Goal: Task Accomplishment & Management: Manage account settings

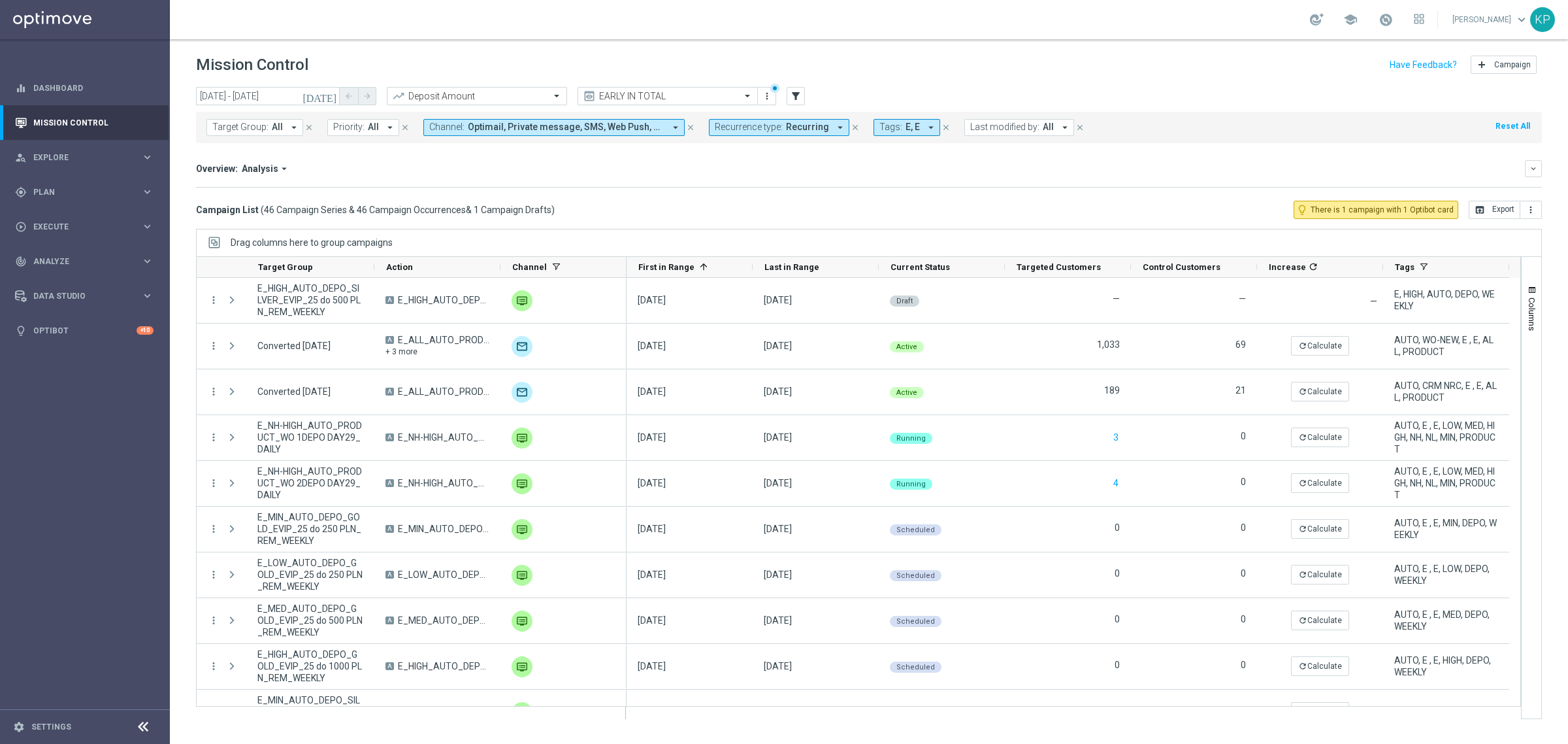
click at [807, 132] on span "Recurring" at bounding box center [808, 127] width 43 height 11
click at [771, 196] on label "Non-Recurring" at bounding box center [753, 200] width 50 height 8
click at [752, 222] on label "Recurring" at bounding box center [745, 221] width 34 height 8
click at [657, 194] on mini-dashboard "Overview: Analysis arrow_drop_down keyboard_arrow_down Increase In Deposit Amou…" at bounding box center [869, 172] width 1346 height 57
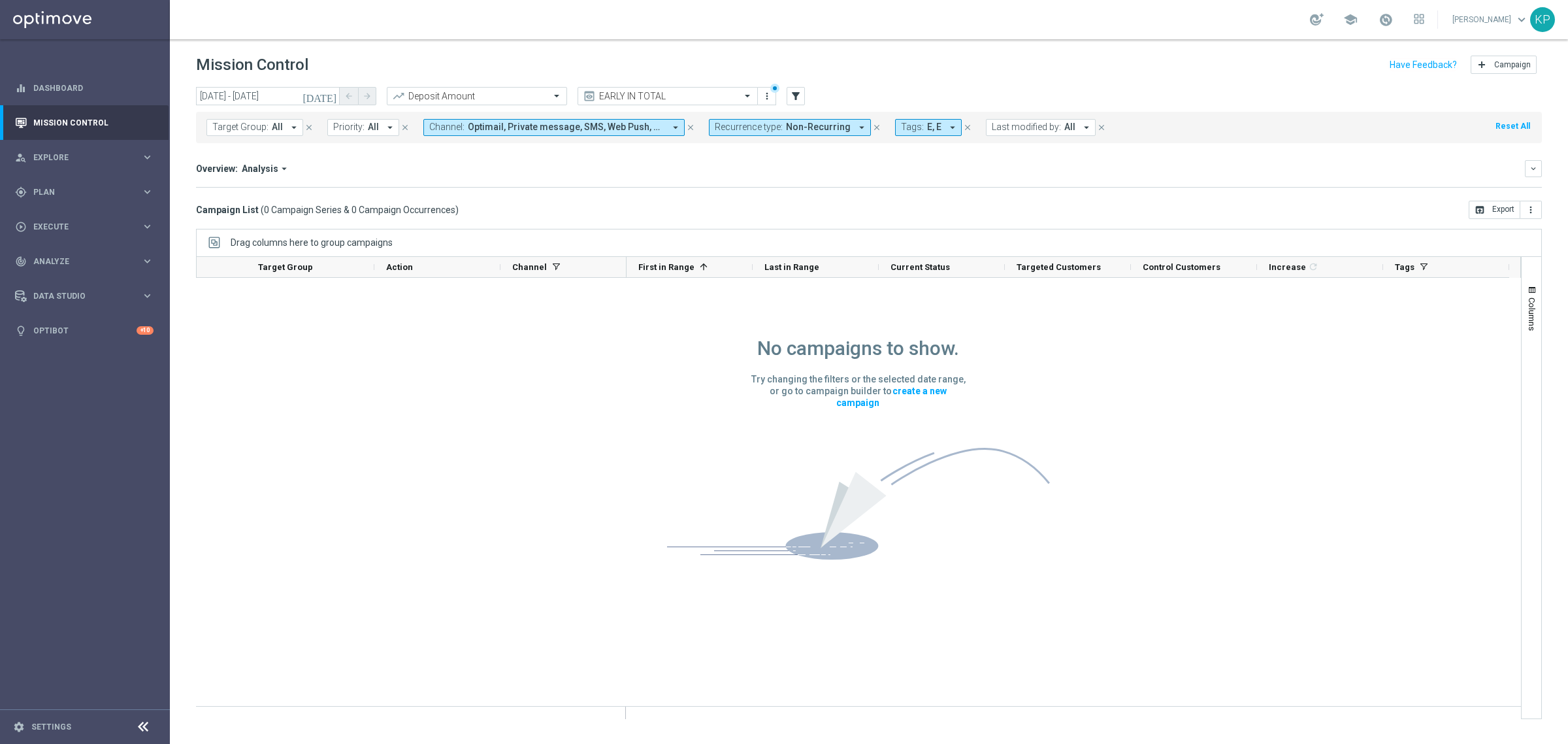
click at [330, 94] on icon "[DATE]" at bounding box center [320, 96] width 35 height 11
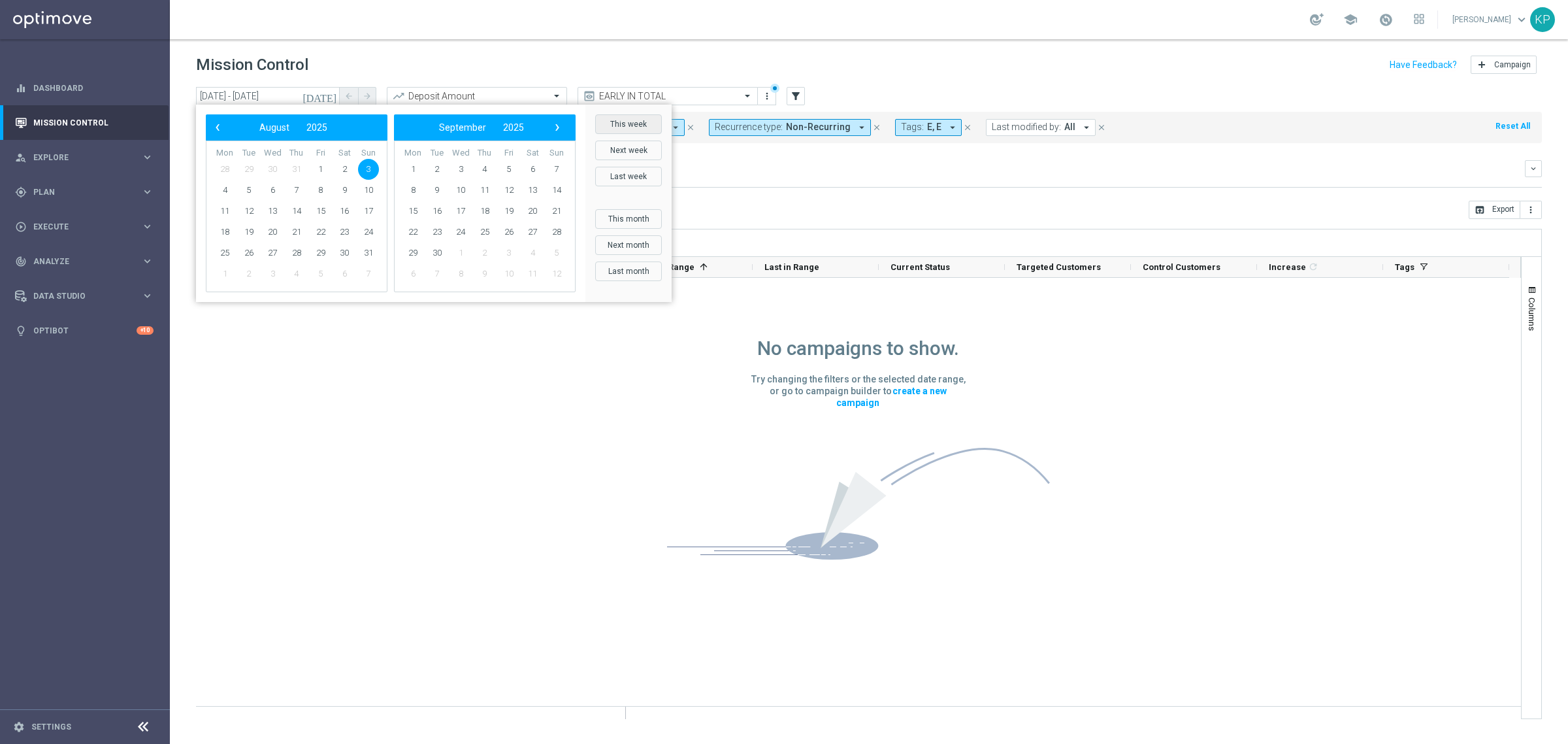
click at [639, 127] on button "This week" at bounding box center [628, 124] width 67 height 20
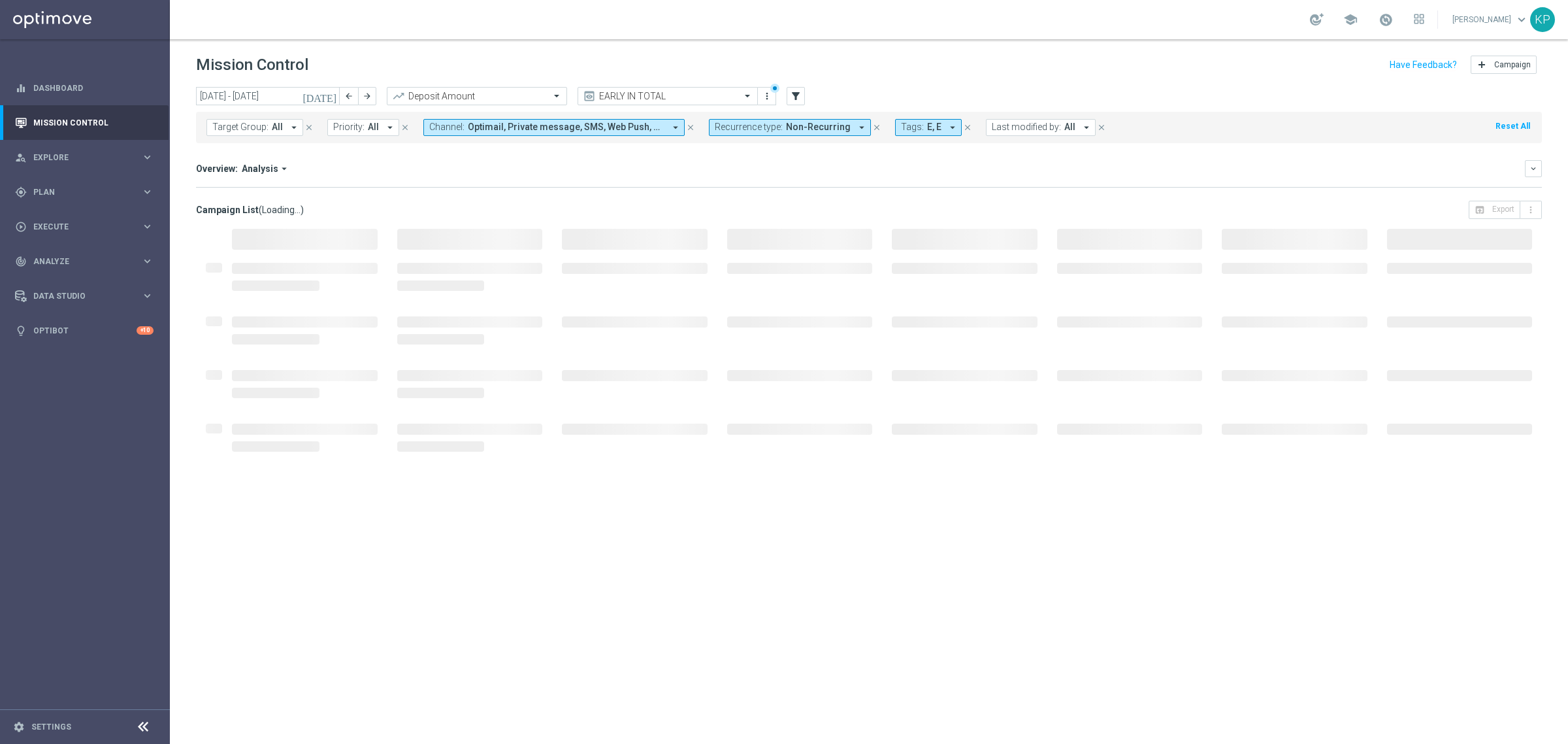
click at [649, 167] on div "Overview: Analysis arrow_drop_down" at bounding box center [860, 168] width 1328 height 11
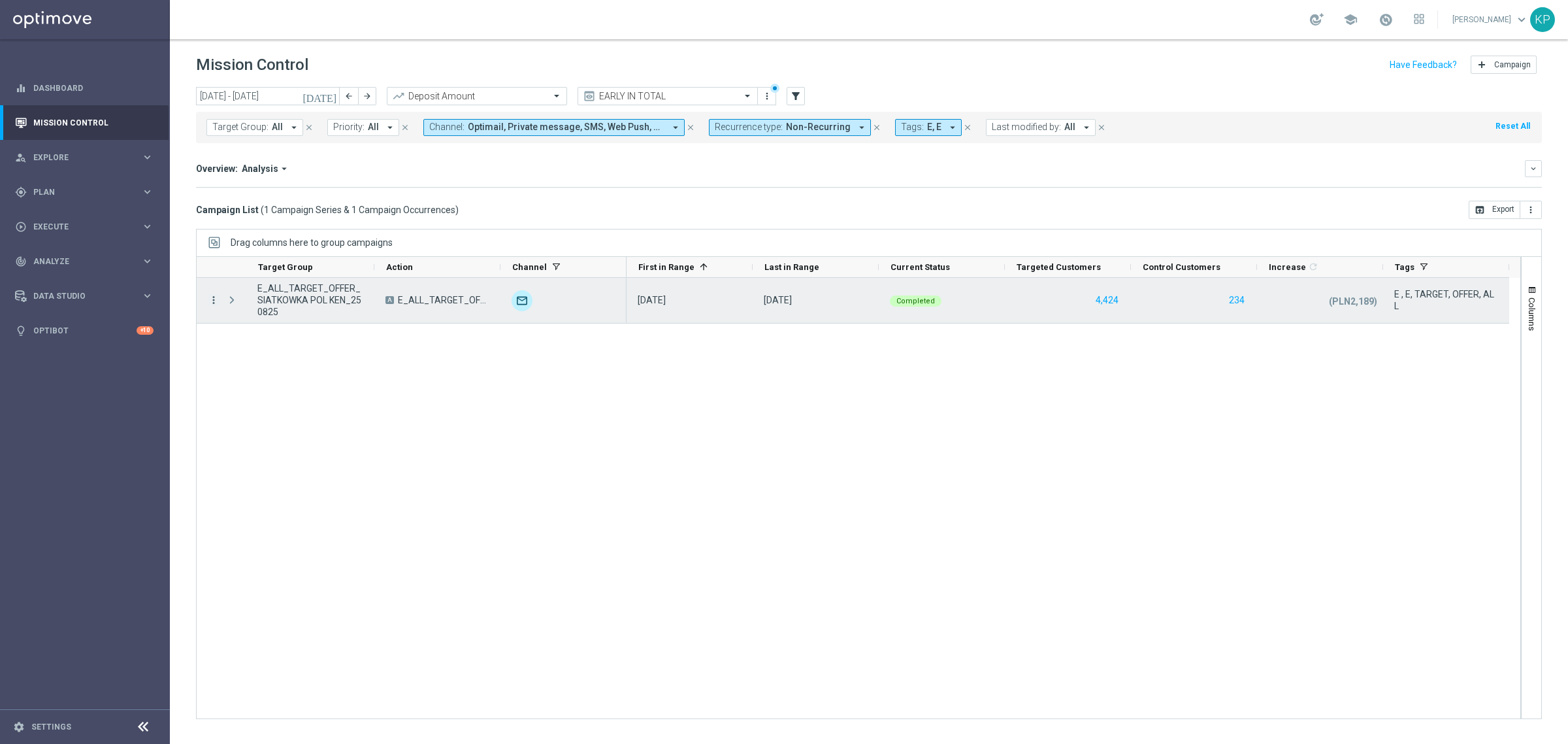
click at [217, 298] on icon "more_vert" at bounding box center [213, 300] width 11 height 11
click at [318, 285] on span "E_ALL_TARGET_OFFER_SIATKOWKA POL KEN_250825" at bounding box center [310, 300] width 106 height 35
copy span "E_ALL_TARGET_OFFER_SIATKOWKA POL KEN_250825"
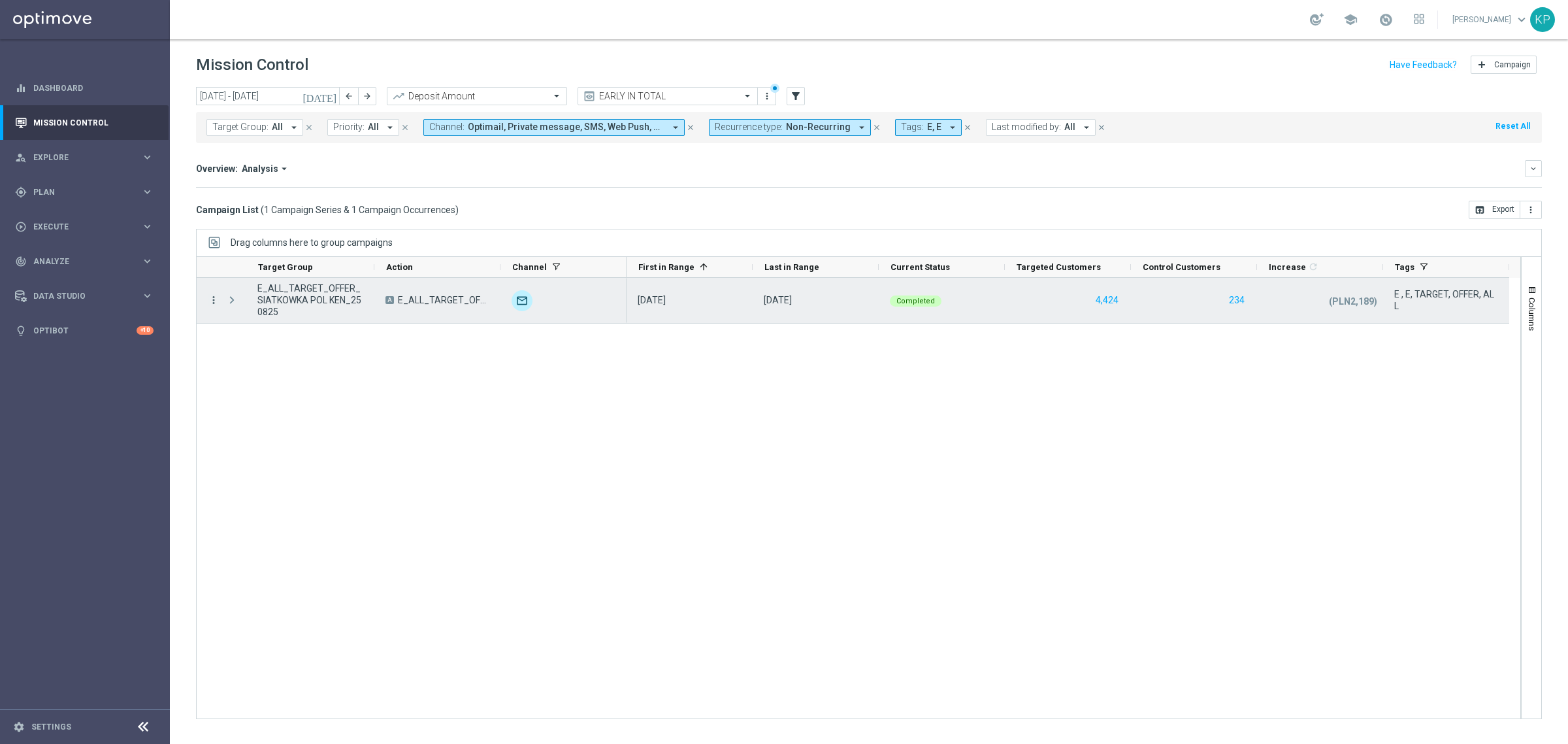
click at [208, 304] on icon "more_vert" at bounding box center [213, 300] width 11 height 11
click at [243, 307] on span "Campaign Details" at bounding box center [272, 309] width 66 height 9
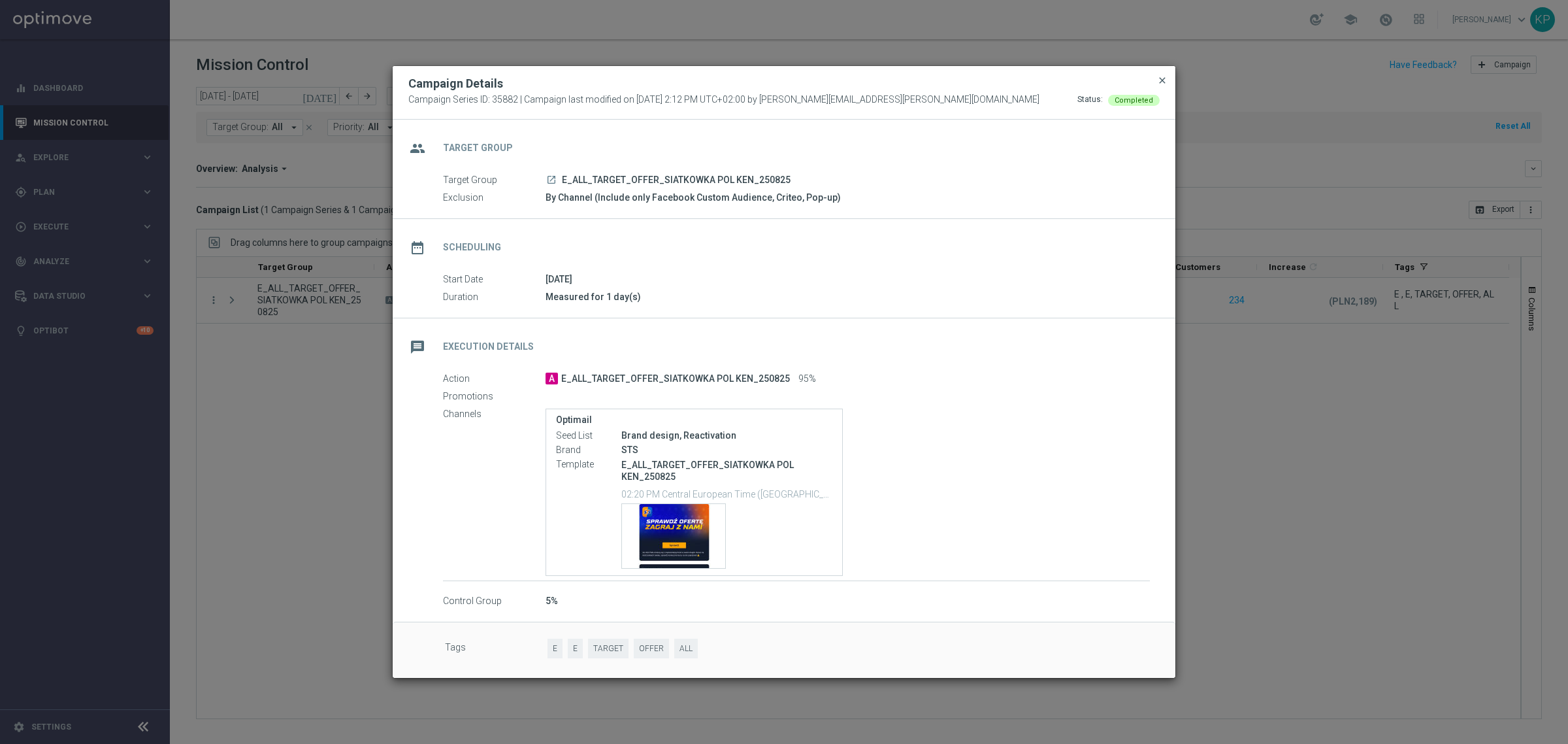
click at [1164, 77] on span "close" at bounding box center [1162, 81] width 11 height 11
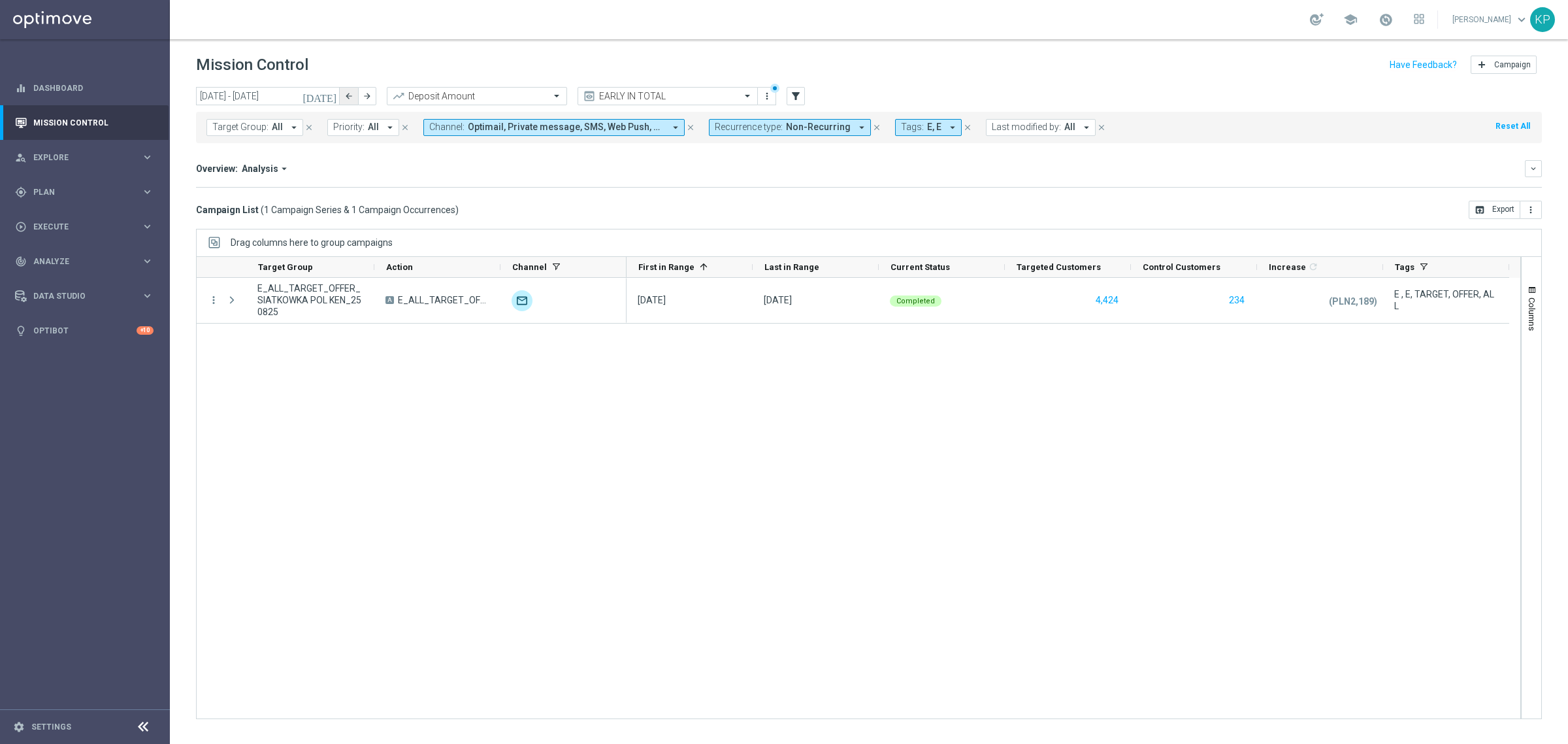
click at [346, 87] on button "arrow_back" at bounding box center [349, 96] width 18 height 18
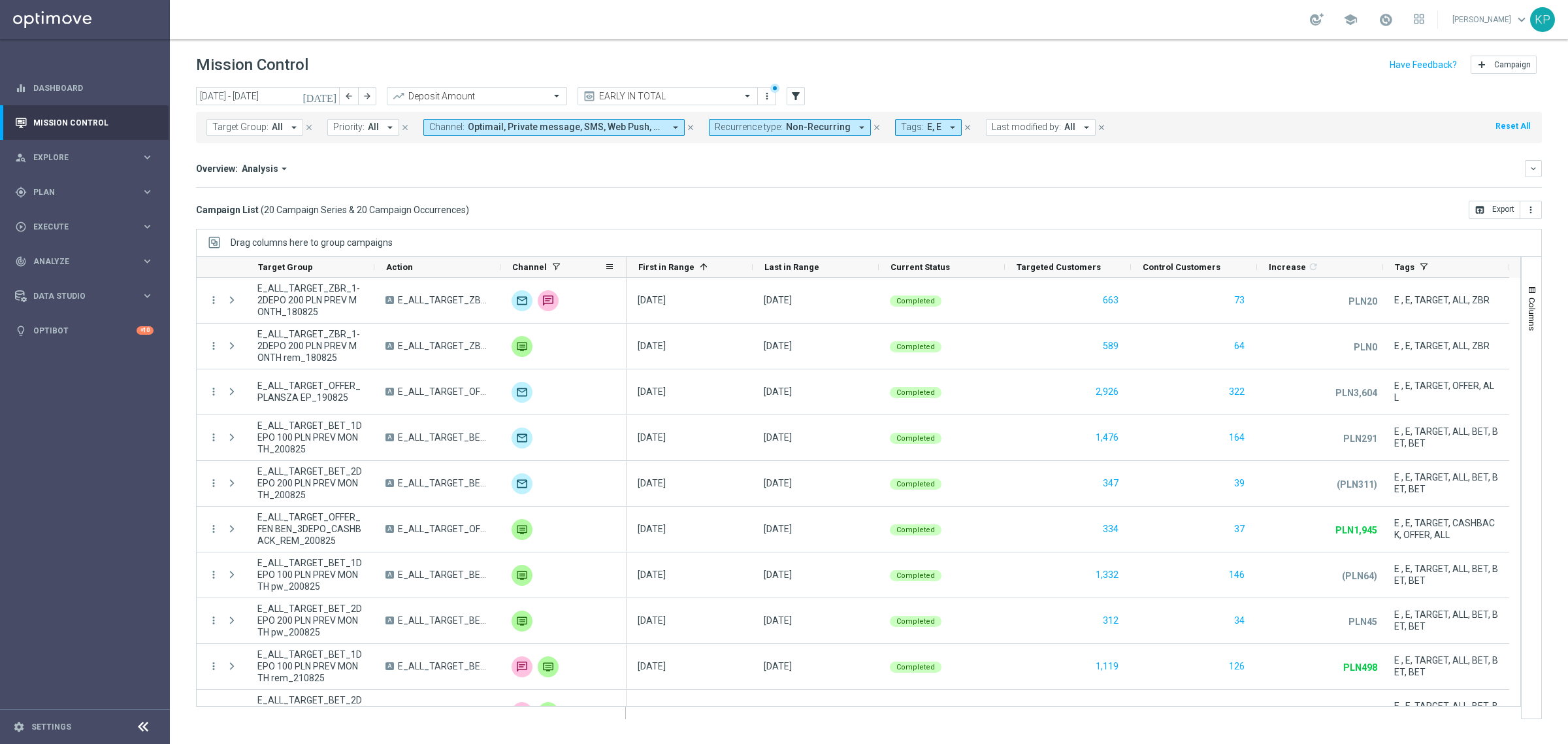
drag, startPoint x: 501, startPoint y: 261, endPoint x: 507, endPoint y: 262, distance: 6.1
click at [507, 262] on div "Channel" at bounding box center [563, 267] width 126 height 21
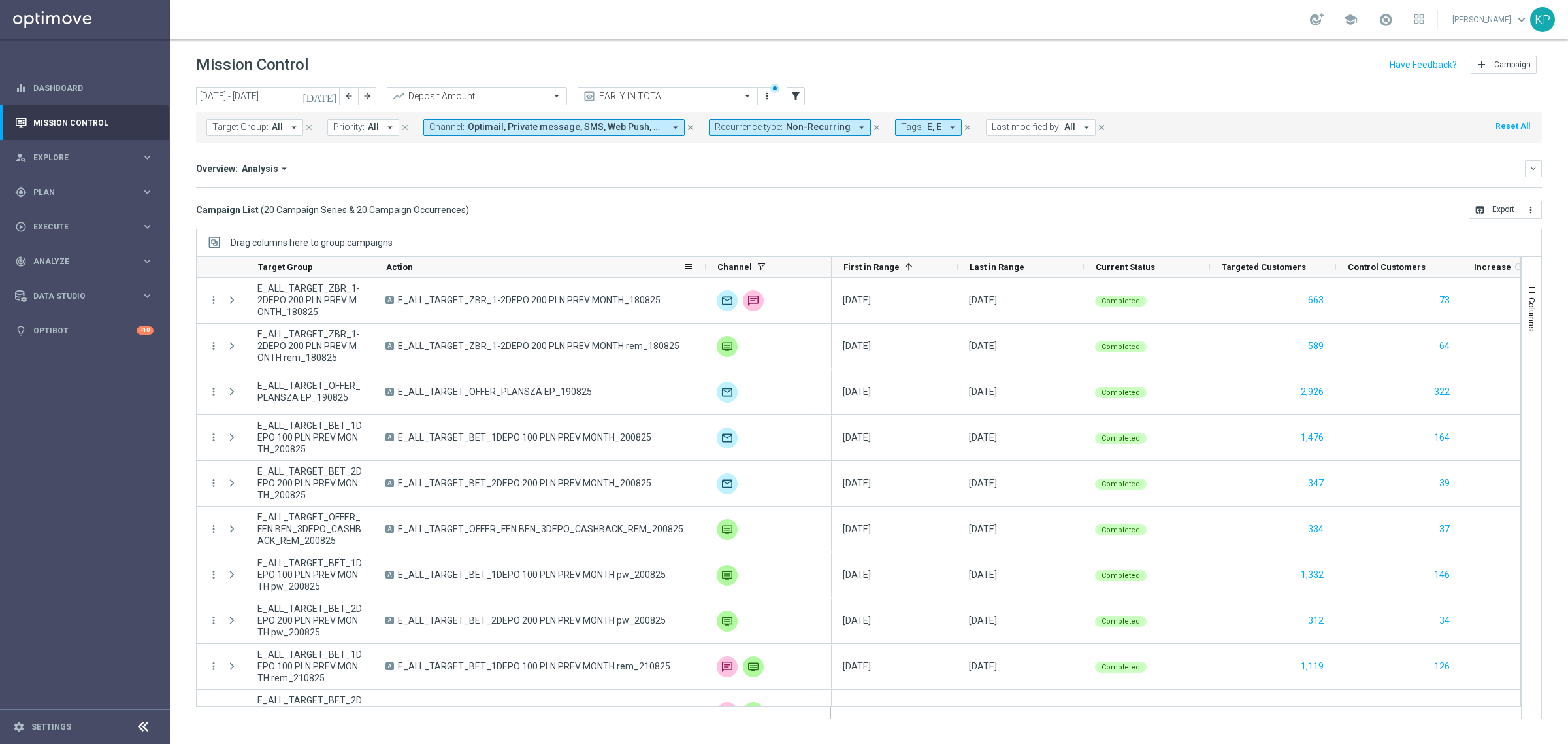
drag, startPoint x: 497, startPoint y: 263, endPoint x: 702, endPoint y: 269, distance: 205.1
click at [703, 269] on div at bounding box center [705, 267] width 5 height 20
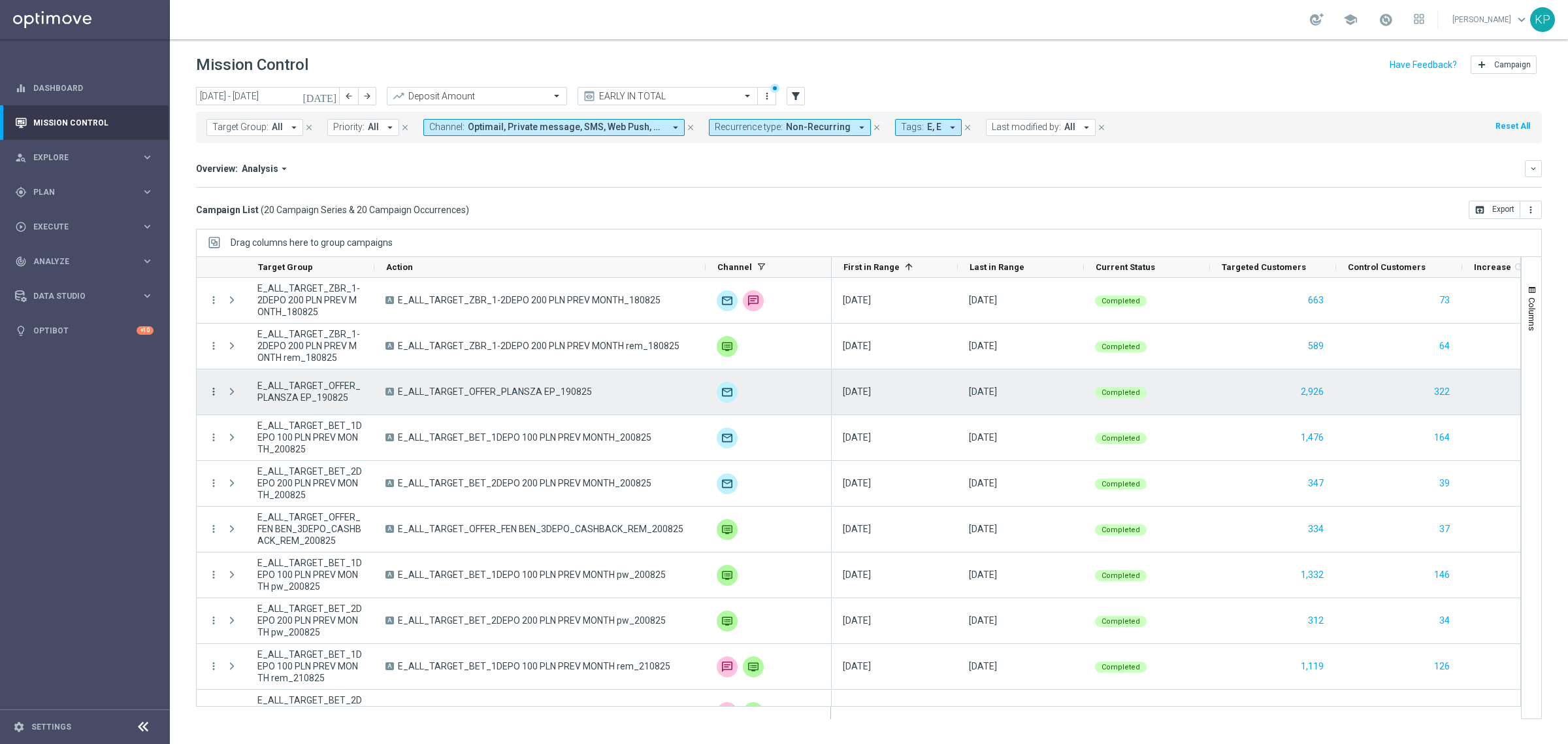
click at [211, 391] on icon "more_vert" at bounding box center [213, 391] width 11 height 11
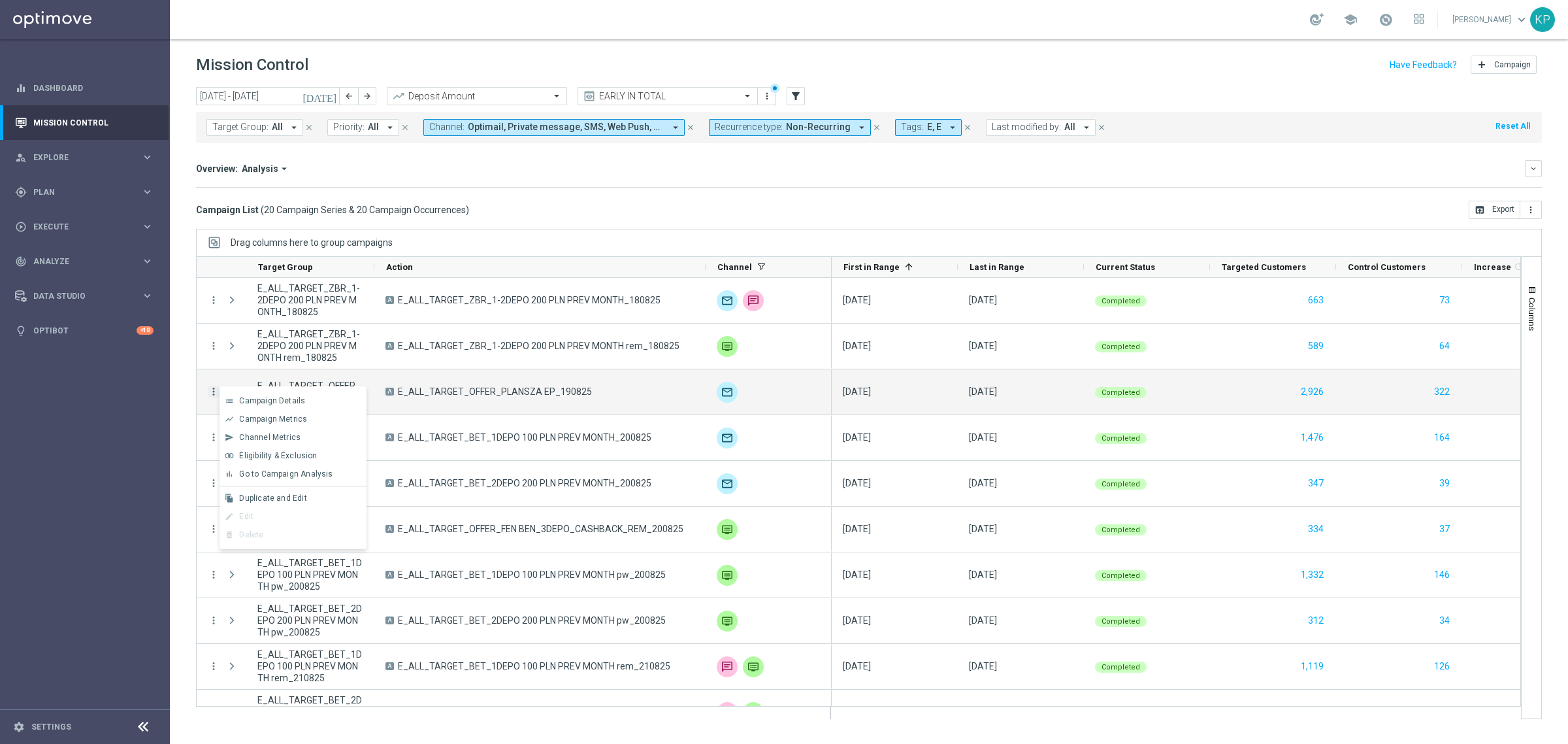
click at [233, 393] on div "list Campaign Details" at bounding box center [293, 400] width 147 height 18
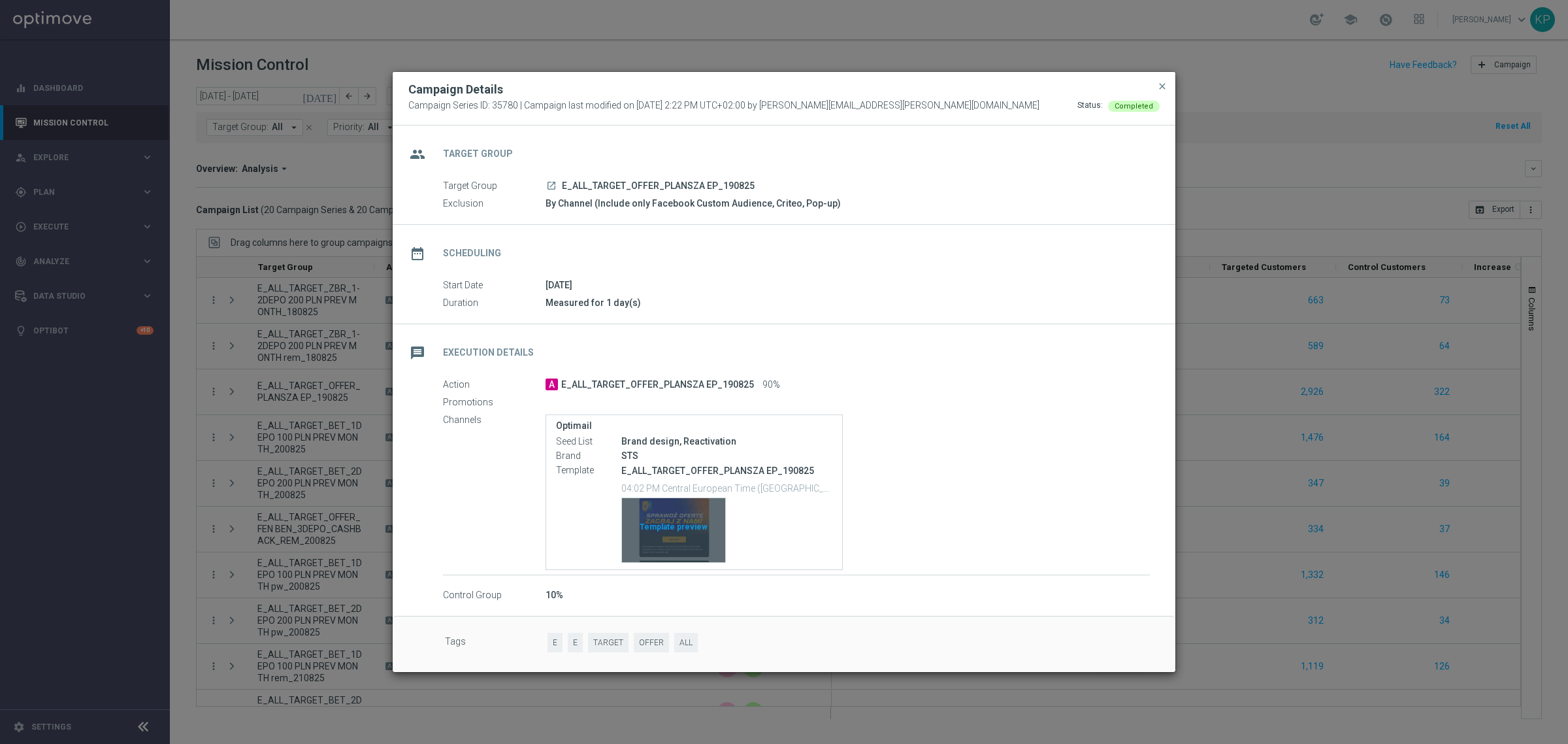
click at [670, 513] on div "Template preview" at bounding box center [673, 530] width 103 height 64
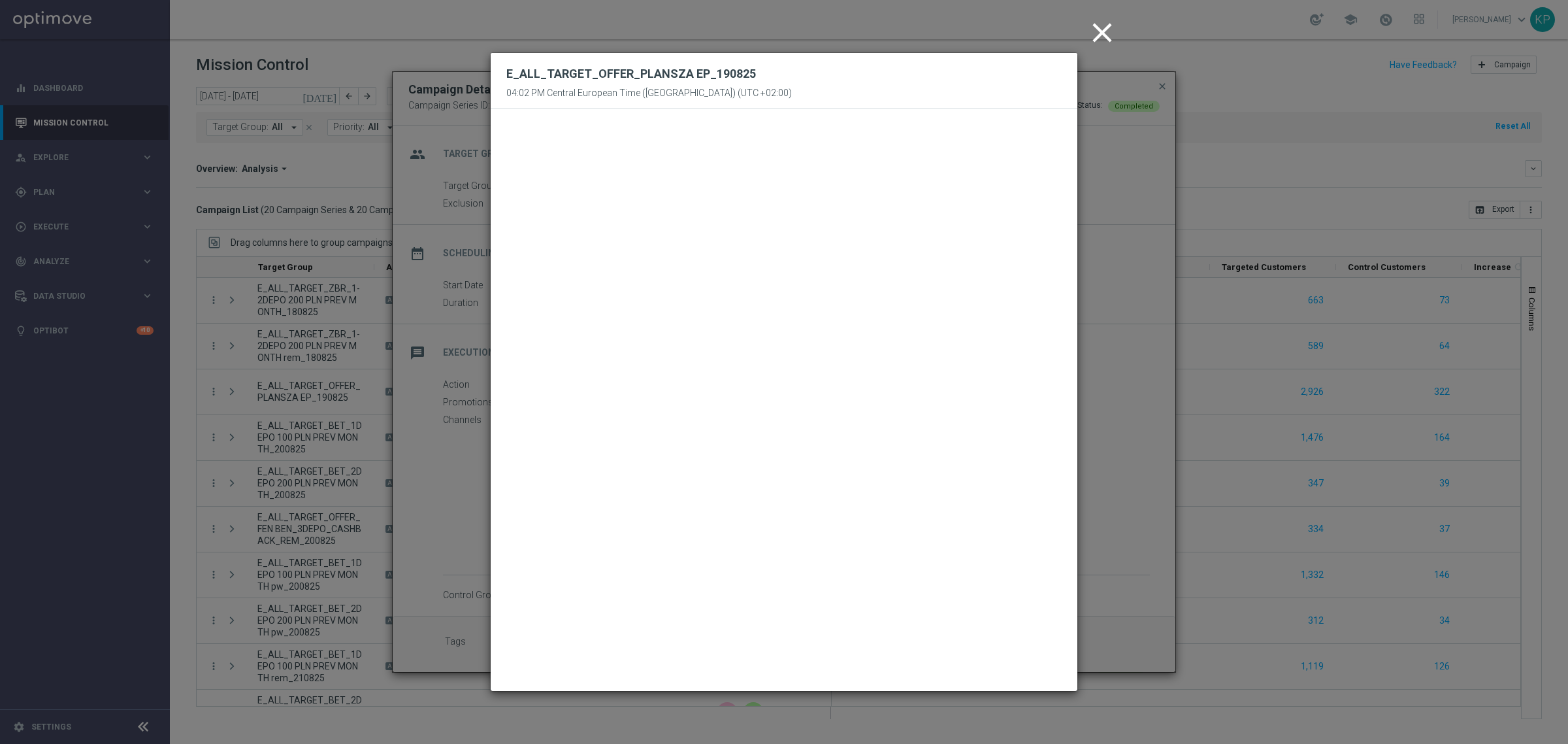
click at [1098, 30] on icon "close" at bounding box center [1102, 32] width 33 height 33
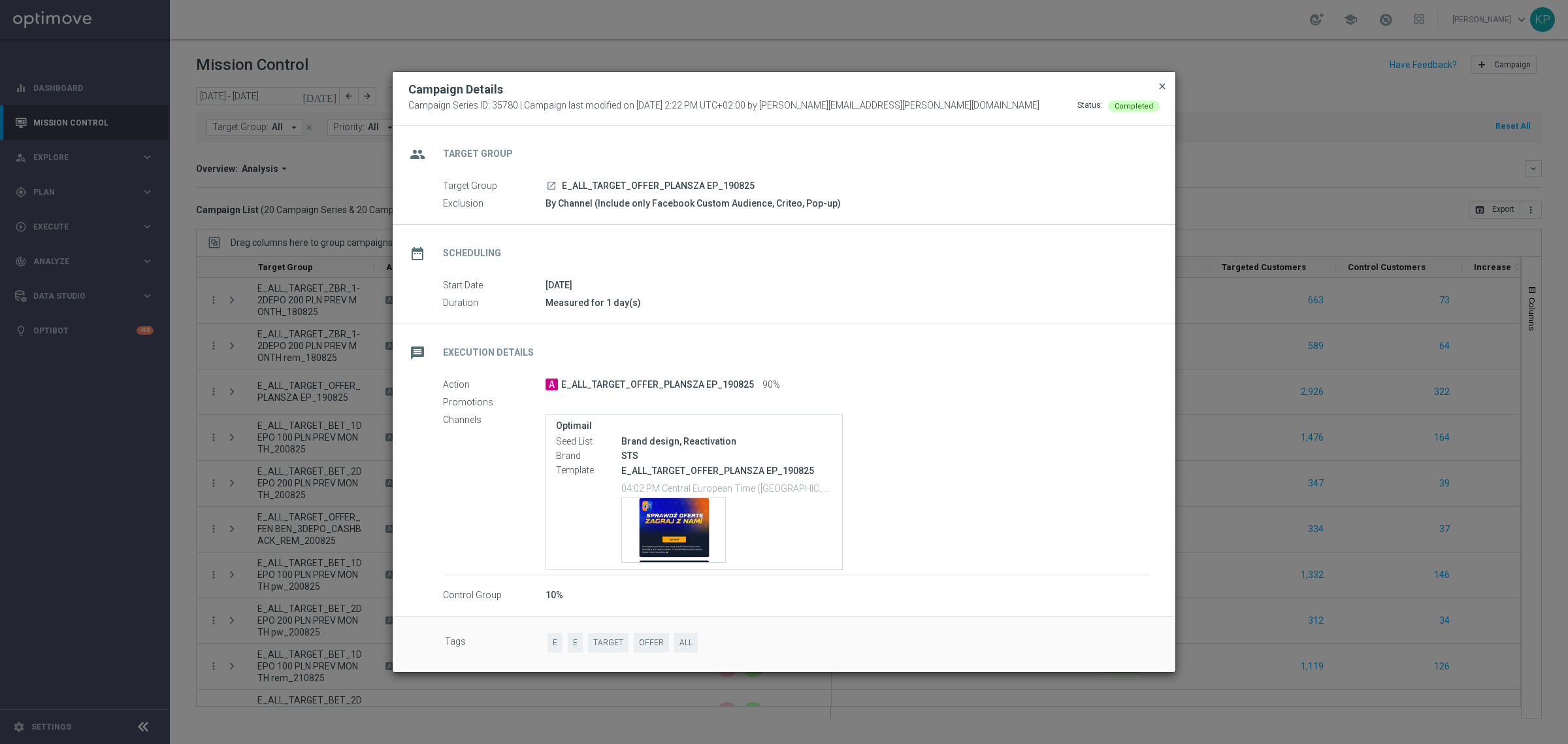
click at [1157, 86] on span "close" at bounding box center [1162, 86] width 11 height 11
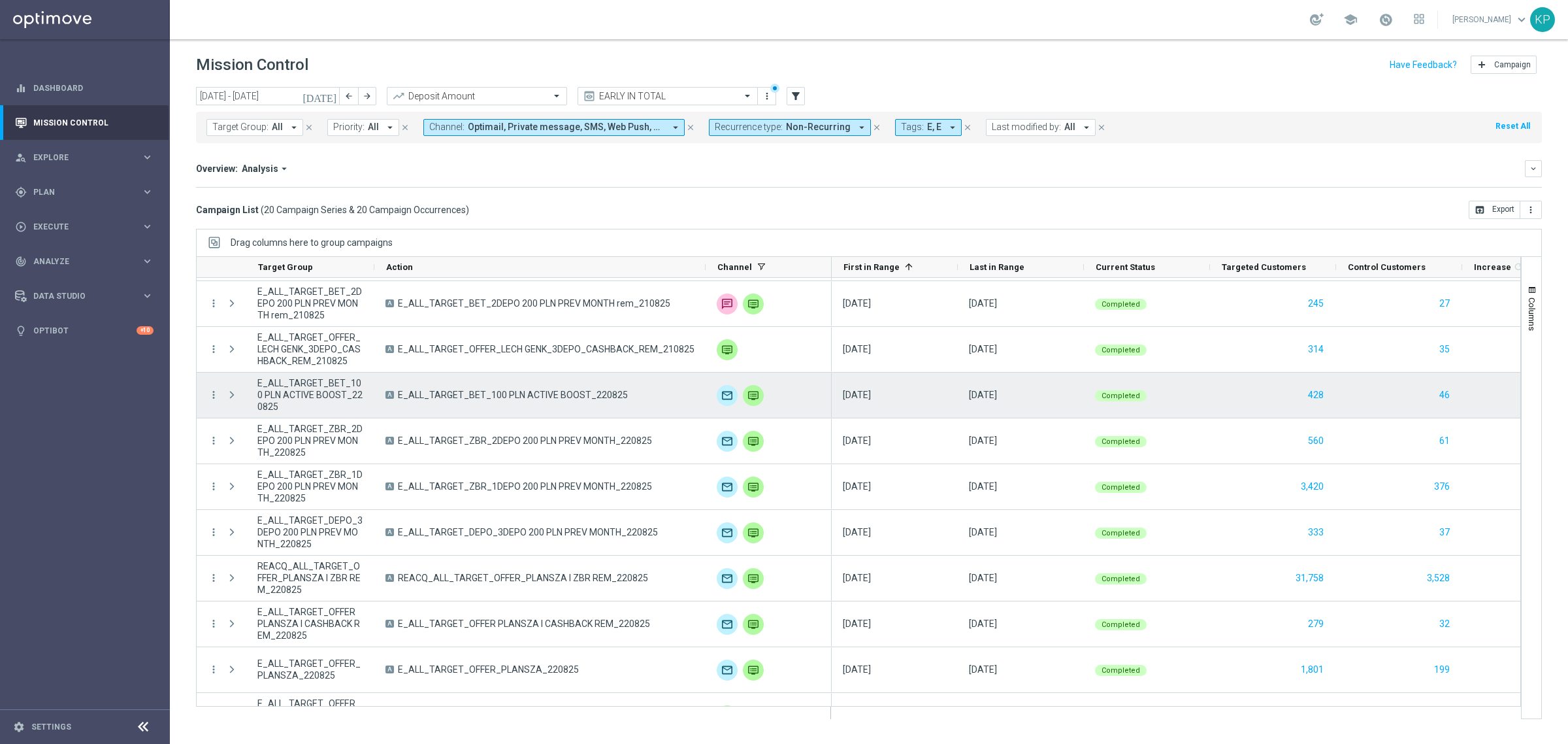
scroll to position [487, 0]
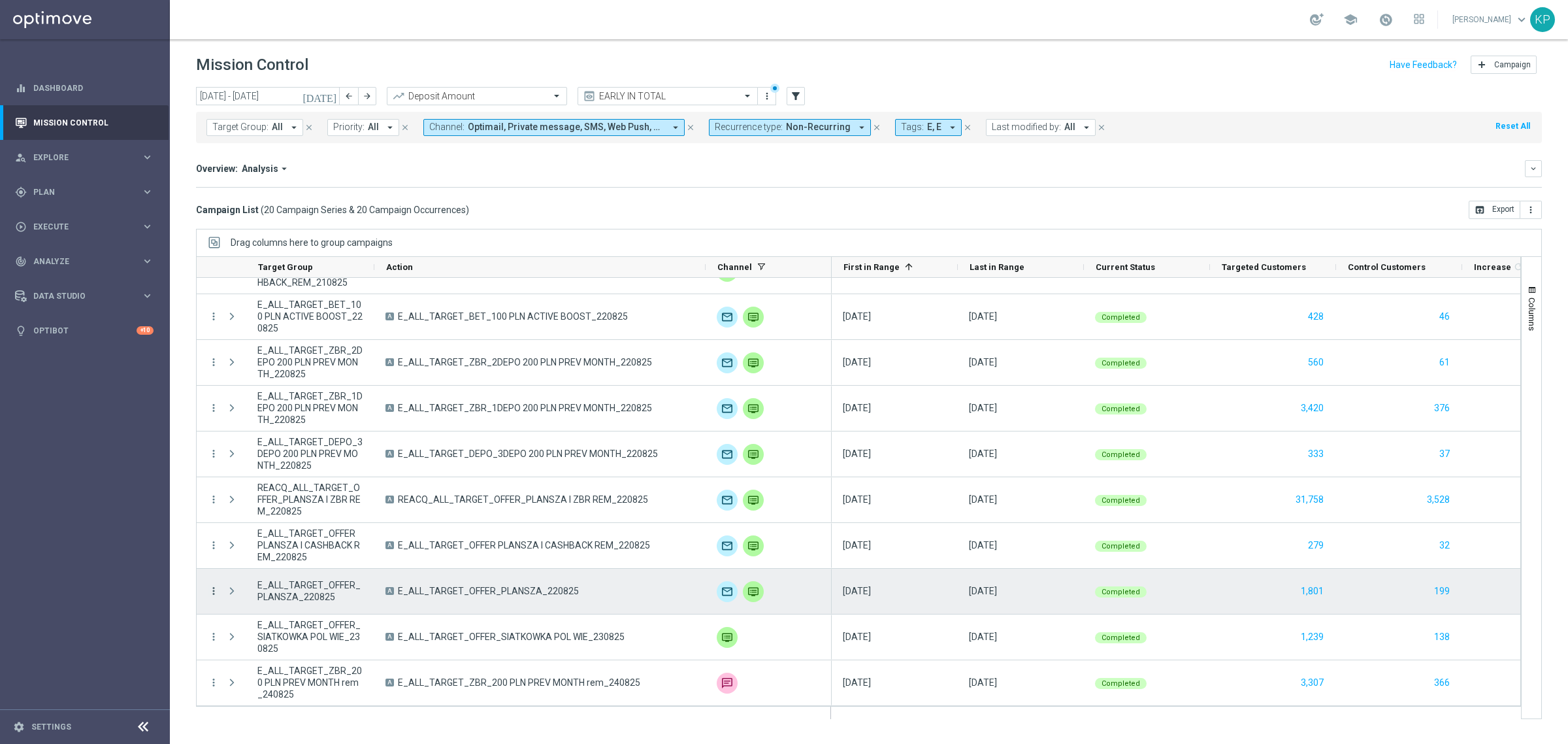
click at [217, 593] on icon "more_vert" at bounding box center [213, 590] width 11 height 11
click at [294, 440] on div "Campaign Details" at bounding box center [299, 436] width 122 height 9
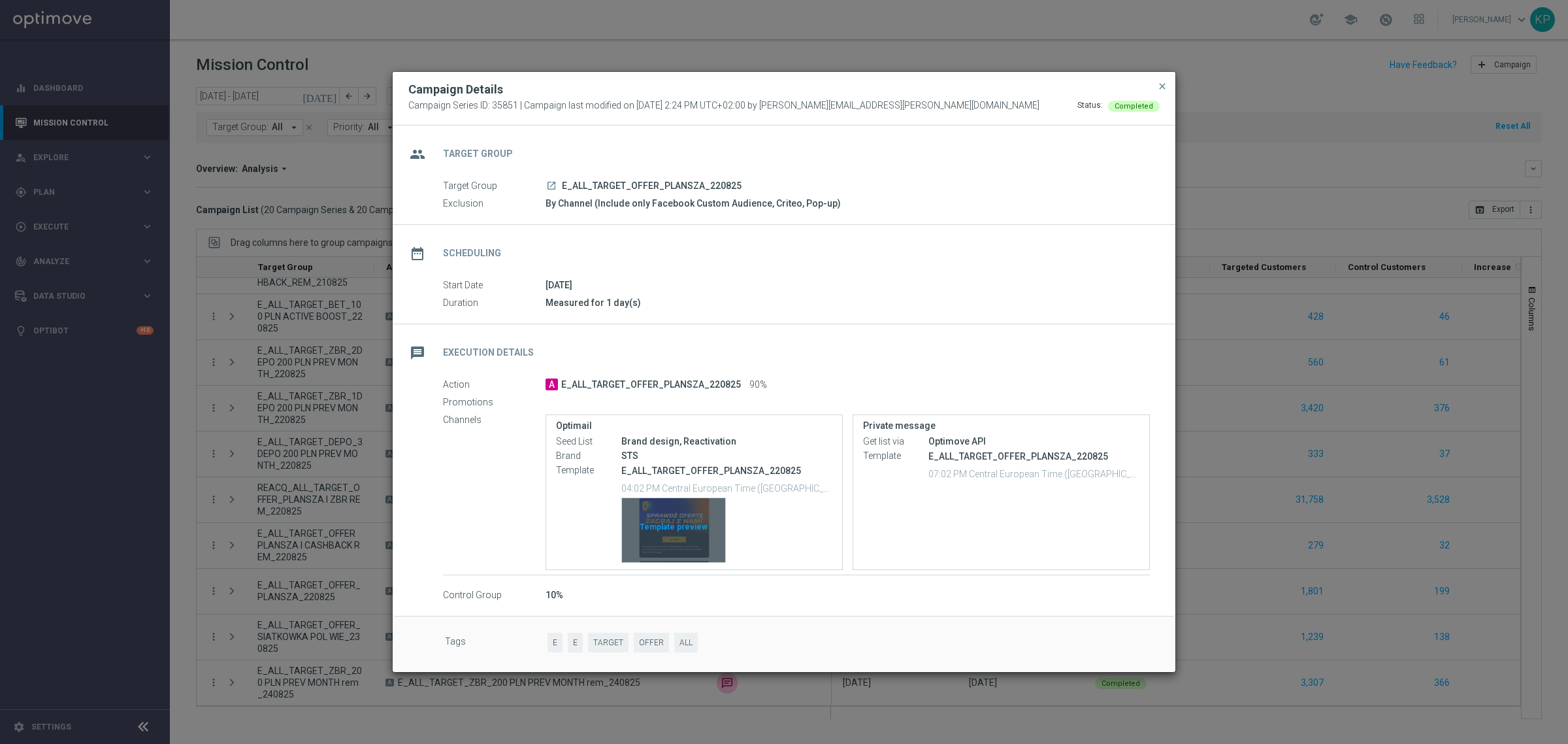
click at [690, 508] on div "Template preview" at bounding box center [673, 530] width 103 height 64
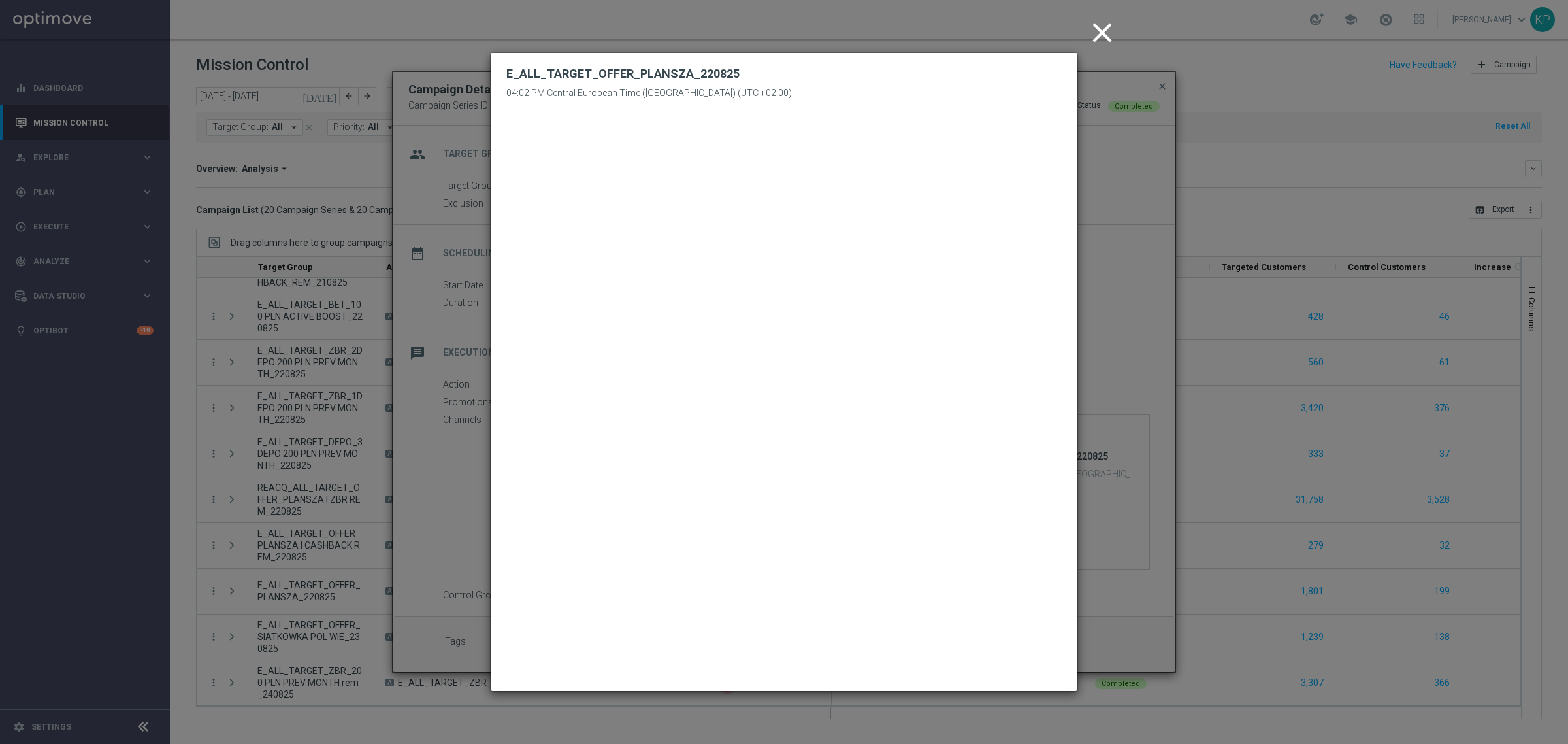
click at [1098, 38] on icon "close" at bounding box center [1102, 32] width 33 height 33
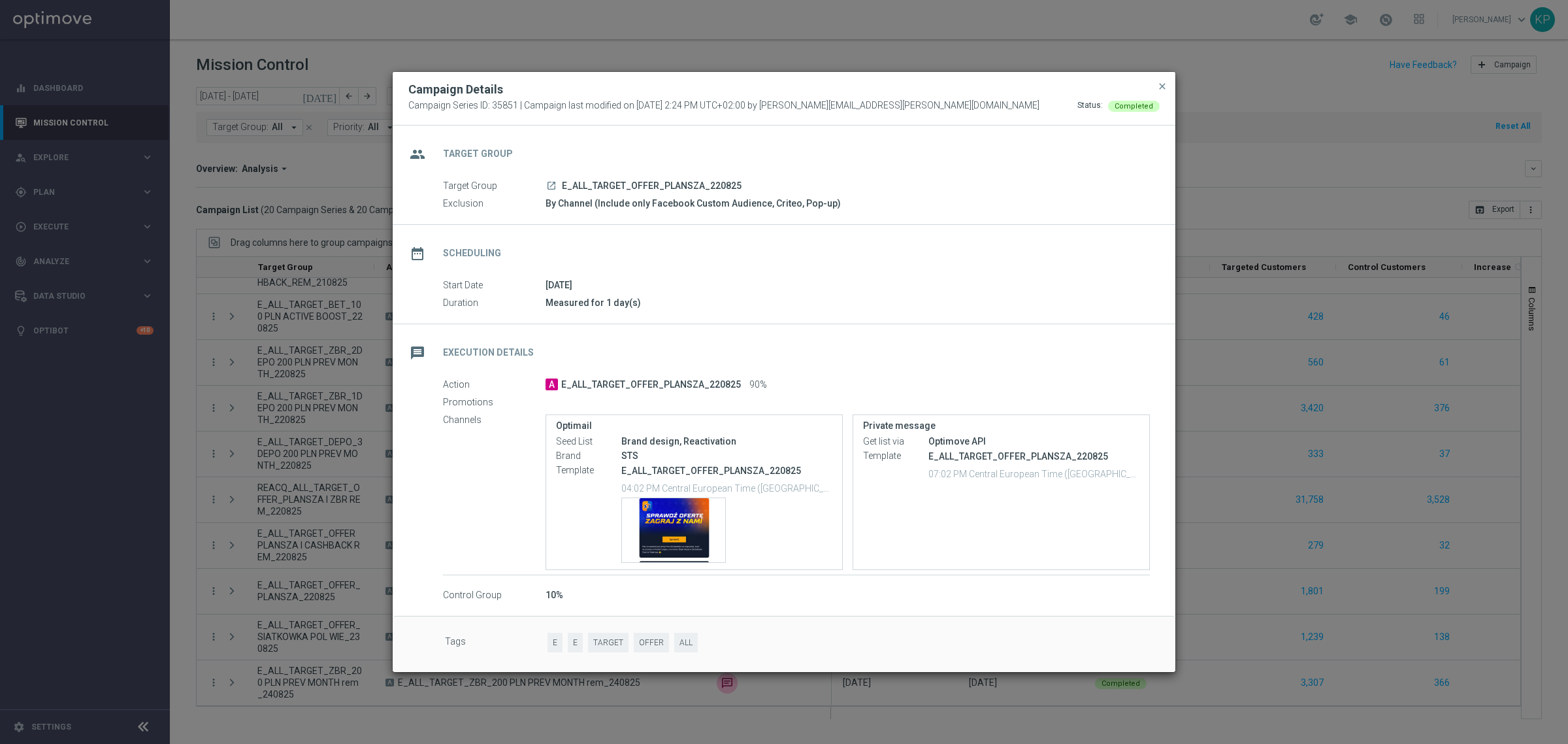
click at [1168, 83] on button "close" at bounding box center [1162, 86] width 13 height 15
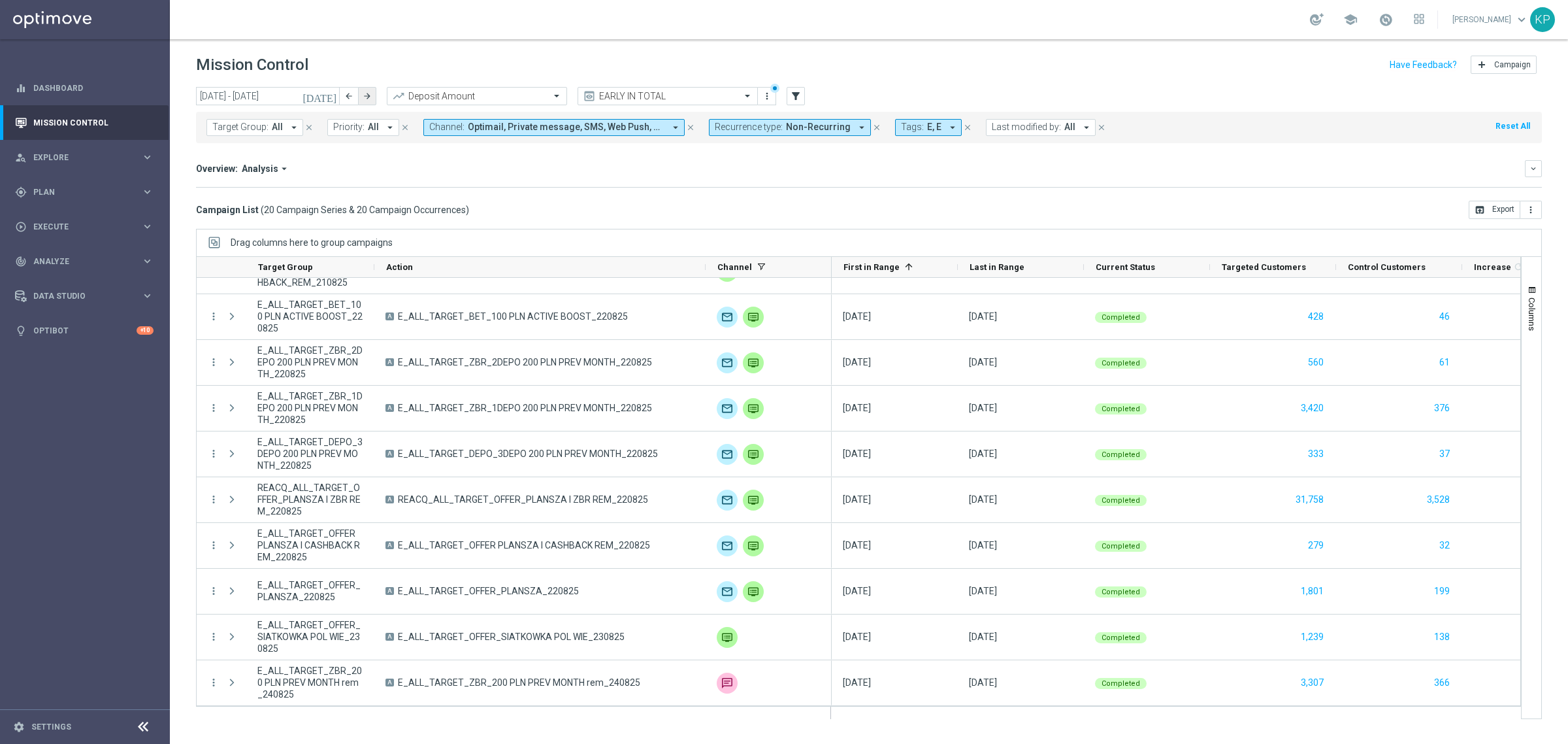
click at [358, 96] on button "arrow_forward" at bounding box center [367, 96] width 18 height 18
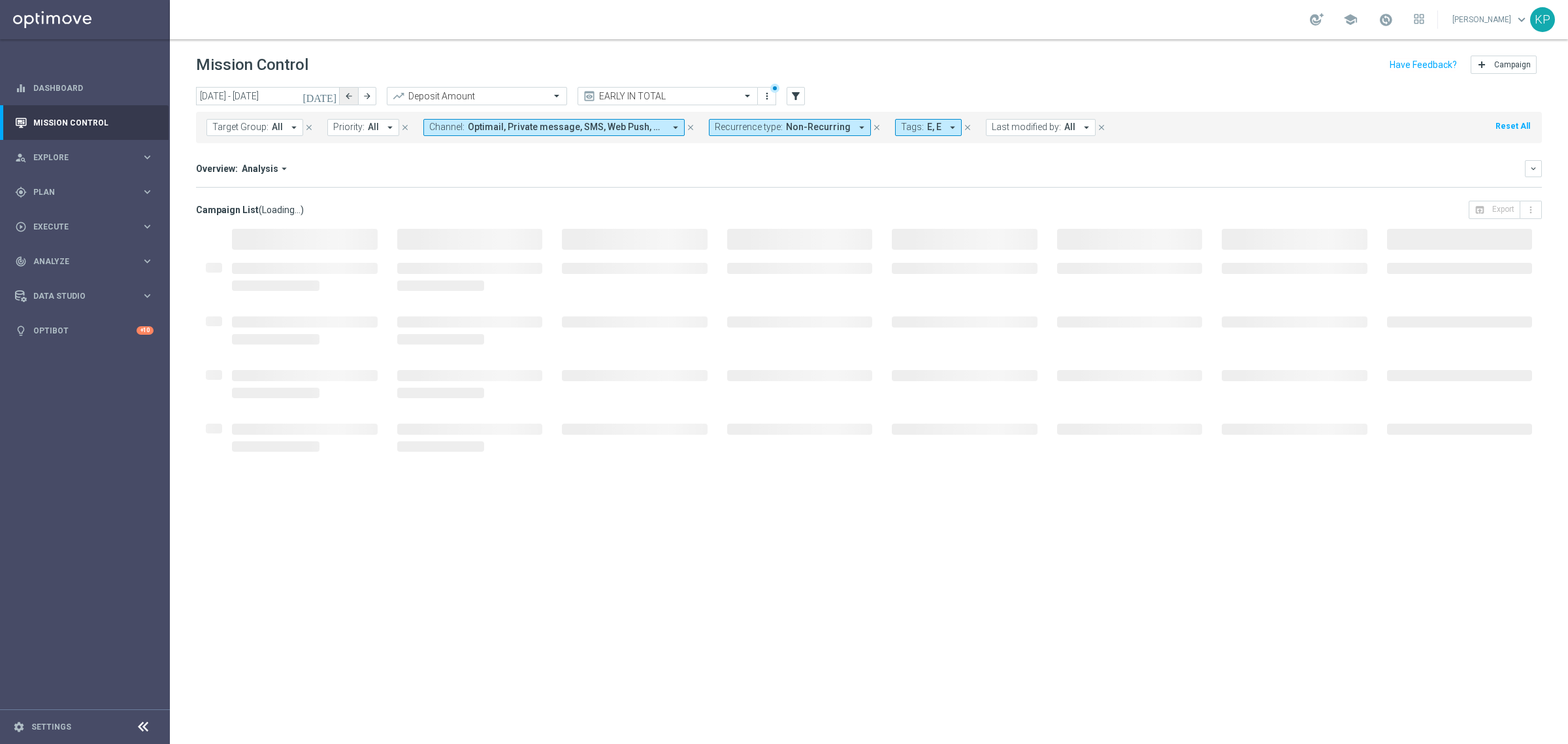
click at [347, 95] on icon "arrow_back" at bounding box center [349, 96] width 9 height 9
type input "11 Aug 2025 - 17 Aug 2025"
click at [495, 55] on div "Mission Control add Campaign" at bounding box center [869, 65] width 1346 height 26
click at [754, 43] on header "Mission Control add Campaign" at bounding box center [868, 63] width 1398 height 48
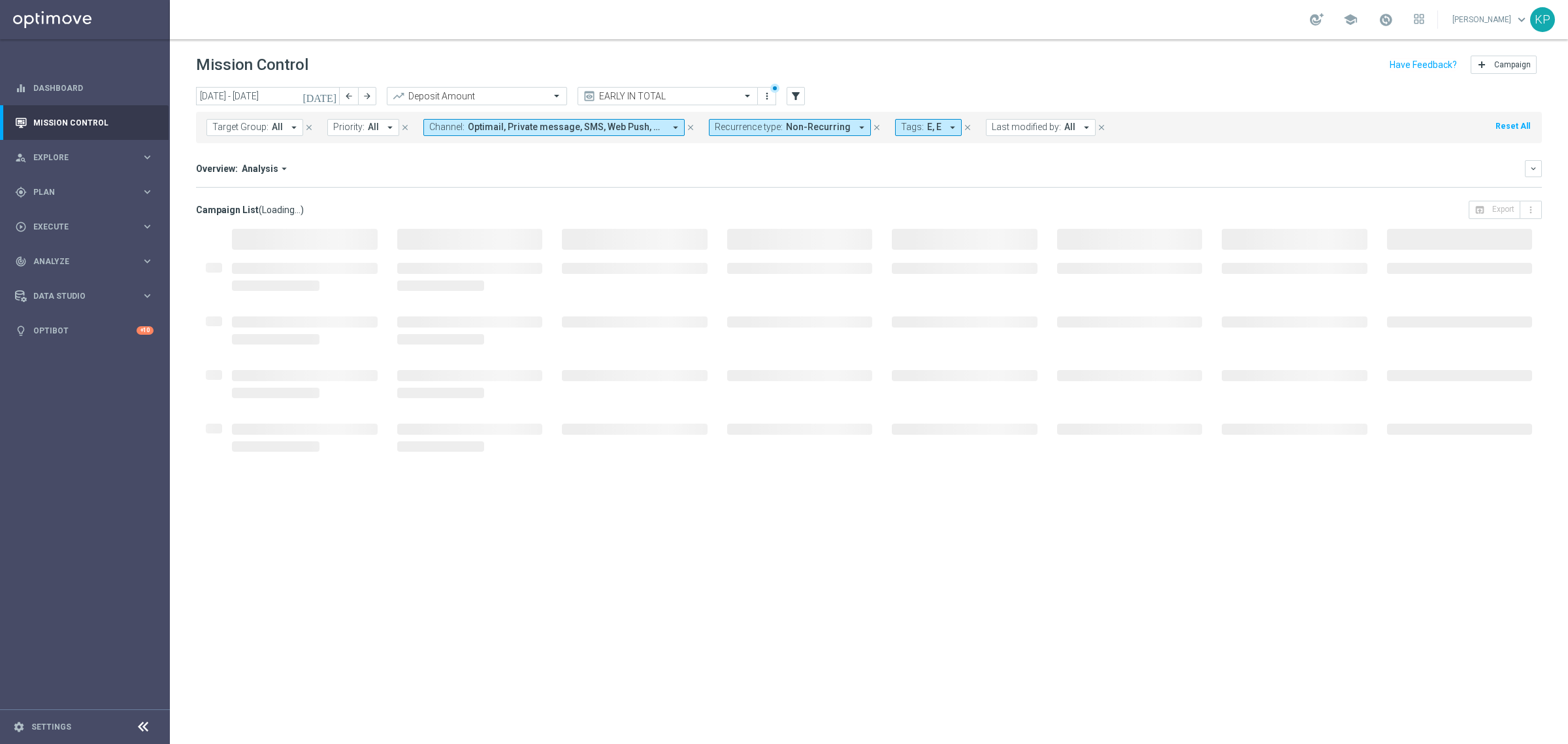
click at [820, 37] on div "school [PERSON_NAME] keyboard_arrow_down KP" at bounding box center [868, 20] width 1398 height 39
click at [719, 57] on div "Mission Control add Campaign" at bounding box center [869, 65] width 1346 height 26
click at [1386, 18] on span at bounding box center [1385, 19] width 14 height 14
click at [1385, 18] on span at bounding box center [1385, 19] width 14 height 14
click at [1215, 30] on div "school [PERSON_NAME] keyboard_arrow_down KP" at bounding box center [868, 20] width 1398 height 39
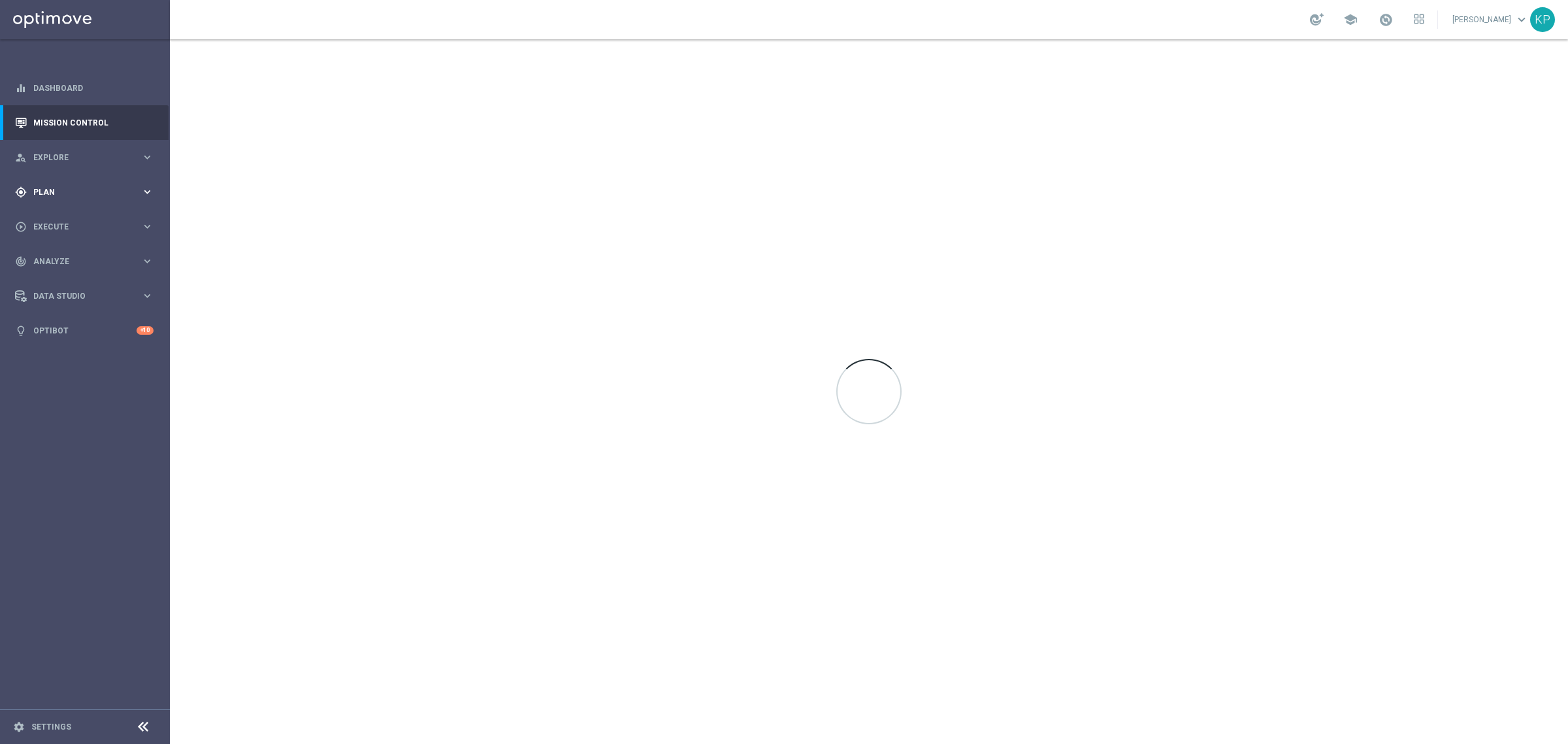
click at [116, 184] on div "gps_fixed Plan keyboard_arrow_right" at bounding box center [84, 191] width 168 height 34
click at [73, 217] on link "Target Groups" at bounding box center [84, 219] width 102 height 11
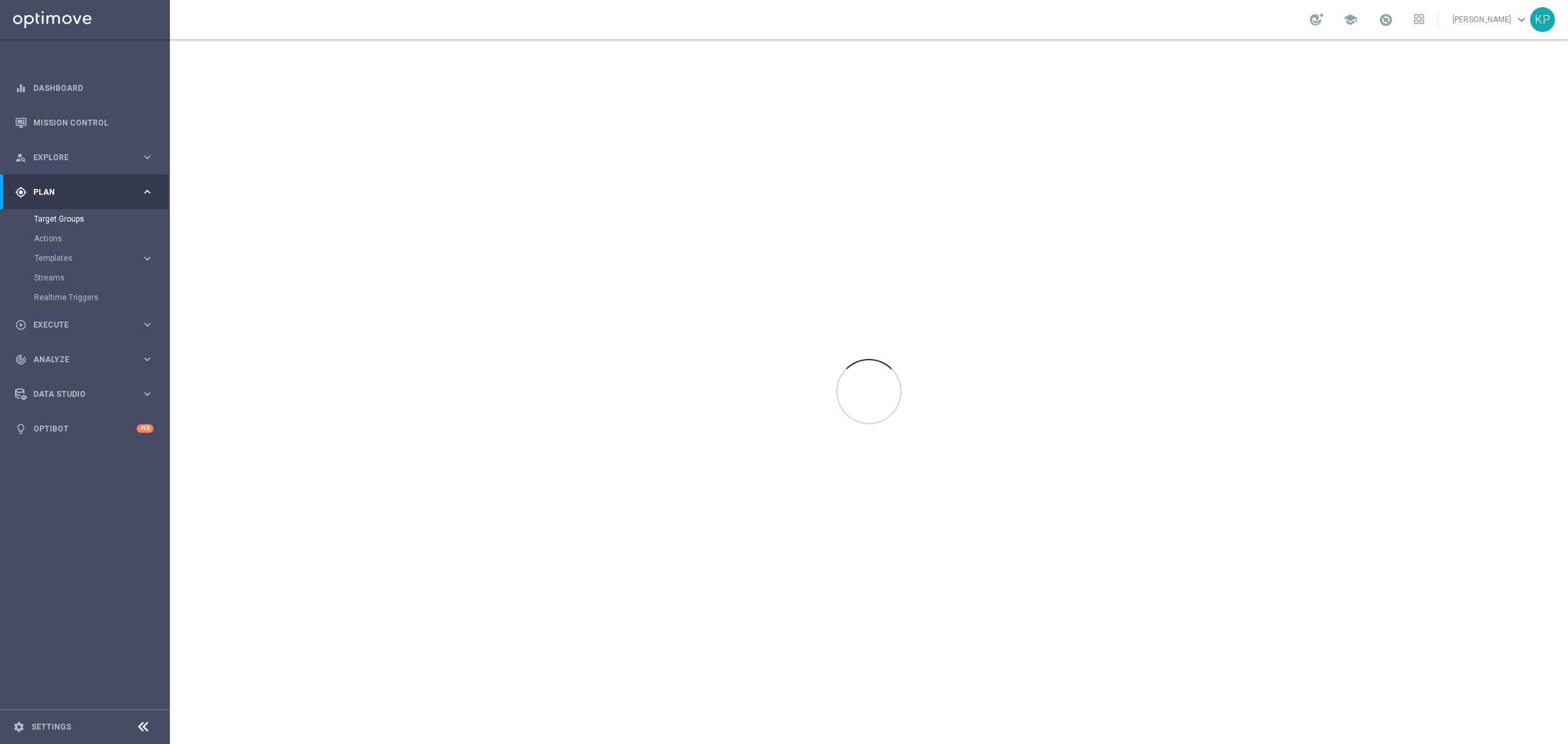
click at [492, 20] on div "school [PERSON_NAME] keyboard_arrow_down KP" at bounding box center [868, 20] width 1398 height 39
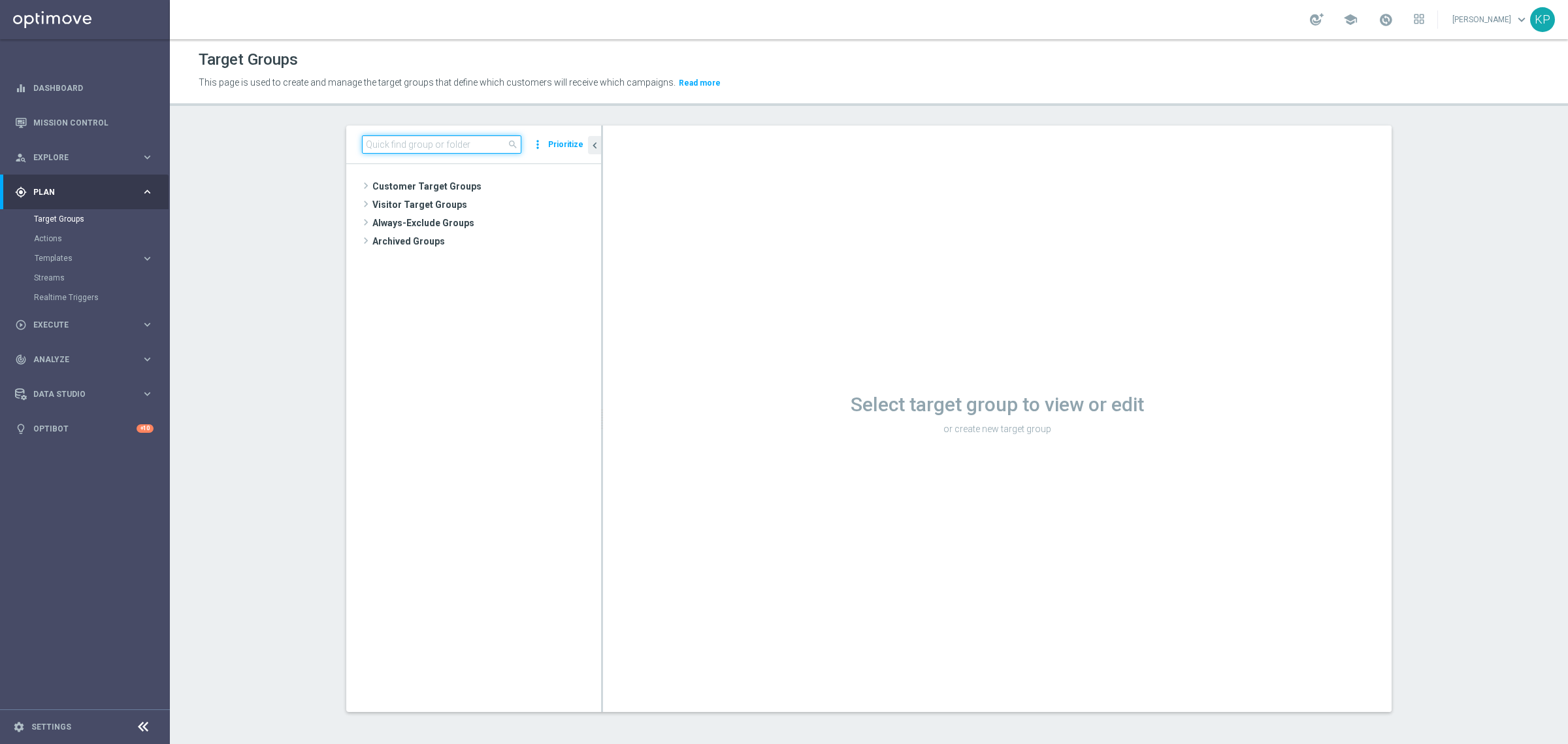
click at [439, 144] on input at bounding box center [441, 144] width 159 height 18
paste input "E_ALL_TARGET_OFFER_SIATKOWKA POL KEN_250825"
type input "E_ALL_TARGET_OFFER_SIATKOWKA POL KEN_250825"
click at [477, 219] on span "E_ALL_TARGET_OFFER_SIATKOWKA POL KEN_250825" at bounding box center [492, 224] width 159 height 11
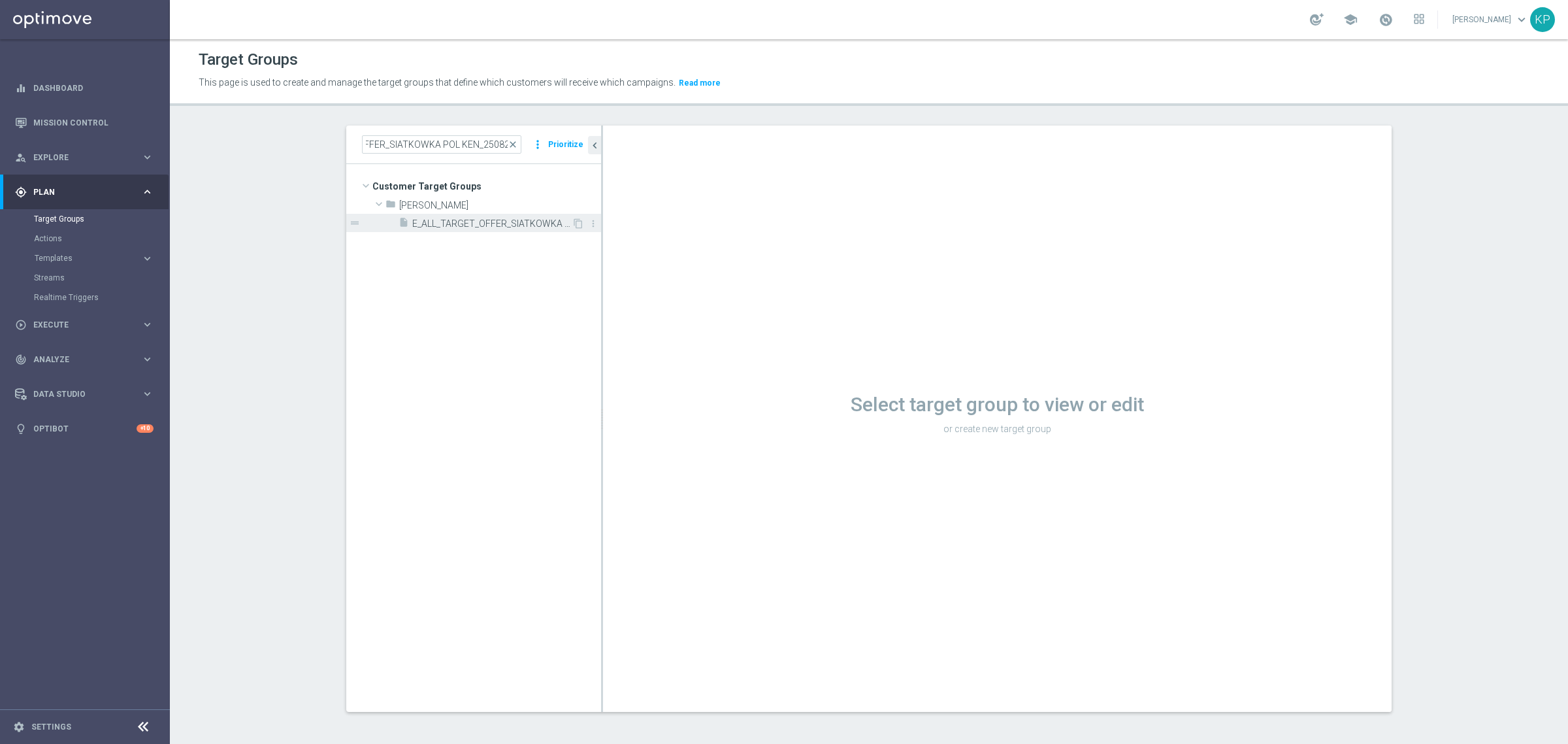
scroll to position [0, 0]
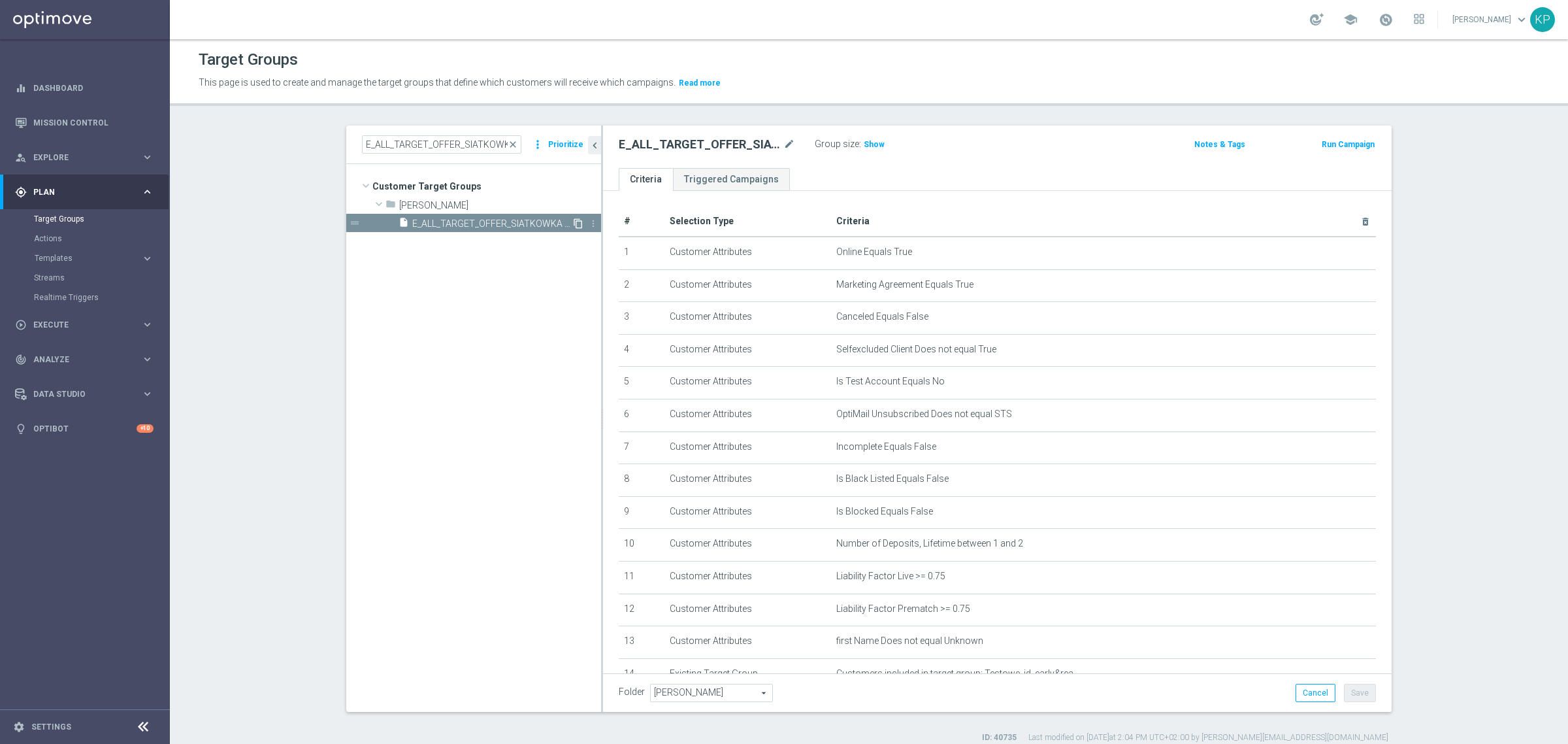
click at [573, 222] on icon "content_copy" at bounding box center [578, 224] width 11 height 11
click at [783, 142] on icon "mode_edit" at bounding box center [789, 144] width 11 height 15
click at [756, 141] on input "Copy of E_ALL_TARGET_OFFER_SIATKOWKA POL KEN_250825" at bounding box center [707, 145] width 176 height 18
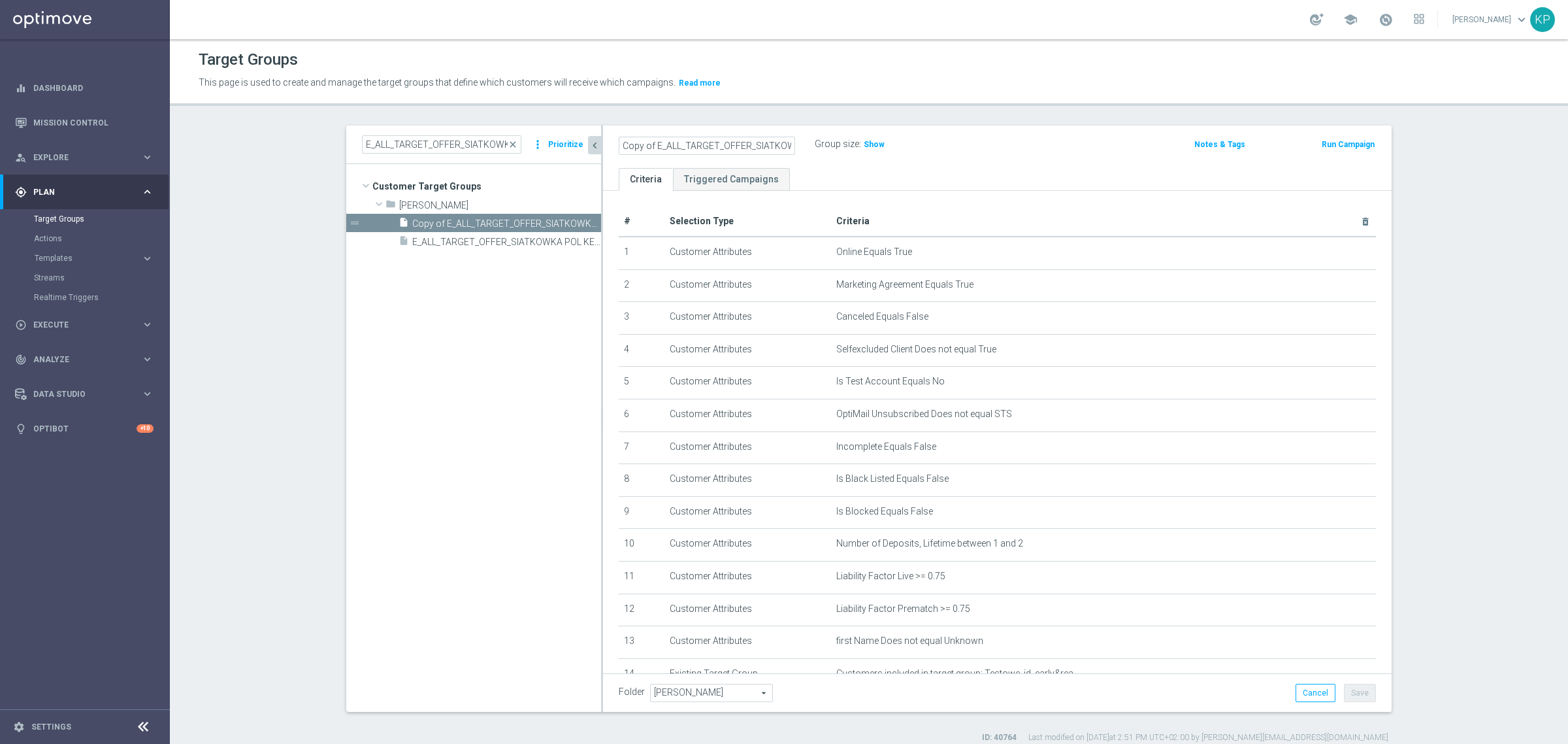
drag, startPoint x: 686, startPoint y: 145, endPoint x: 590, endPoint y: 145, distance: 96.0
click at [590, 145] on as-split "E_ALL_TARGET_OFFER_SIATKOWKA POL KEN_250825 close more_vert Prioritize Customer…" at bounding box center [868, 418] width 1045 height 586
click at [683, 145] on input "Copy of E_ALL_TARGET_OFFER_SIATKOWKA POL KEN_250825" at bounding box center [707, 145] width 176 height 18
drag, startPoint x: 651, startPoint y: 145, endPoint x: 588, endPoint y: 145, distance: 63.0
click at [588, 145] on as-split "E_ALL_TARGET_OFFER_SIATKOWKA POL KEN_250825 close more_vert Prioritize Customer…" at bounding box center [868, 418] width 1045 height 586
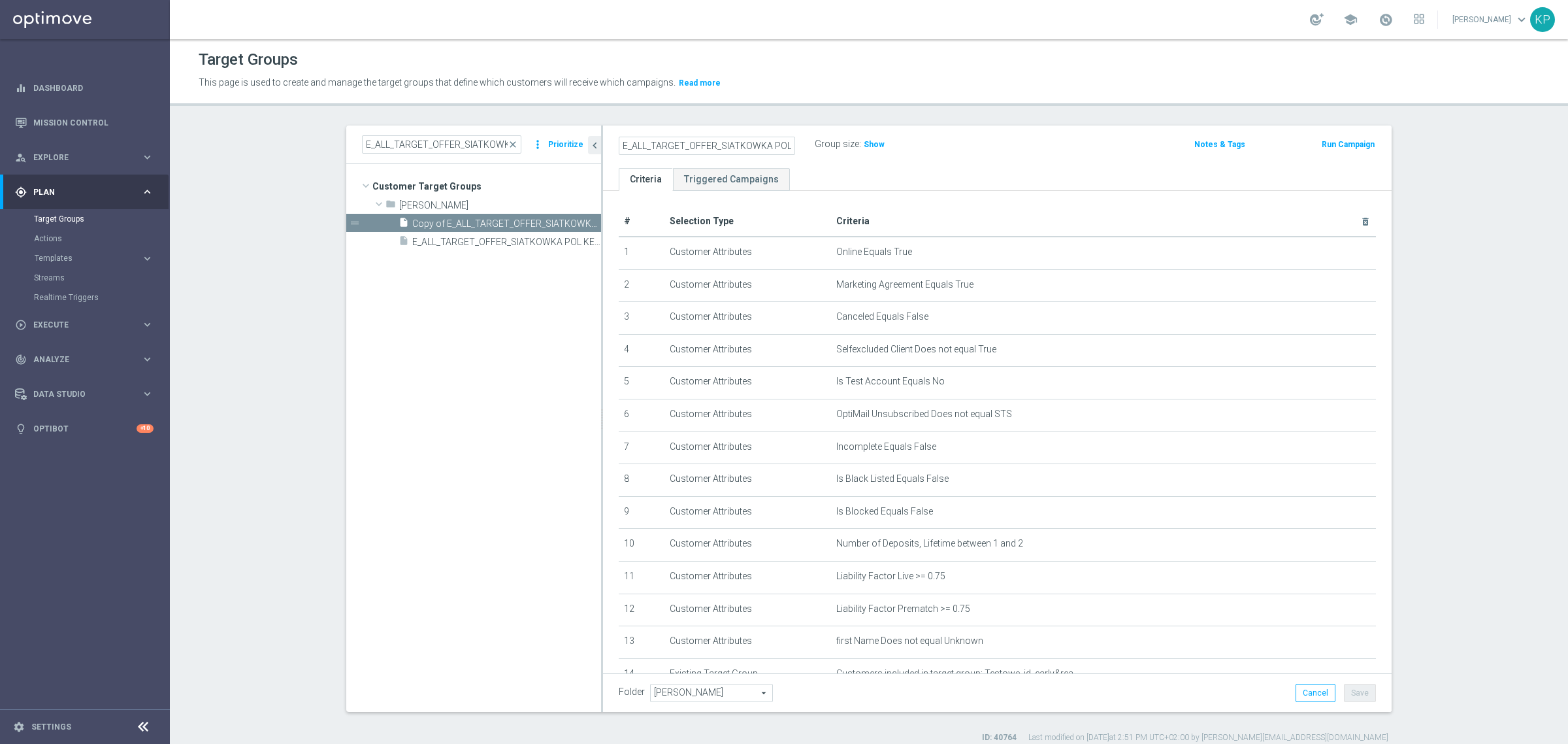
scroll to position [0, 52]
drag, startPoint x: 632, startPoint y: 145, endPoint x: 845, endPoint y: 144, distance: 213.0
click at [845, 144] on div "E_ALL_TARGET_OFFER_SIATKOWKA POL KEN_250825 Group size : Show" at bounding box center [868, 145] width 518 height 20
click at [769, 143] on input "E_ALL_TARGET_OFFER_SIATKOWKA POL KEN_250825" at bounding box center [707, 145] width 176 height 18
click at [767, 144] on input "E_ALL_TARGET_OFFER_SIATKOWKA POL KEN_250825" at bounding box center [707, 145] width 176 height 18
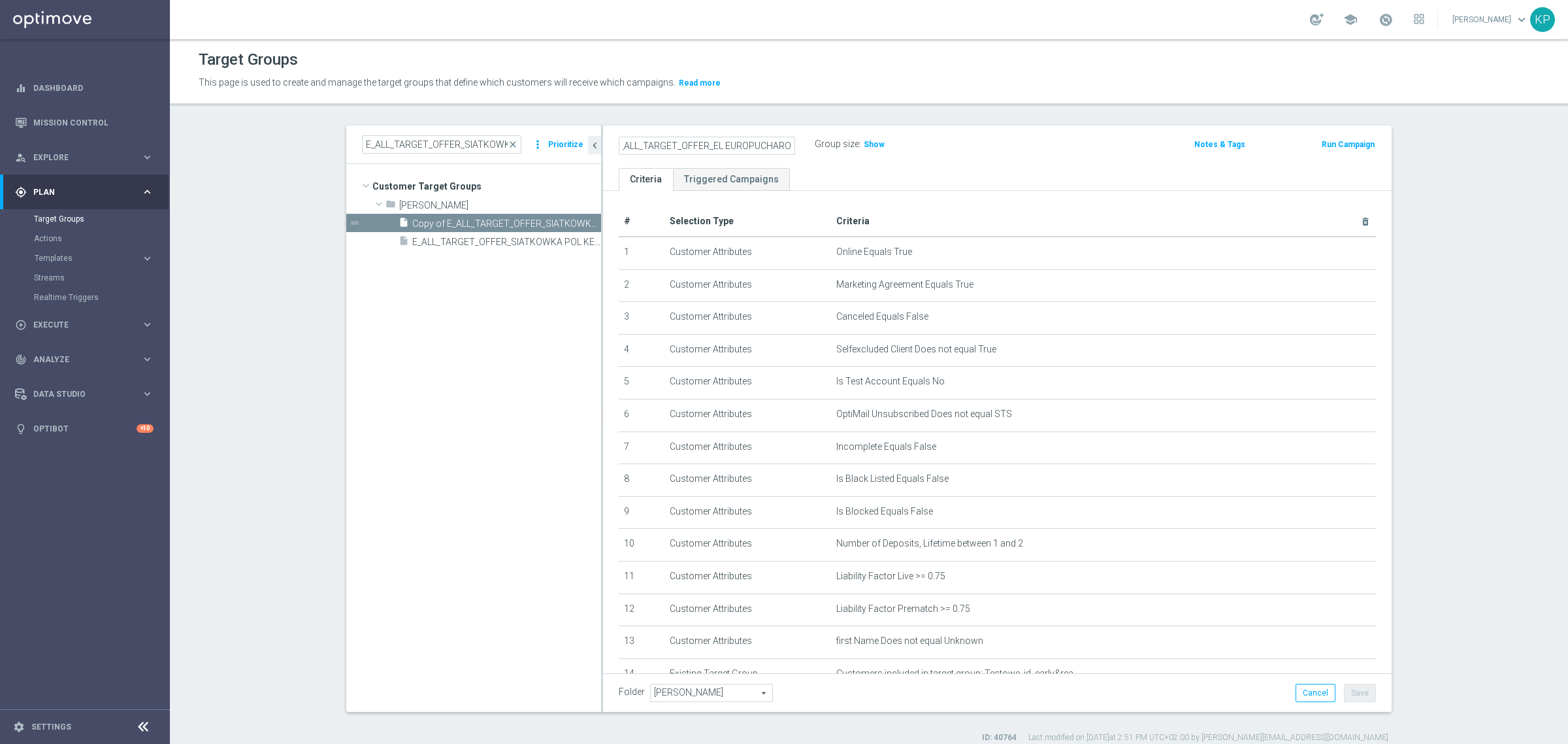
scroll to position [0, 16]
type input "E_ALL_TARGET_OFFER_1-2DEPO EL EUROPUCHAROW_270825"
click at [787, 110] on div "Target Groups This page is used to create and manage the target groups that def…" at bounding box center [868, 391] width 1398 height 704
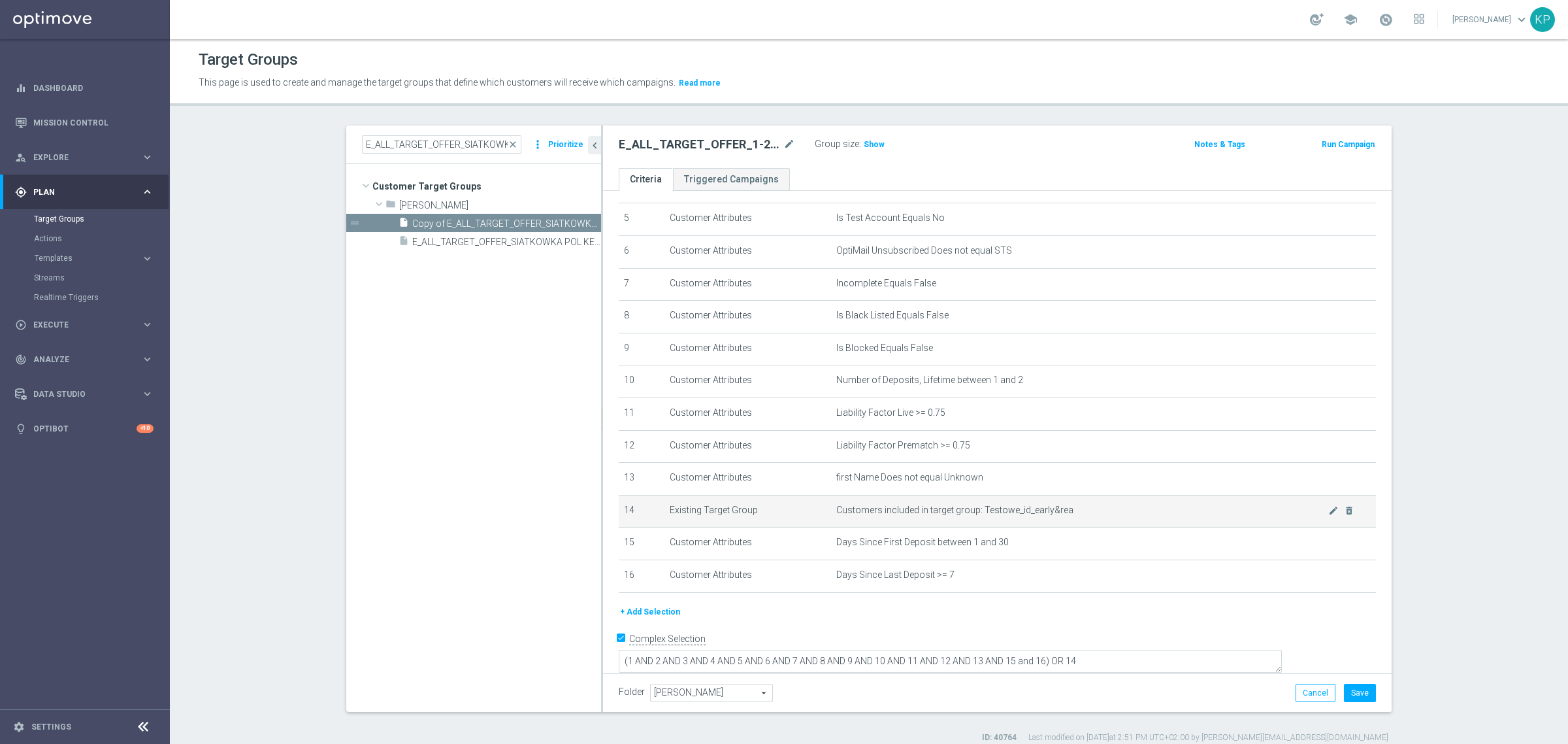
scroll to position [166, 0]
click at [870, 149] on h3 "Show" at bounding box center [874, 144] width 24 height 14
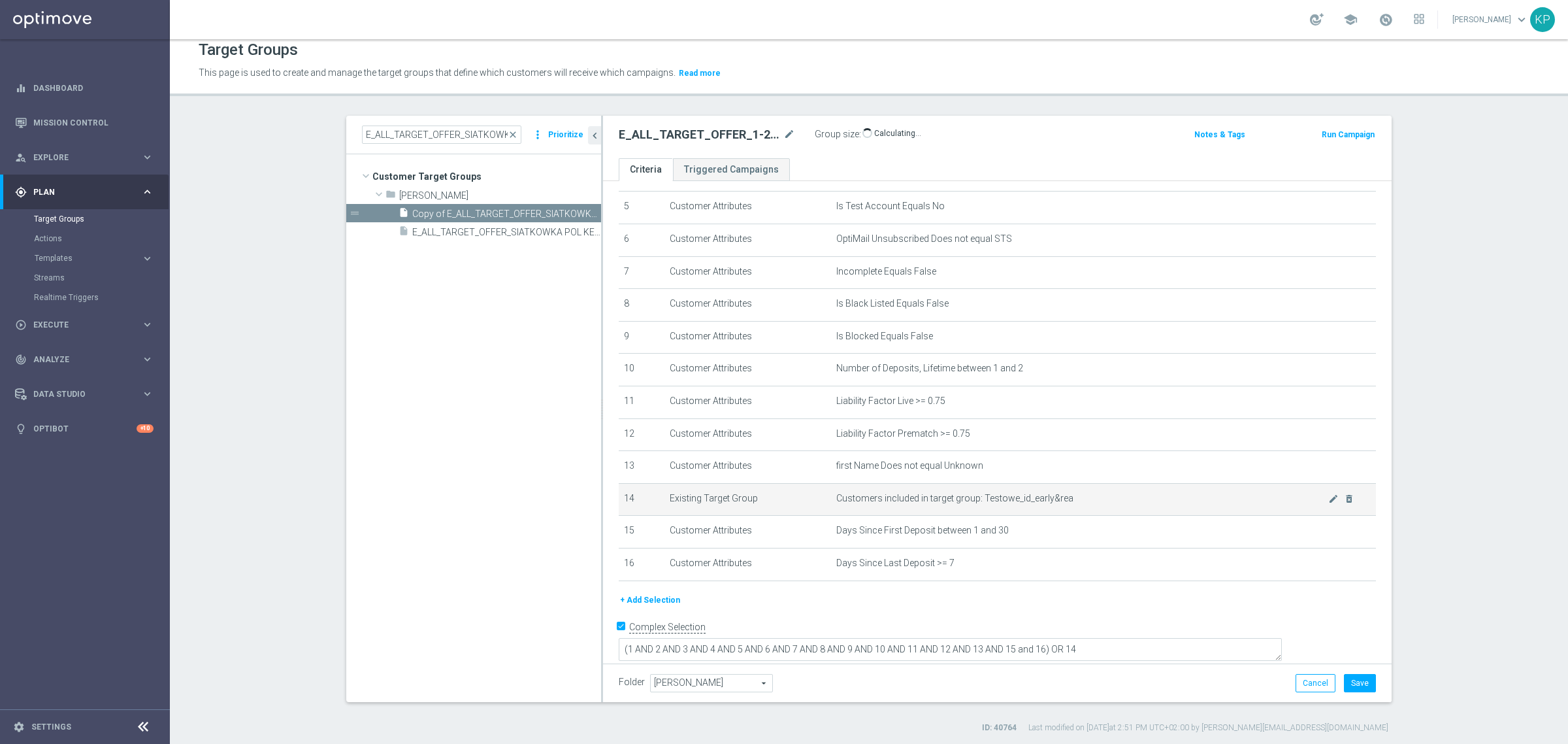
scroll to position [11, 0]
click at [655, 603] on button "+ Add Selection" at bounding box center [649, 598] width 63 height 14
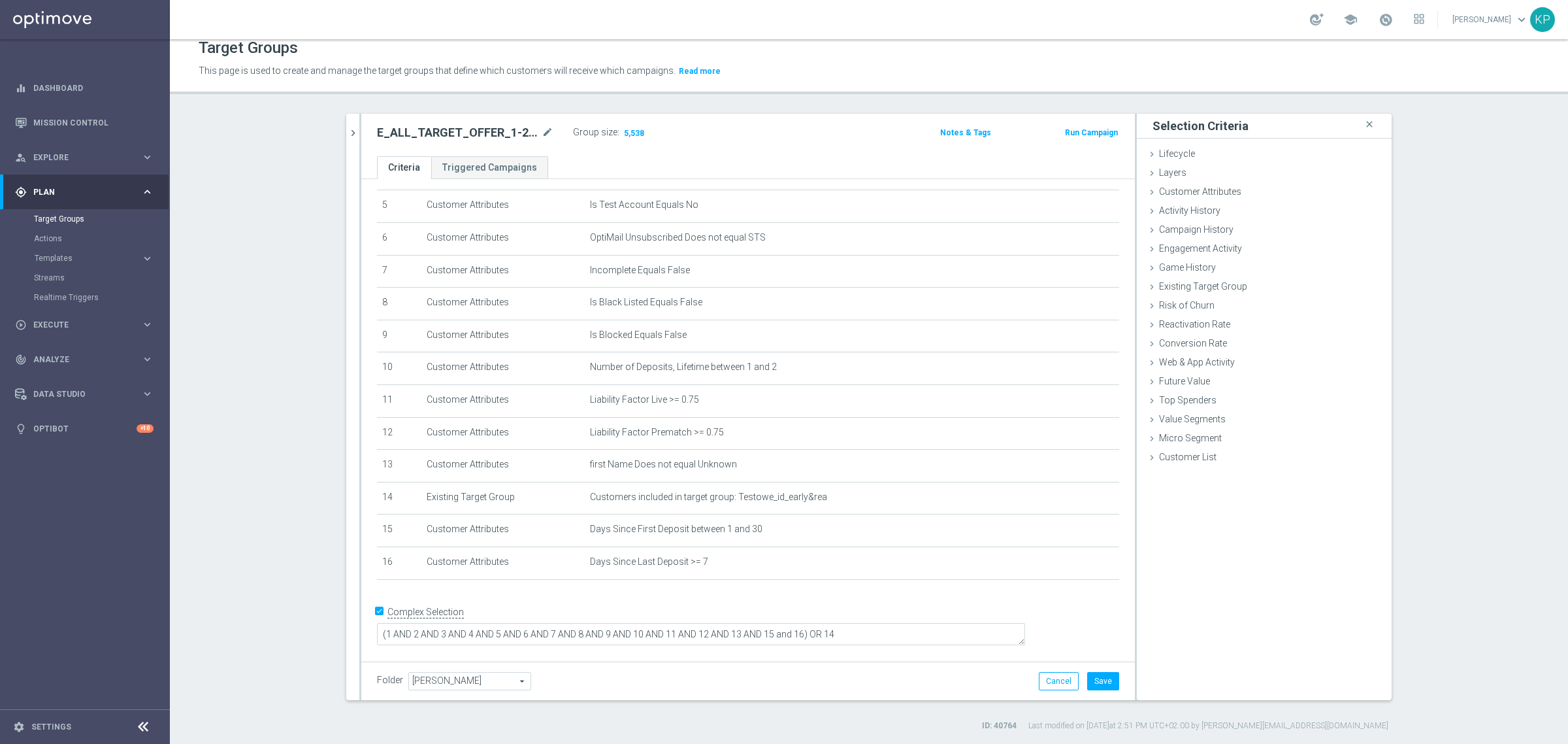
scroll to position [151, 0]
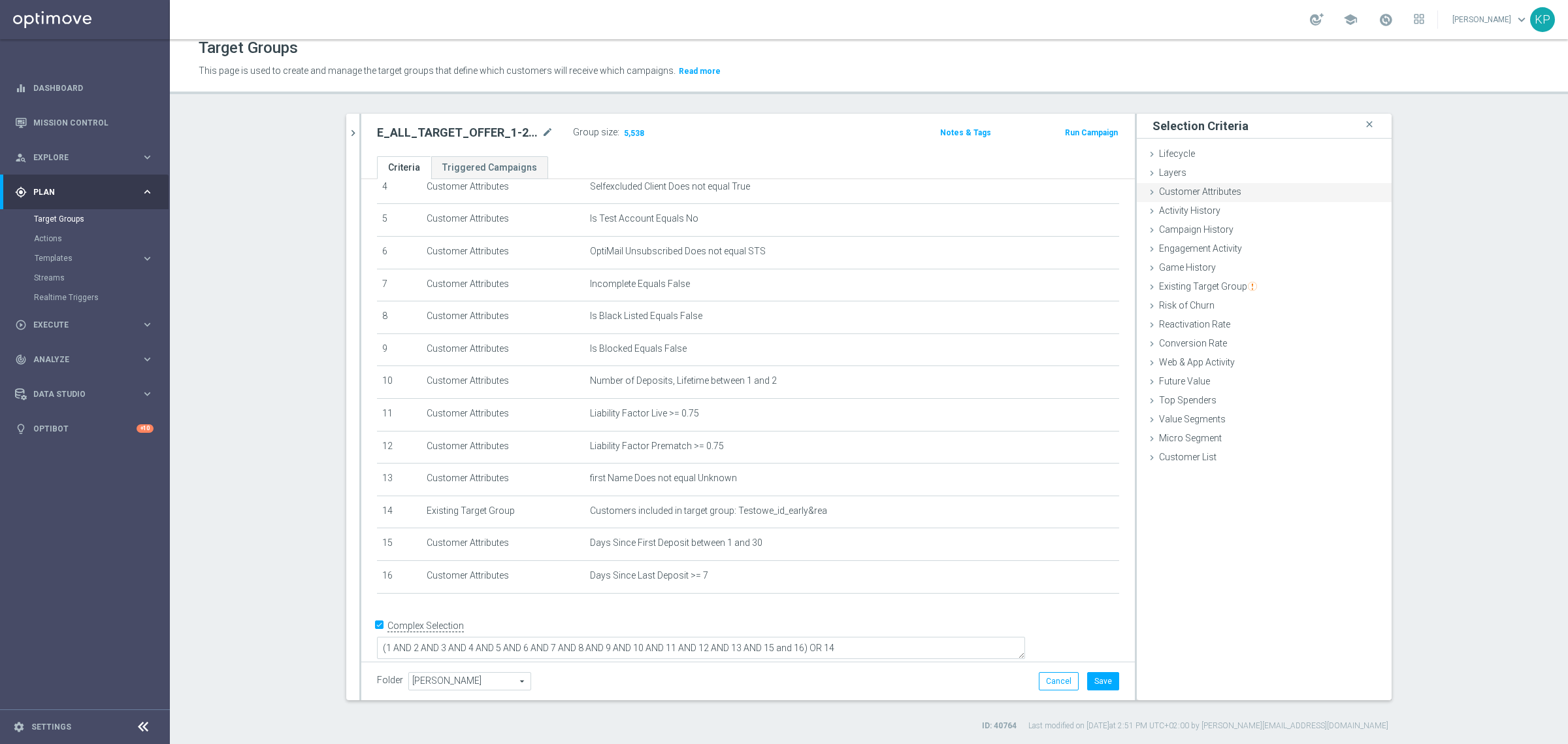
click at [1191, 193] on span "Customer Attributes" at bounding box center [1200, 192] width 82 height 11
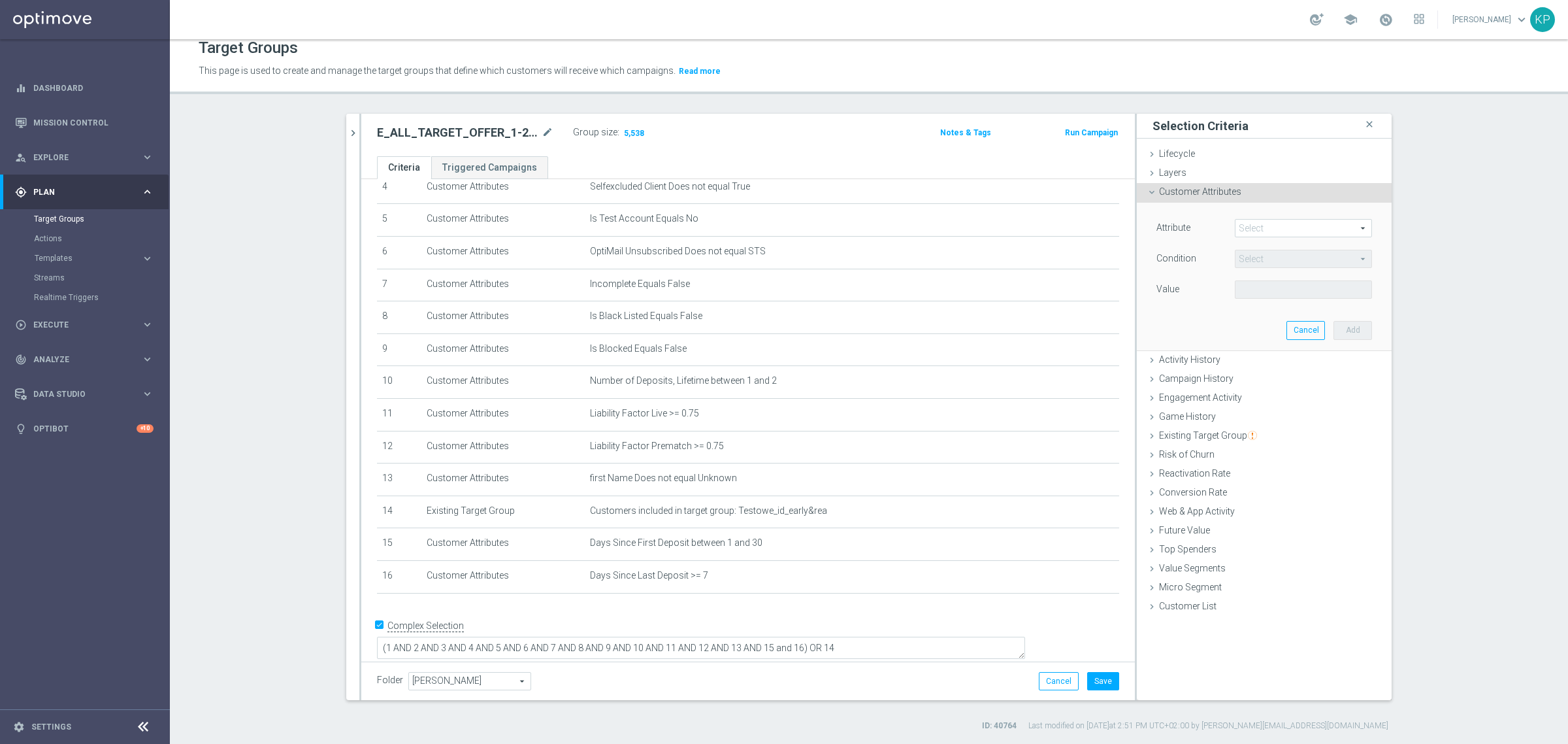
click at [1242, 222] on span at bounding box center [1304, 228] width 136 height 17
click at [0, 0] on input "search" at bounding box center [0, 0] width 0 height 0
type input "days since regi"
click at [1299, 245] on span "Days Since Registration" at bounding box center [1303, 248] width 124 height 11
type input "Days Since Registration"
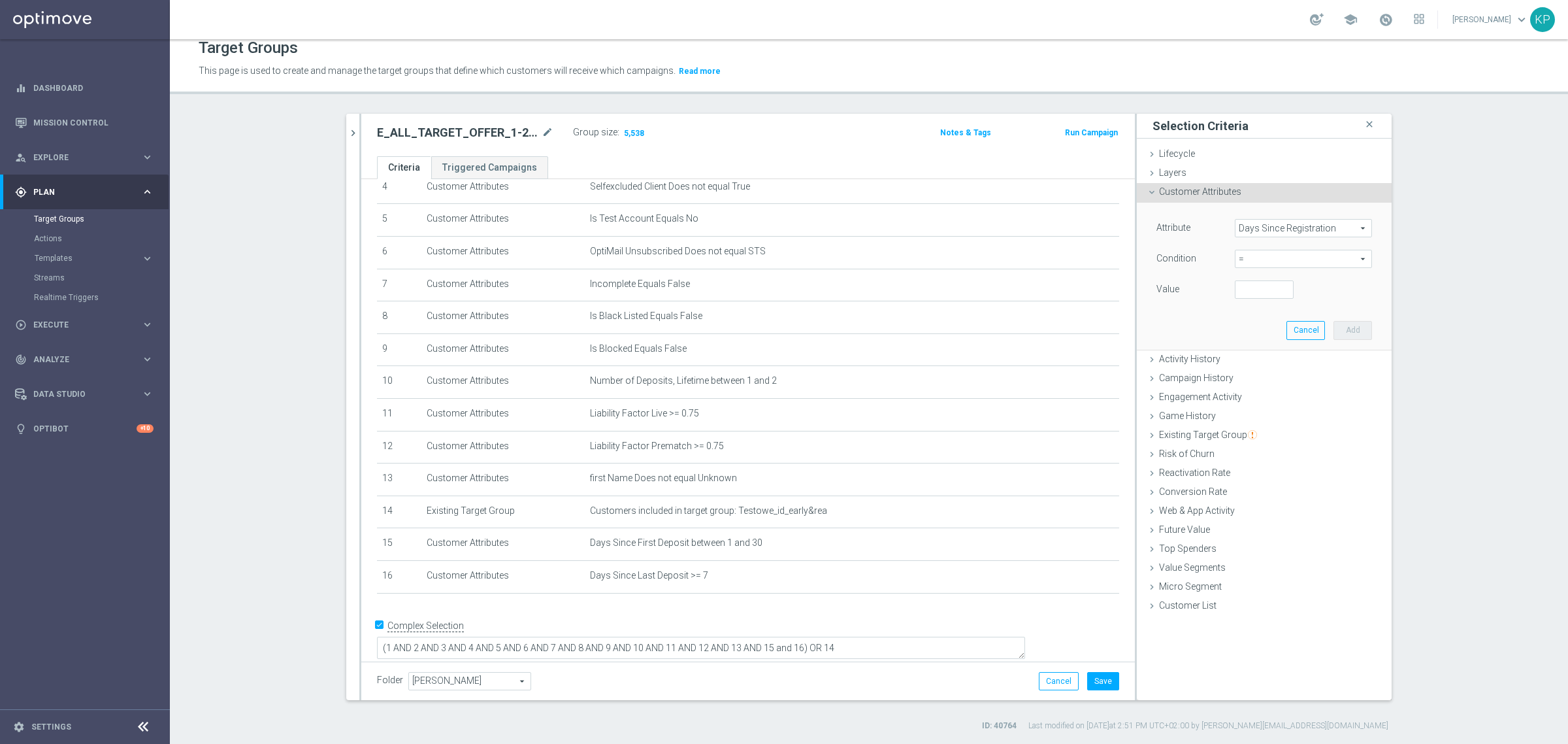
click at [1273, 256] on span "=" at bounding box center [1304, 259] width 136 height 17
click at [1261, 380] on span "between" at bounding box center [1303, 380] width 124 height 11
type input "between"
click at [1258, 291] on input "number" at bounding box center [1264, 289] width 59 height 18
type input "1"
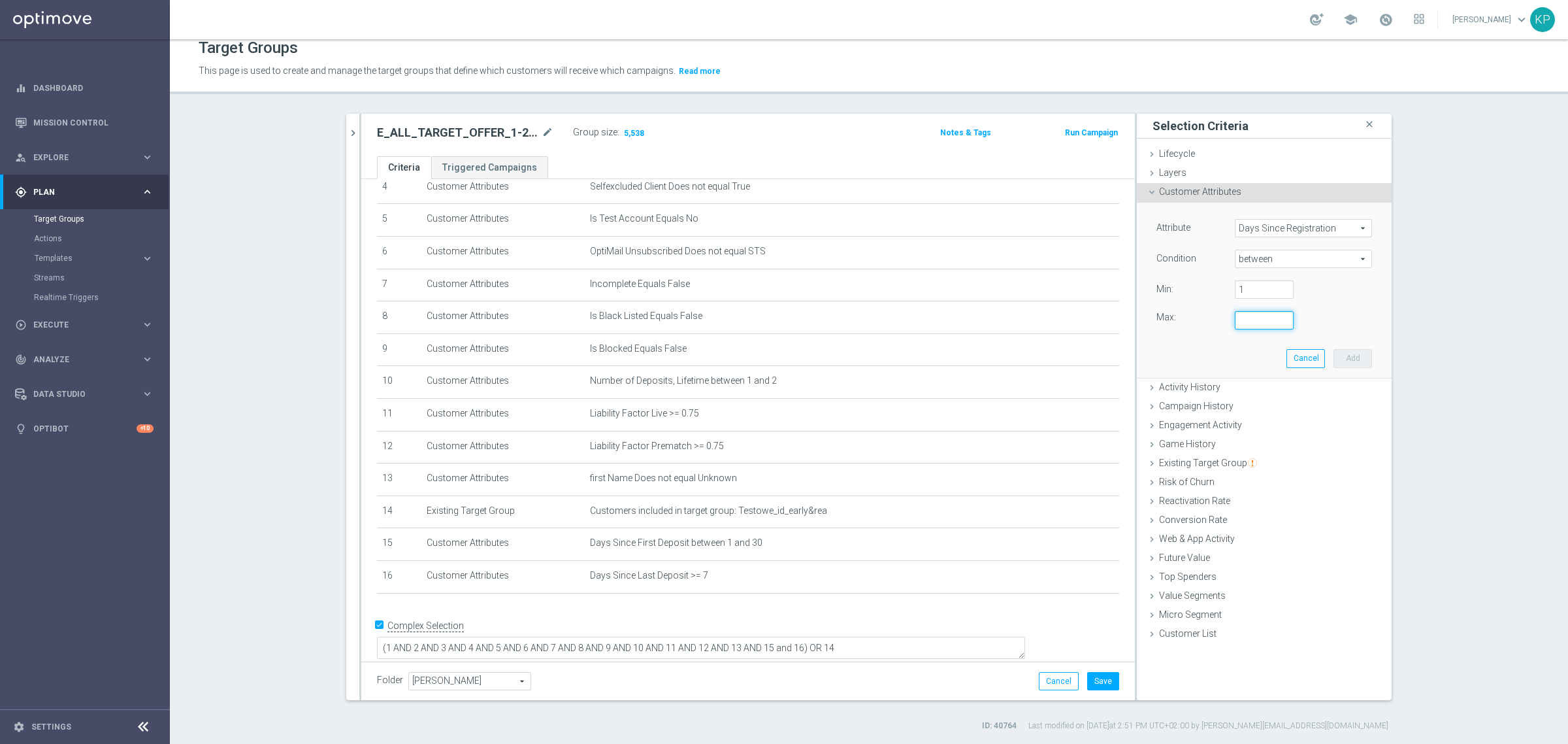
click at [1238, 325] on input "number" at bounding box center [1264, 320] width 59 height 18
type input "30"
click at [1353, 360] on button "Add" at bounding box center [1352, 358] width 38 height 18
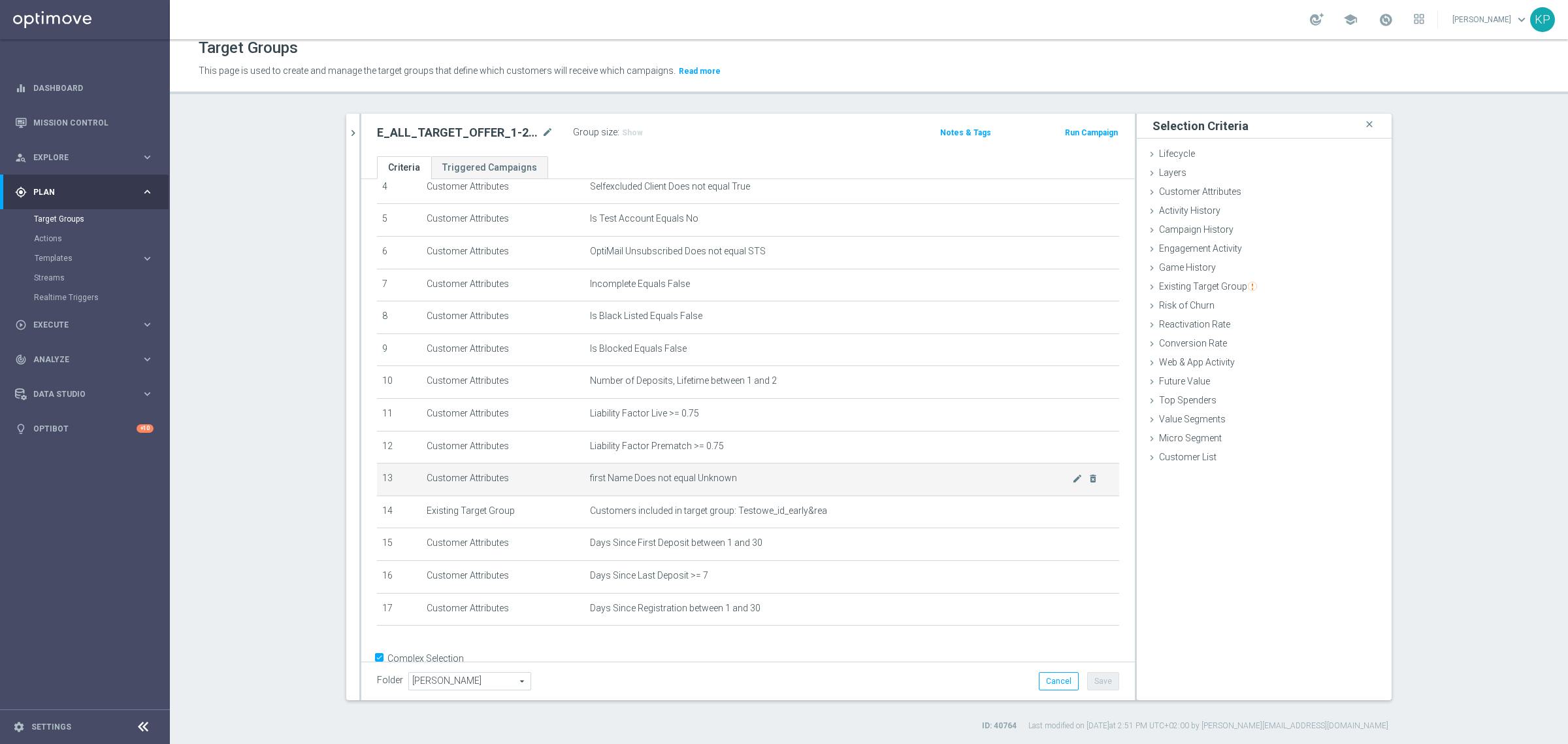
scroll to position [185, 0]
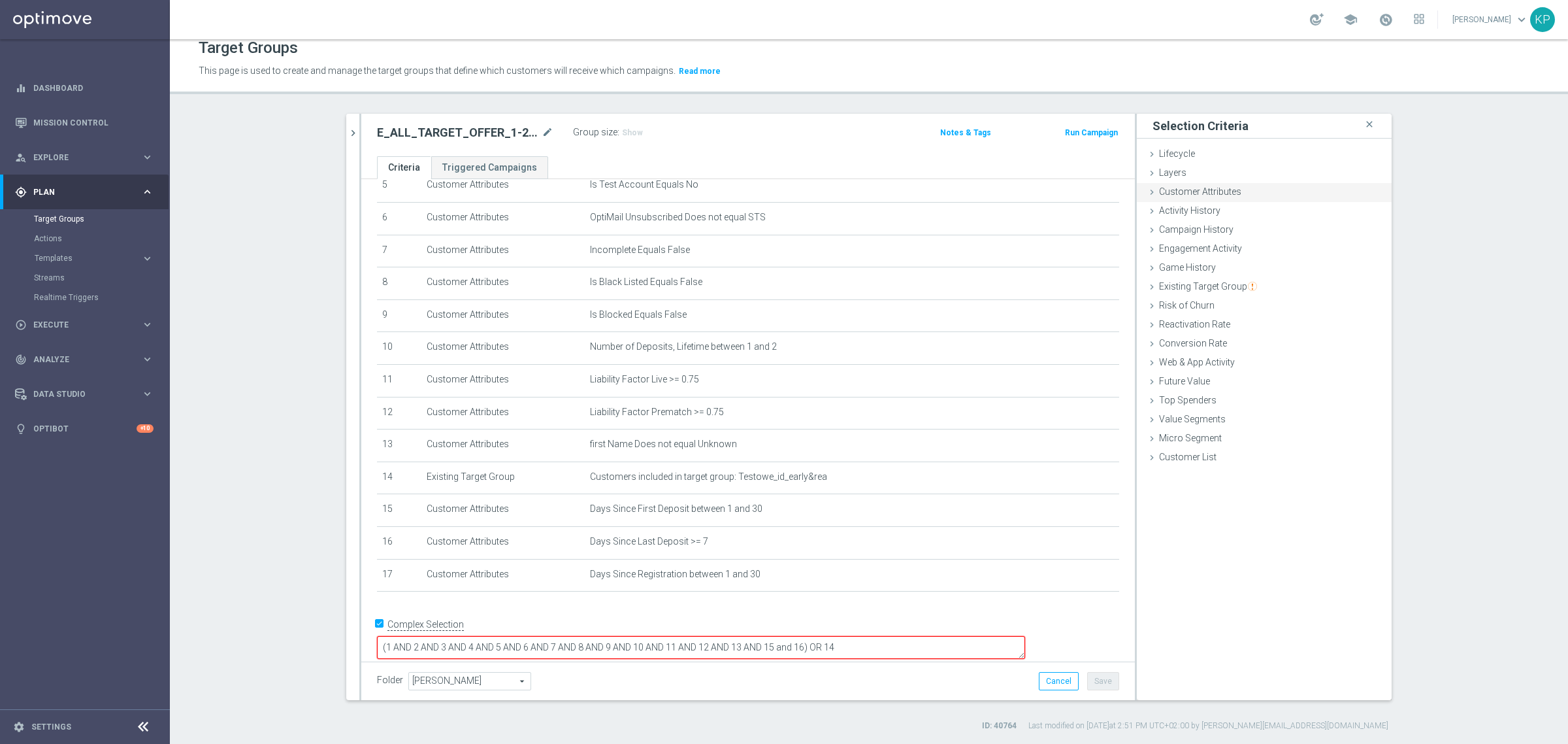
click at [1217, 193] on span "Customer Attributes" at bounding box center [1200, 192] width 82 height 11
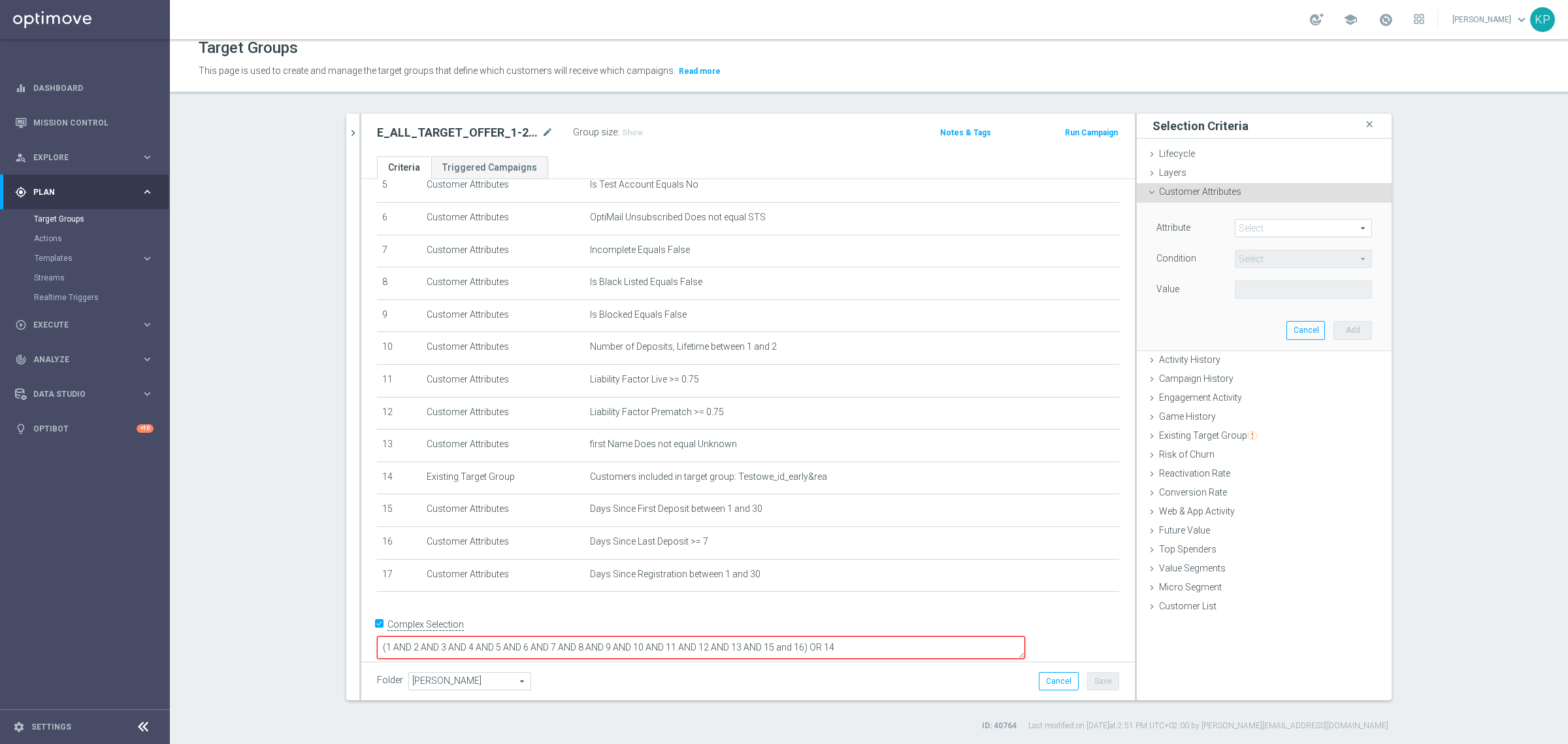
click at [1279, 224] on span at bounding box center [1304, 228] width 136 height 17
click at [0, 0] on input "search" at bounding box center [0, 0] width 0 height 0
type input "bonus ag"
click at [1282, 242] on span "Bonus Agreement" at bounding box center [1303, 248] width 124 height 11
type input "Bonus Agreement"
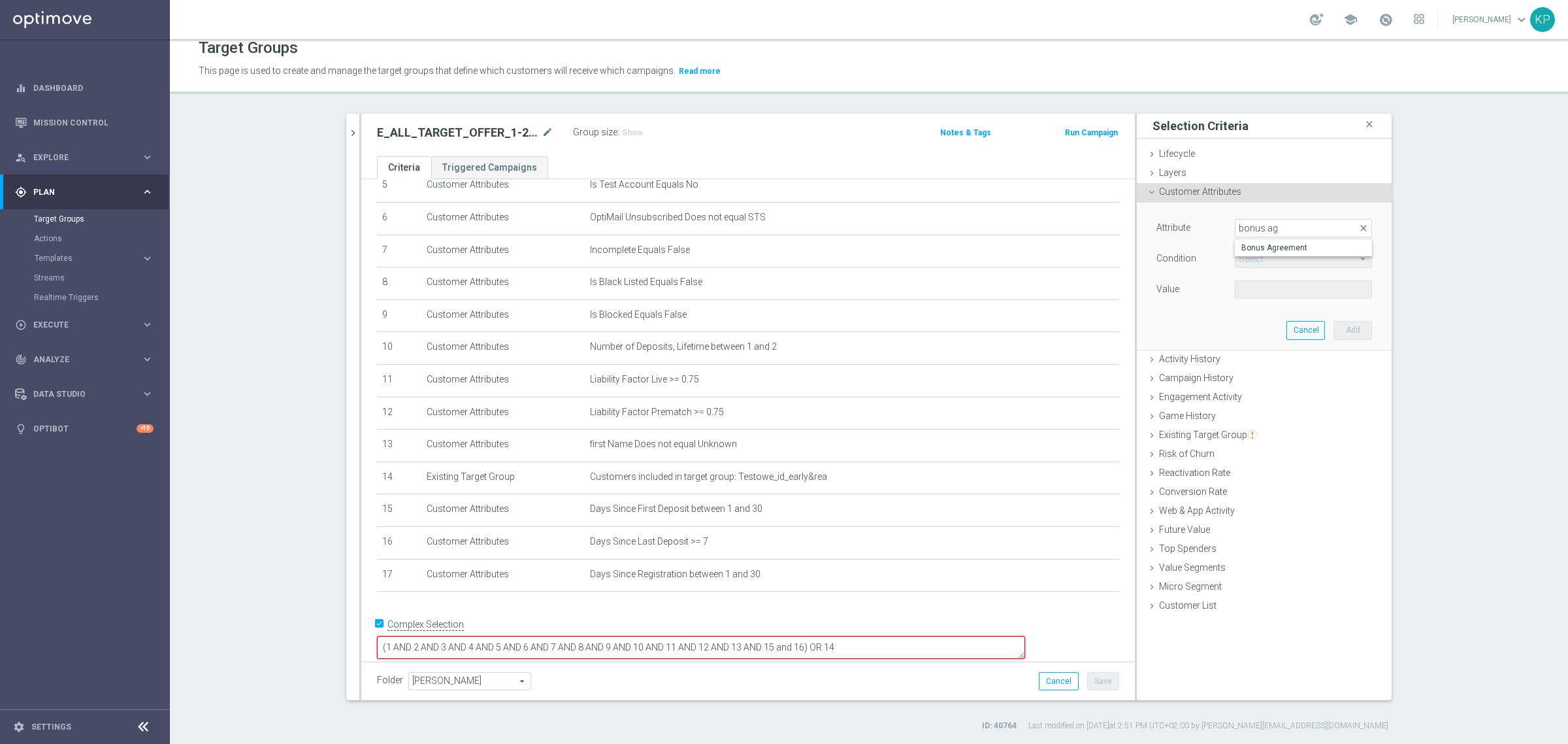
type input "Equals"
click at [1262, 282] on span at bounding box center [1304, 289] width 136 height 17
click at [1252, 325] on span "True" at bounding box center [1303, 327] width 124 height 11
type input "True"
click at [1341, 323] on button "Add" at bounding box center [1352, 330] width 38 height 18
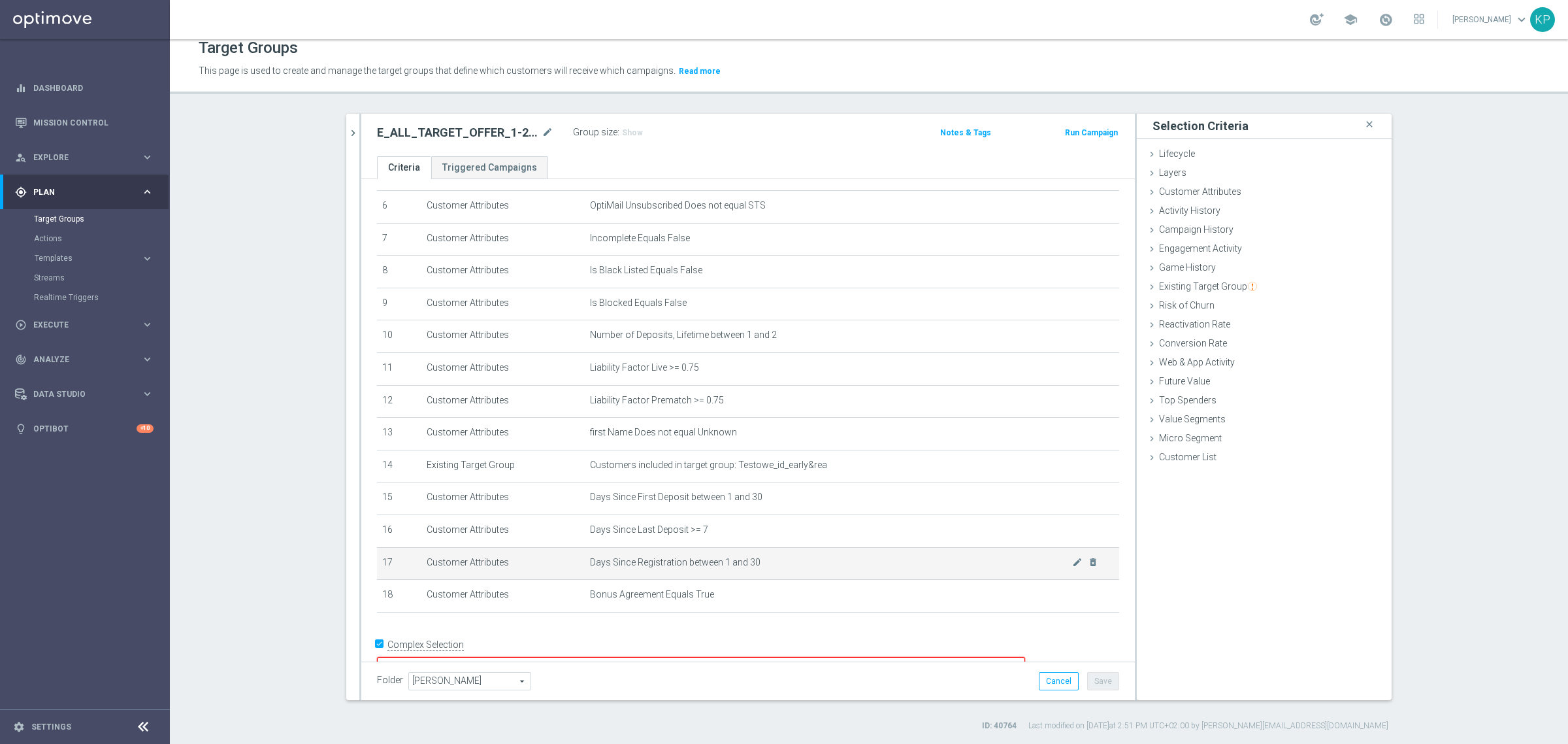
scroll to position [217, 0]
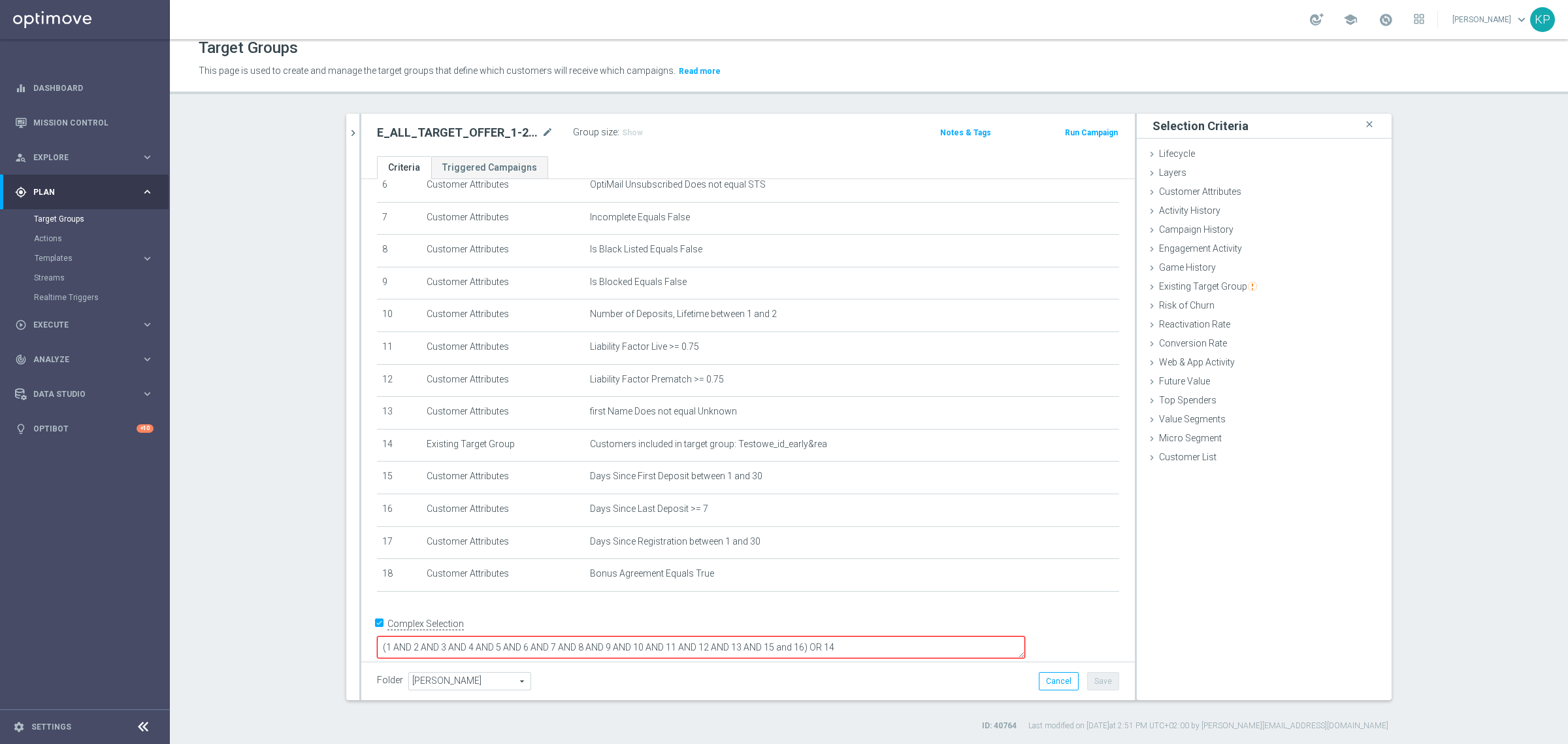
click at [892, 636] on textarea "(1 AND 2 AND 3 AND 4 AND 5 AND 6 AND 7 AND 8 AND 9 AND 10 AND 11 AND 12 AND 13 …" at bounding box center [701, 647] width 648 height 23
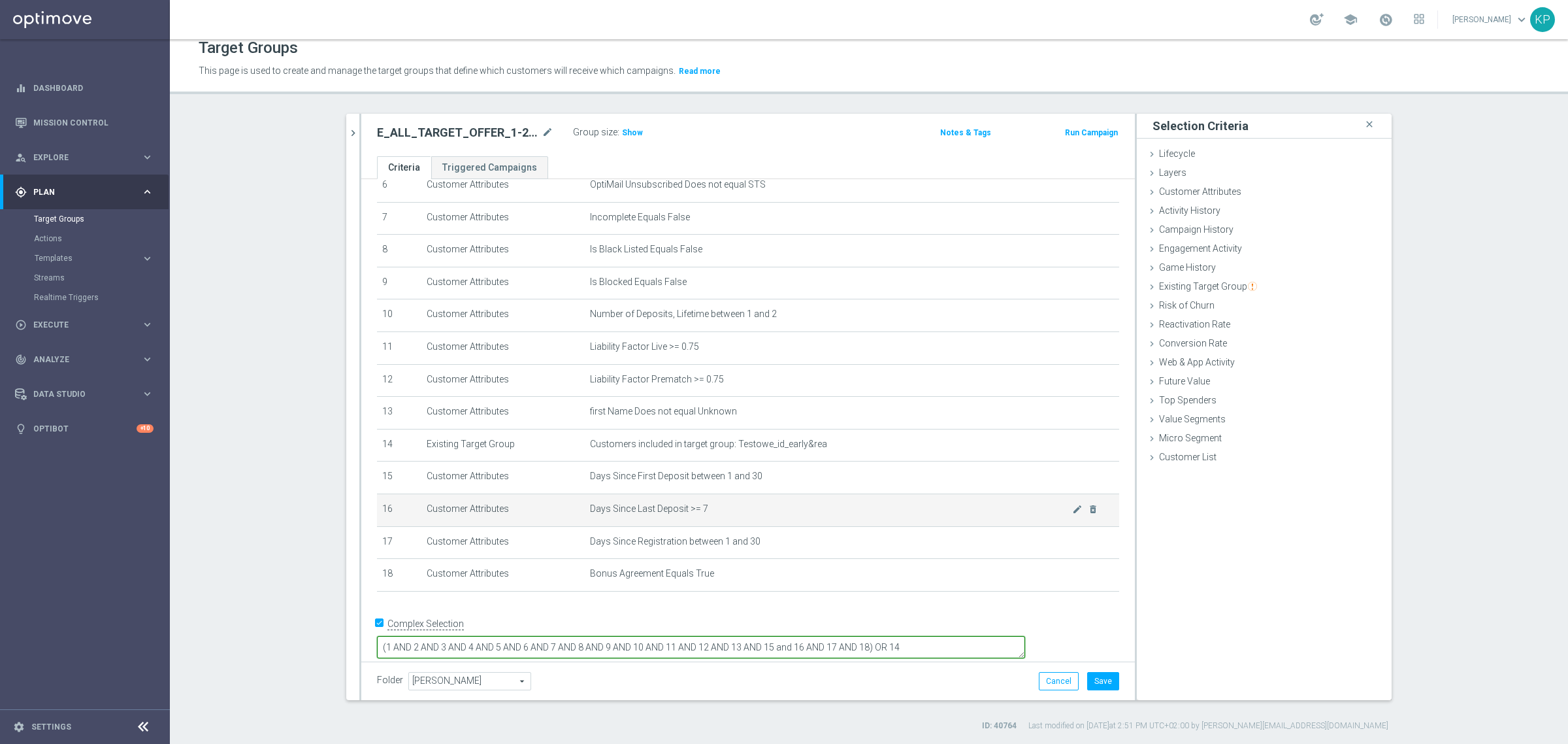
type textarea "(1 AND 2 AND 3 AND 4 AND 5 AND 6 AND 7 AND 8 AND 9 AND 10 AND 11 AND 12 AND 13 …"
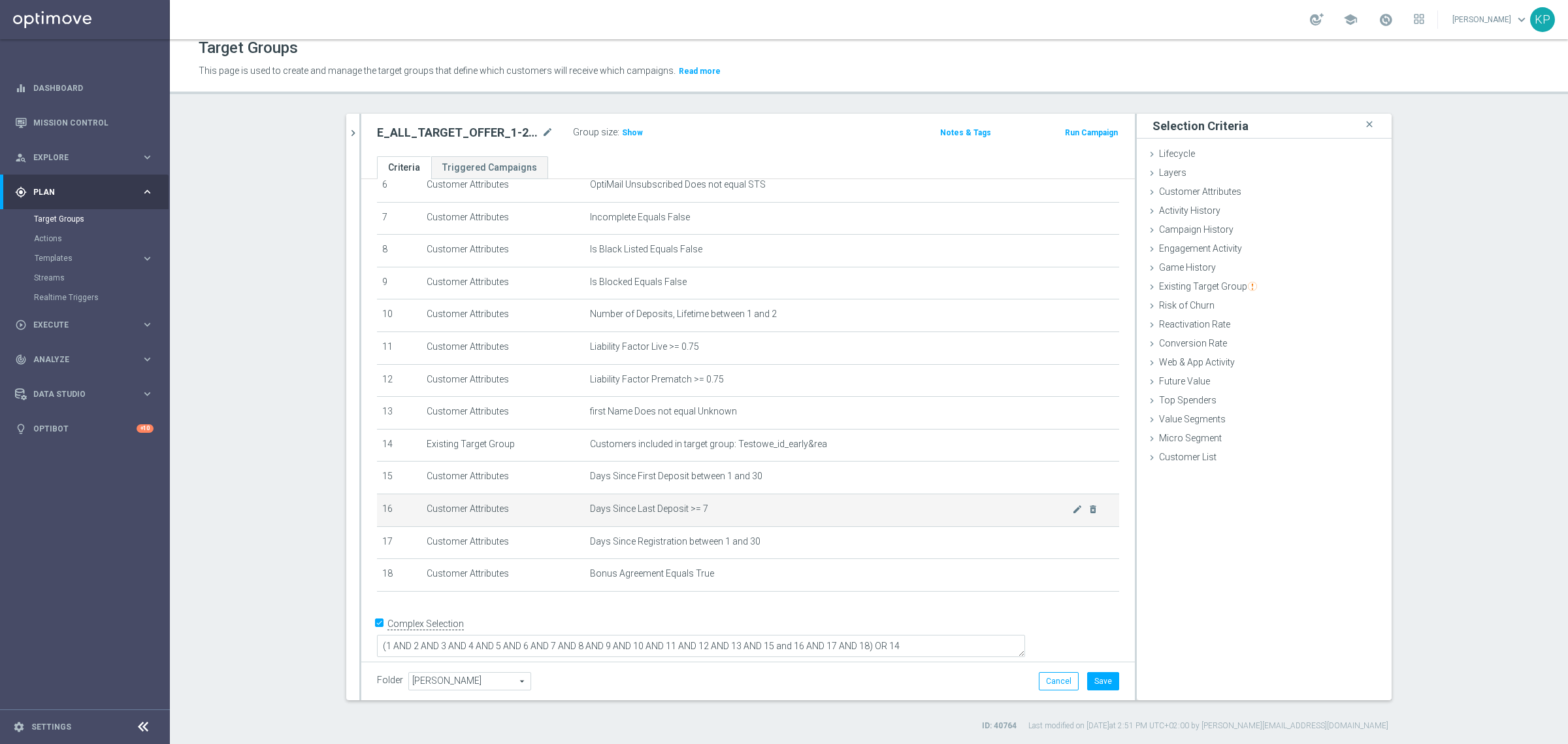
click at [1053, 514] on span "Days Since Last Deposit >= 7" at bounding box center [831, 508] width 482 height 11
click at [1072, 515] on icon "mode_edit" at bounding box center [1077, 510] width 11 height 11
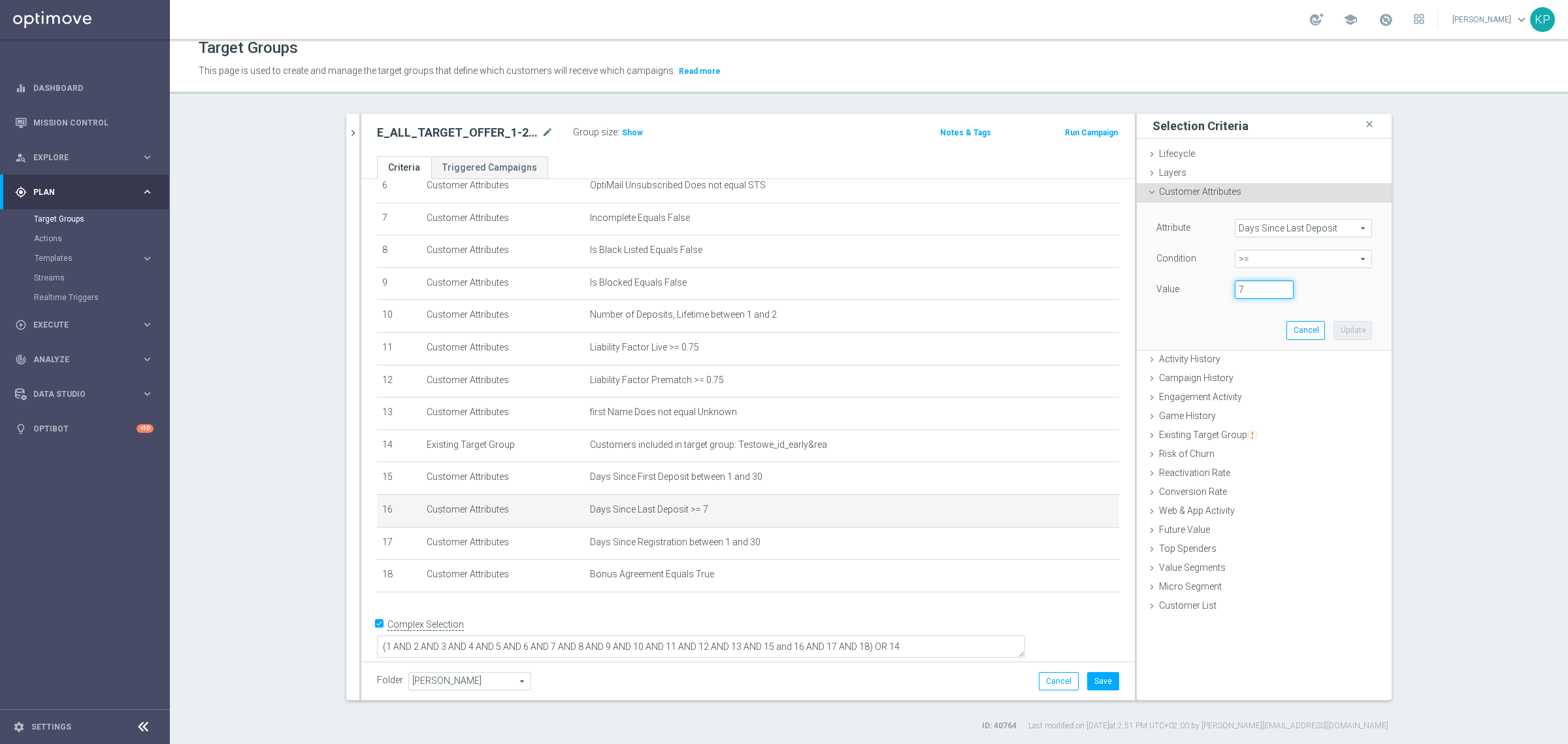
click at [1277, 296] on input "7" at bounding box center [1264, 289] width 59 height 18
click at [1279, 294] on input "6" at bounding box center [1264, 289] width 59 height 18
click at [1279, 294] on input "5" at bounding box center [1264, 289] width 59 height 18
click at [1279, 294] on input "4" at bounding box center [1264, 289] width 59 height 18
type input "3"
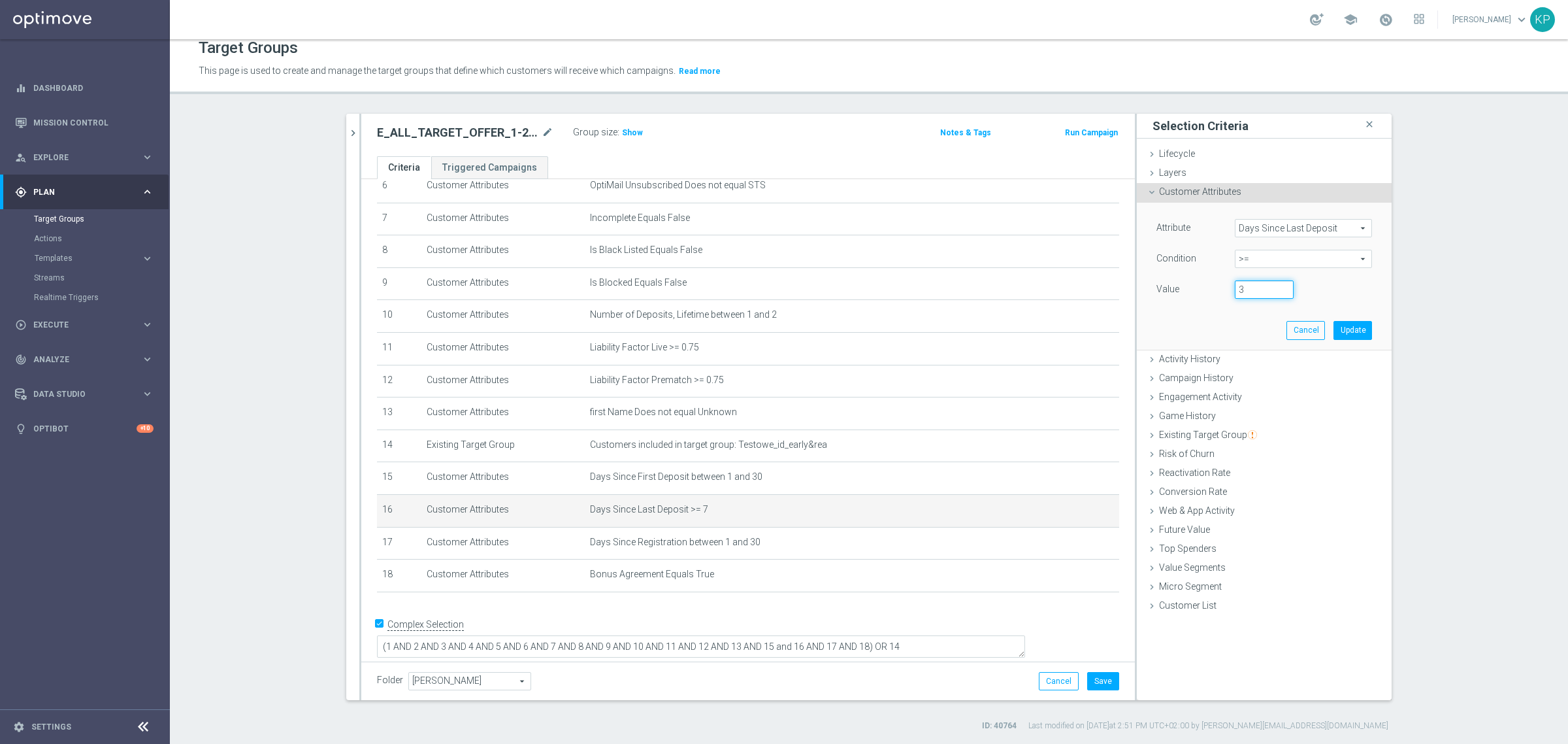
click at [1279, 294] on input "3" at bounding box center [1264, 289] width 59 height 18
click at [1341, 324] on button "Update" at bounding box center [1352, 330] width 38 height 18
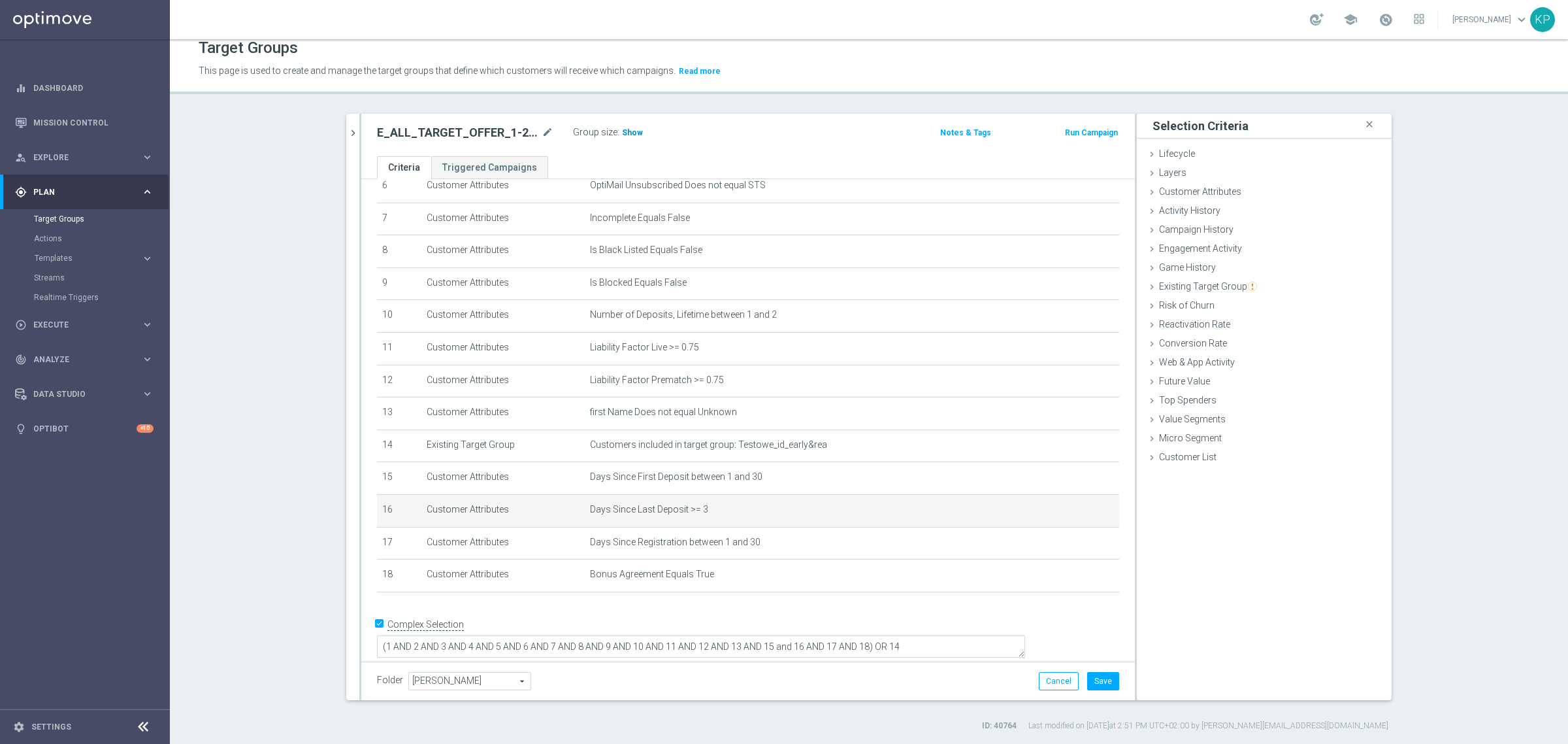
click at [622, 136] on span "Show" at bounding box center [632, 133] width 21 height 9
click at [603, 145] on div "E_ALL_TARGET_OFFER_1-2DEPO EL EUROPUCHAROW_270825 mode_edit Group size : Show C…" at bounding box center [748, 135] width 773 height 42
click at [1100, 681] on button "Save" at bounding box center [1103, 681] width 32 height 18
click at [506, 133] on h2 "E_ALL_TARGET_OFFER_1-2DEPO EL EUROPUCHAROW_270825" at bounding box center [458, 132] width 162 height 15
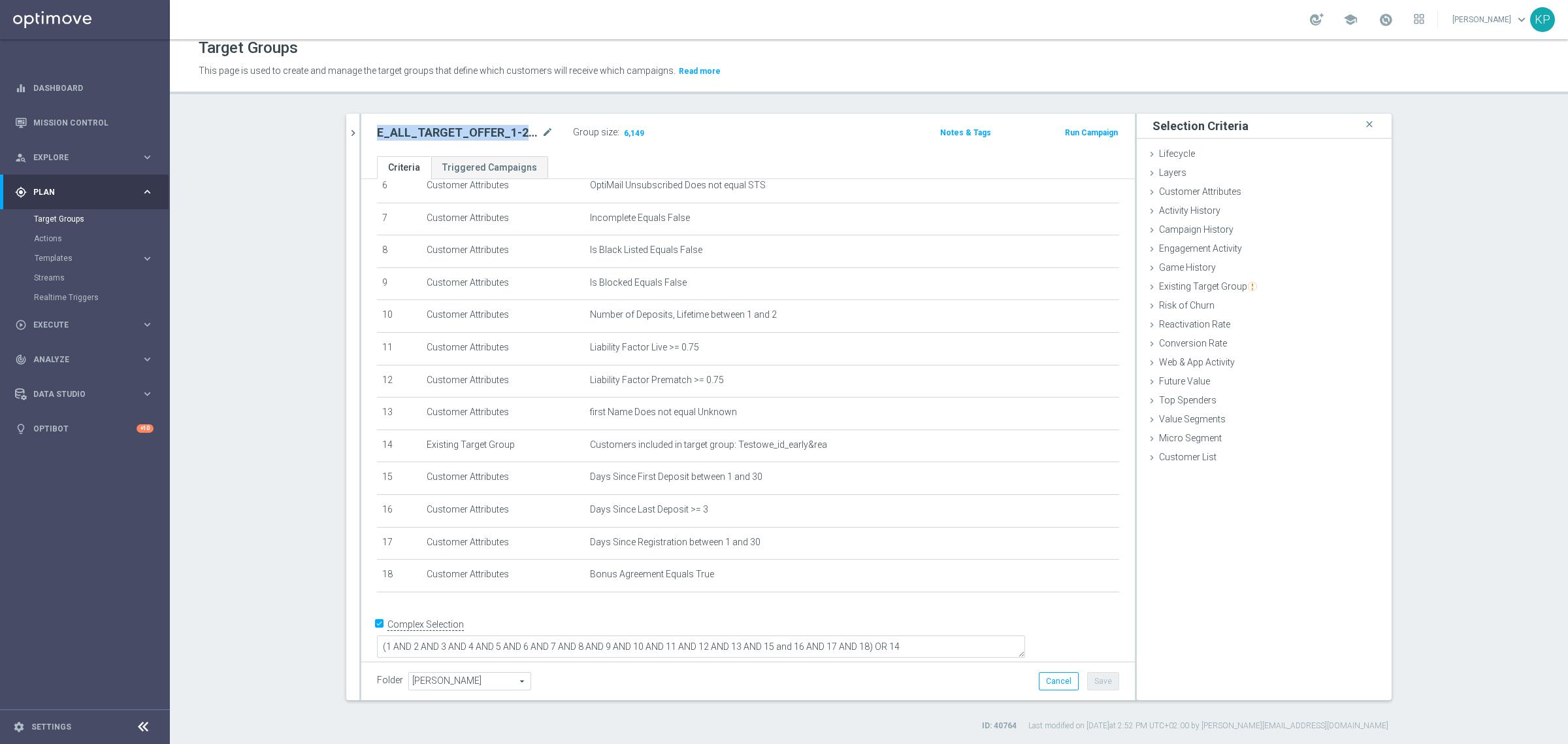
click at [506, 133] on h2 "E_ALL_TARGET_OFFER_1-2DEPO EL EUROPUCHAROW_270825" at bounding box center [458, 132] width 162 height 15
copy div "E_ALL_TARGET_OFFER_1-2DEPO EL EUROPUCHAROW_270825"
click at [542, 137] on icon "mode_edit" at bounding box center [547, 132] width 11 height 15
click at [517, 137] on input "E_ALL_TARGET_OFFER_1-2DEPO EL EUROPUCHAROW_270825" at bounding box center [465, 133] width 176 height 18
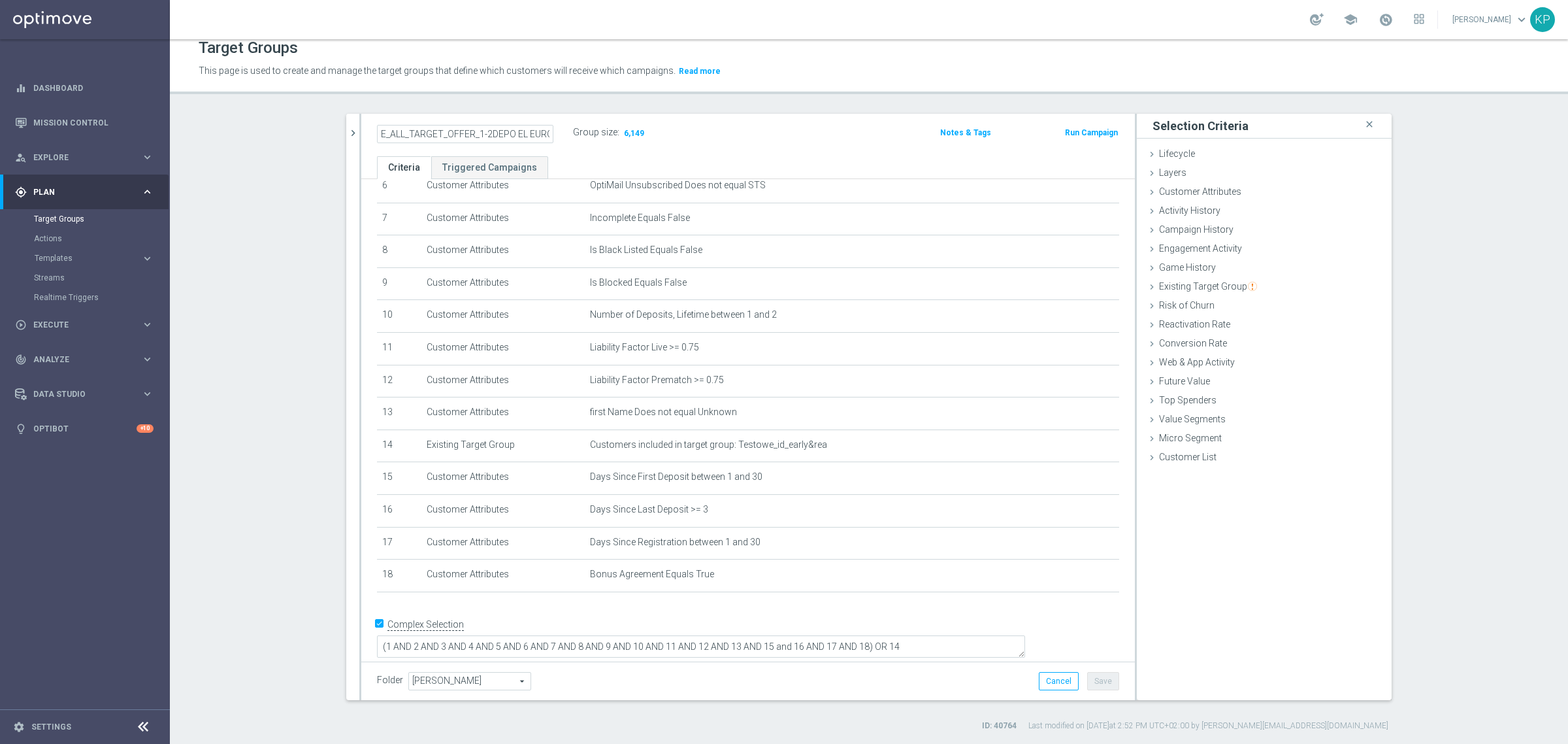
scroll to position [0, 87]
click at [423, 127] on input "E_ALL_TARGET_OFFER_1-2DEPO EL EUROPUCHAROW_270825" at bounding box center [465, 133] width 176 height 18
type input "E_ALL_TARGET_OFFER_1-2DEPO WO EL EUROPUCHAROW_270825"
click at [469, 100] on div "Target Groups This page is used to create and manage the target groups that def…" at bounding box center [868, 391] width 1398 height 704
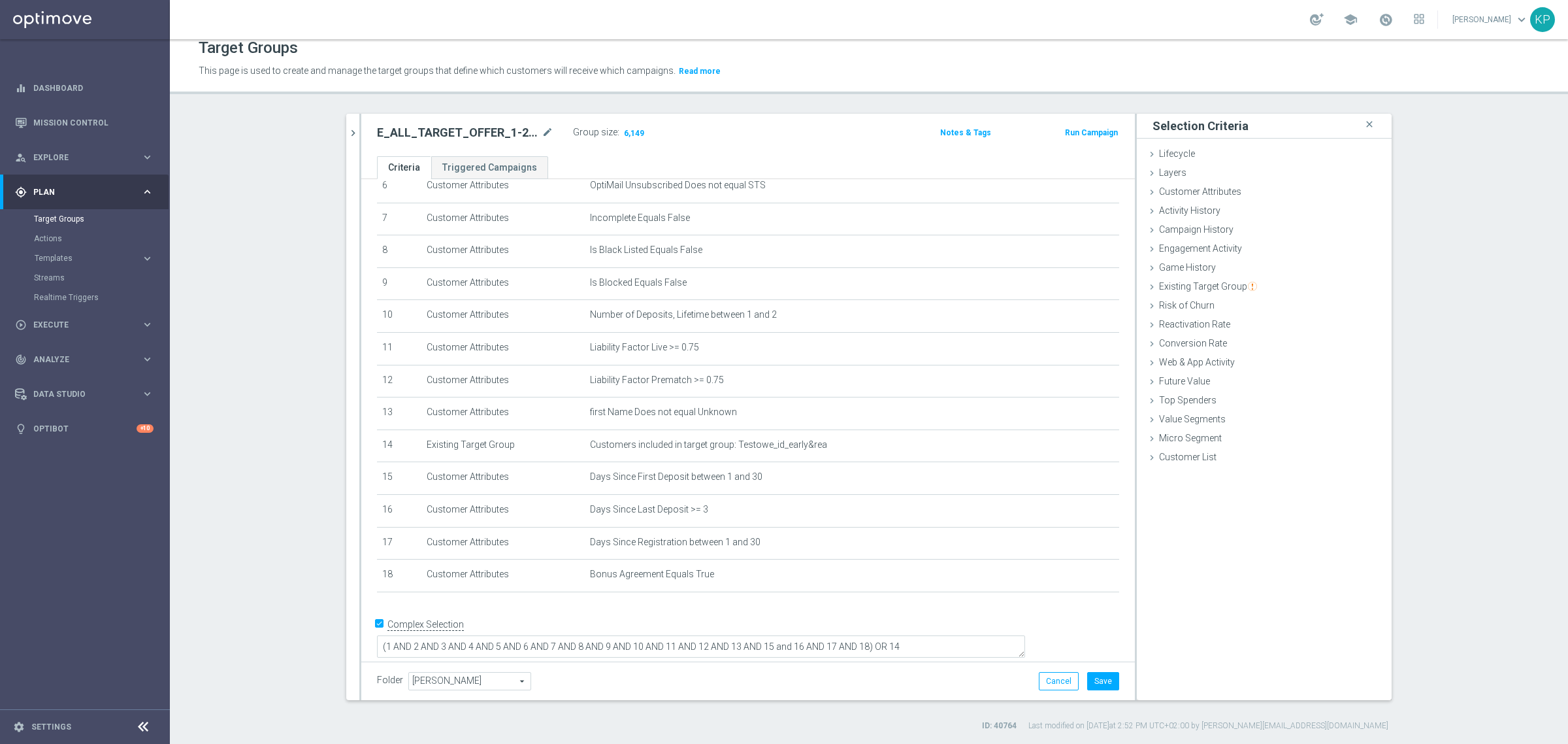
click at [712, 77] on p "This page is used to create and manage the target groups that define which cust…" at bounding box center [699, 71] width 1001 height 14
click at [1102, 678] on button "Save" at bounding box center [1103, 681] width 32 height 18
click at [114, 259] on span "Templates" at bounding box center [81, 259] width 94 height 8
click at [66, 273] on link "Optimail" at bounding box center [88, 278] width 96 height 11
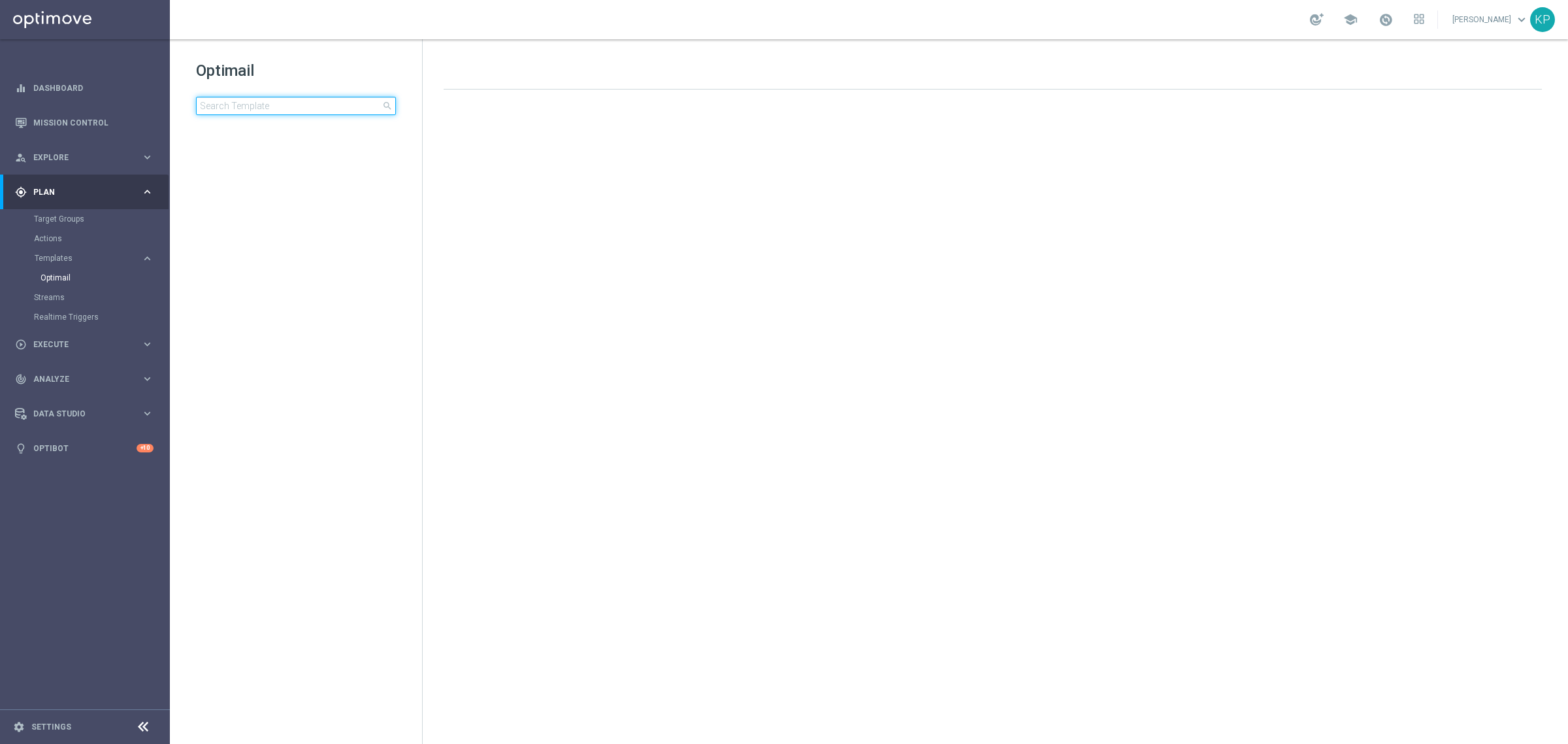
click at [347, 103] on input at bounding box center [295, 106] width 200 height 18
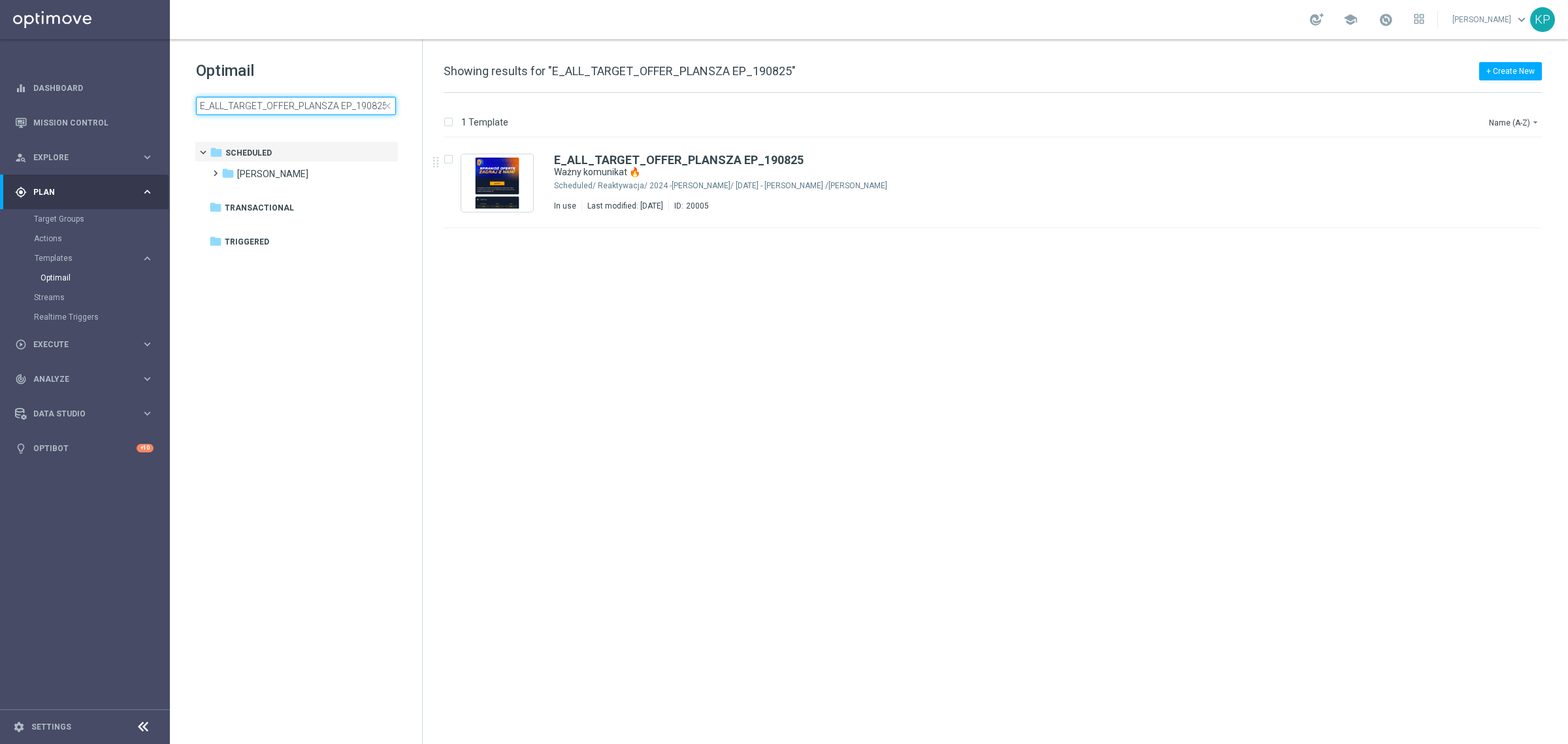
click at [328, 101] on input "E_ALL_TARGET_OFFER_PLANSZA EP_190825" at bounding box center [295, 106] width 200 height 18
type input "E_ALL_TARGET_OFFER_PLANSZA_220825"
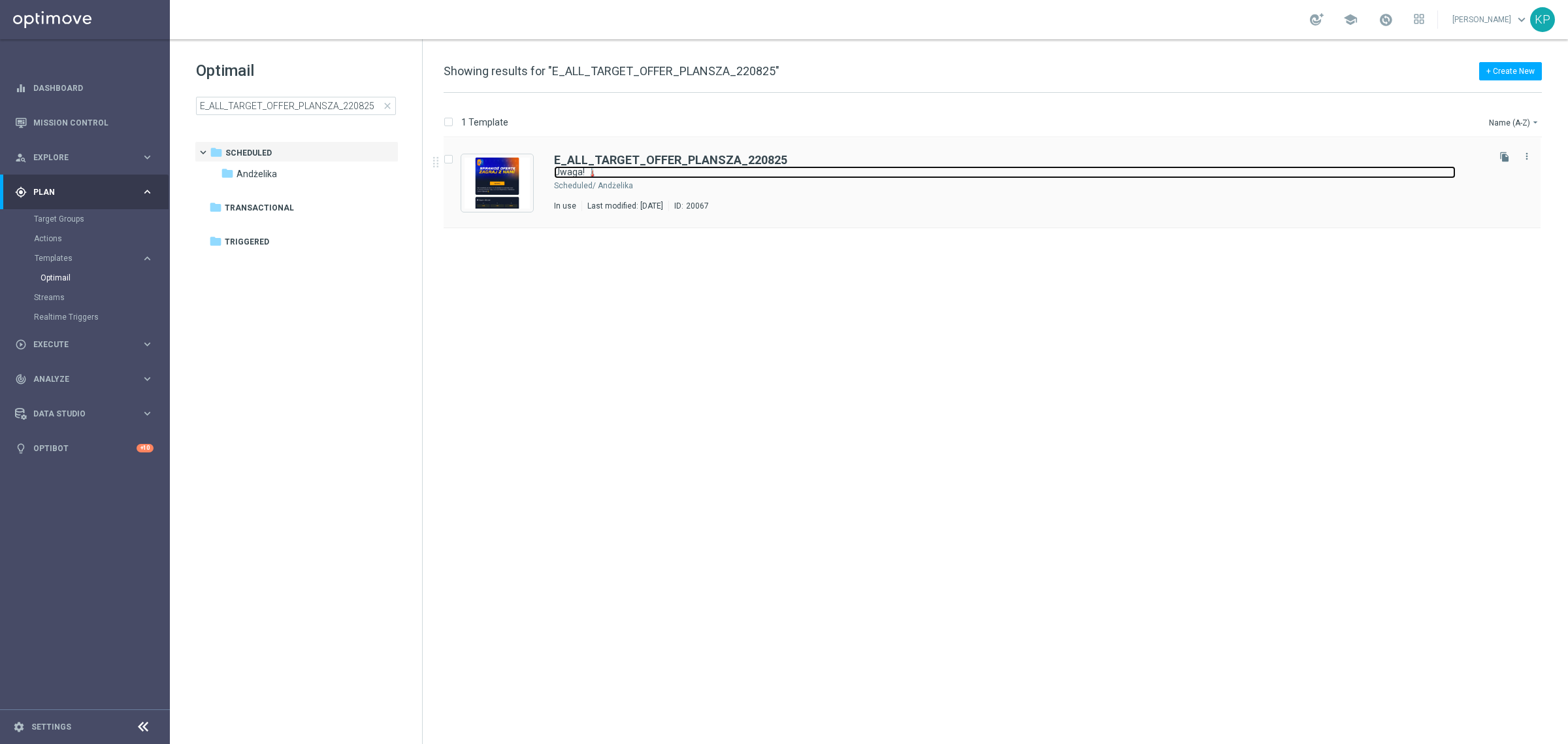
click at [927, 171] on link "Uwaga! 🌡️" at bounding box center [1005, 172] width 902 height 12
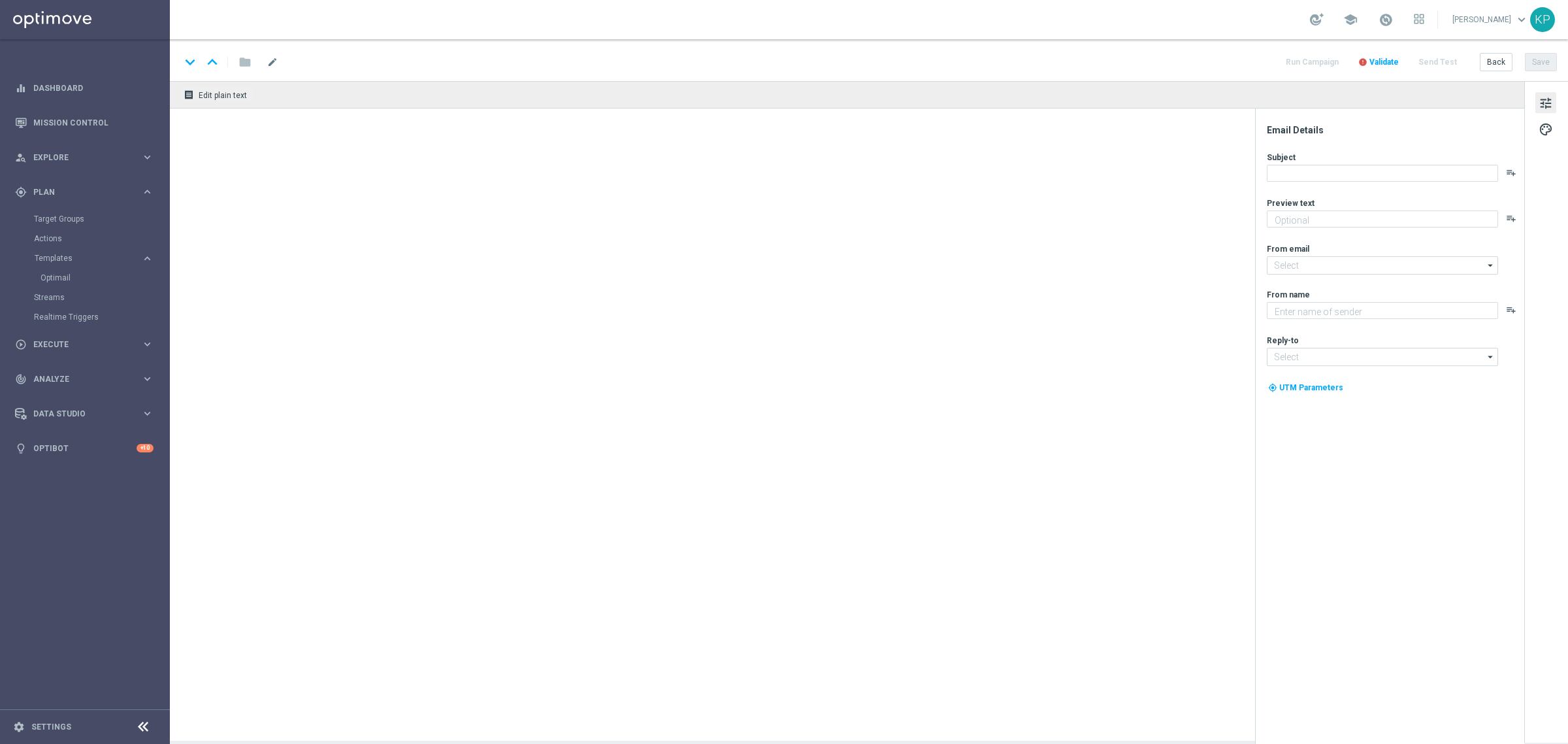
type textarea "Te mecze zapewnią emocje na wysokim poziomie 🔊"
type input "[EMAIL_ADDRESS][DOMAIN_NAME]"
type textarea "STS"
type input "[EMAIL_ADDRESS][DOMAIN_NAME]"
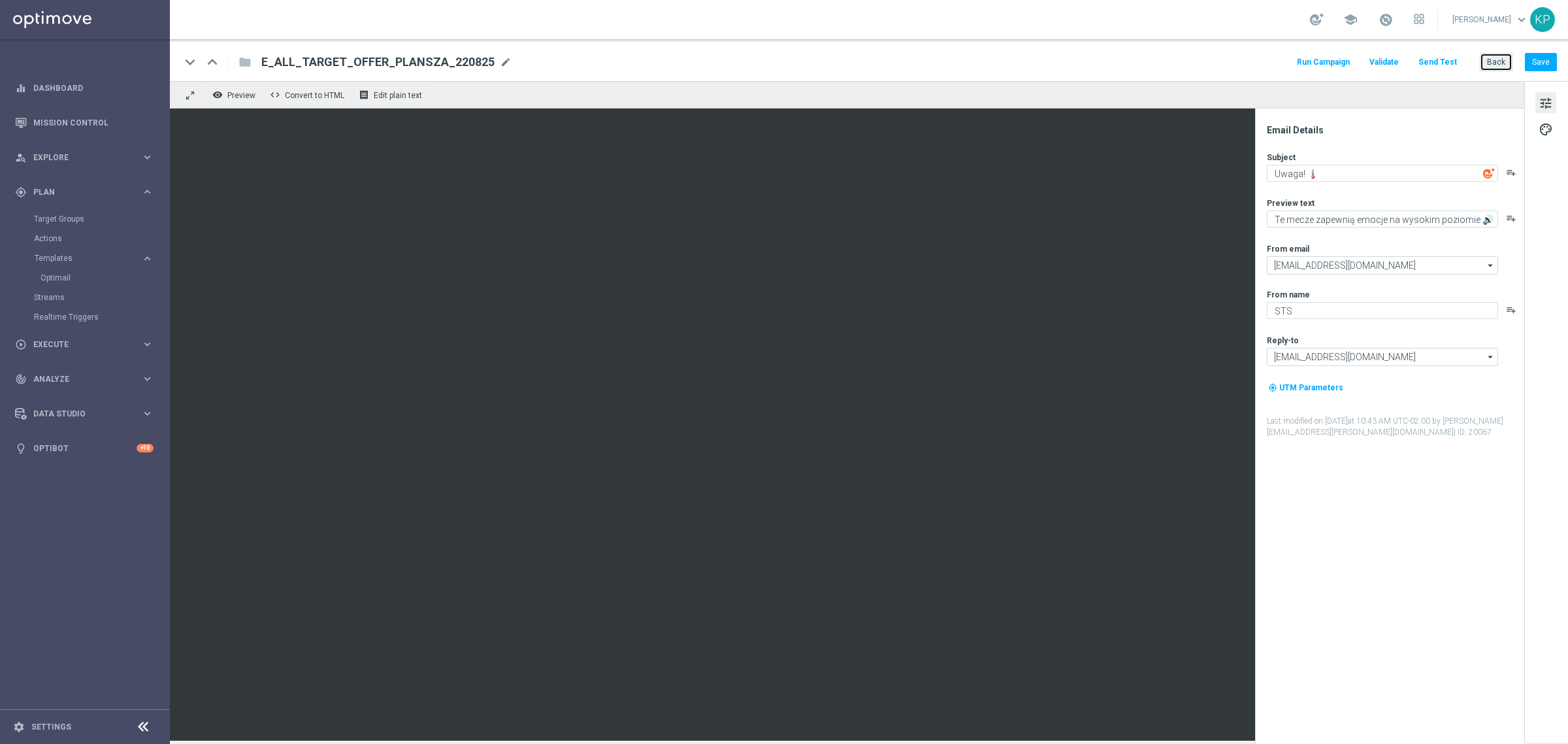
click at [1482, 62] on button "Back" at bounding box center [1496, 62] width 33 height 18
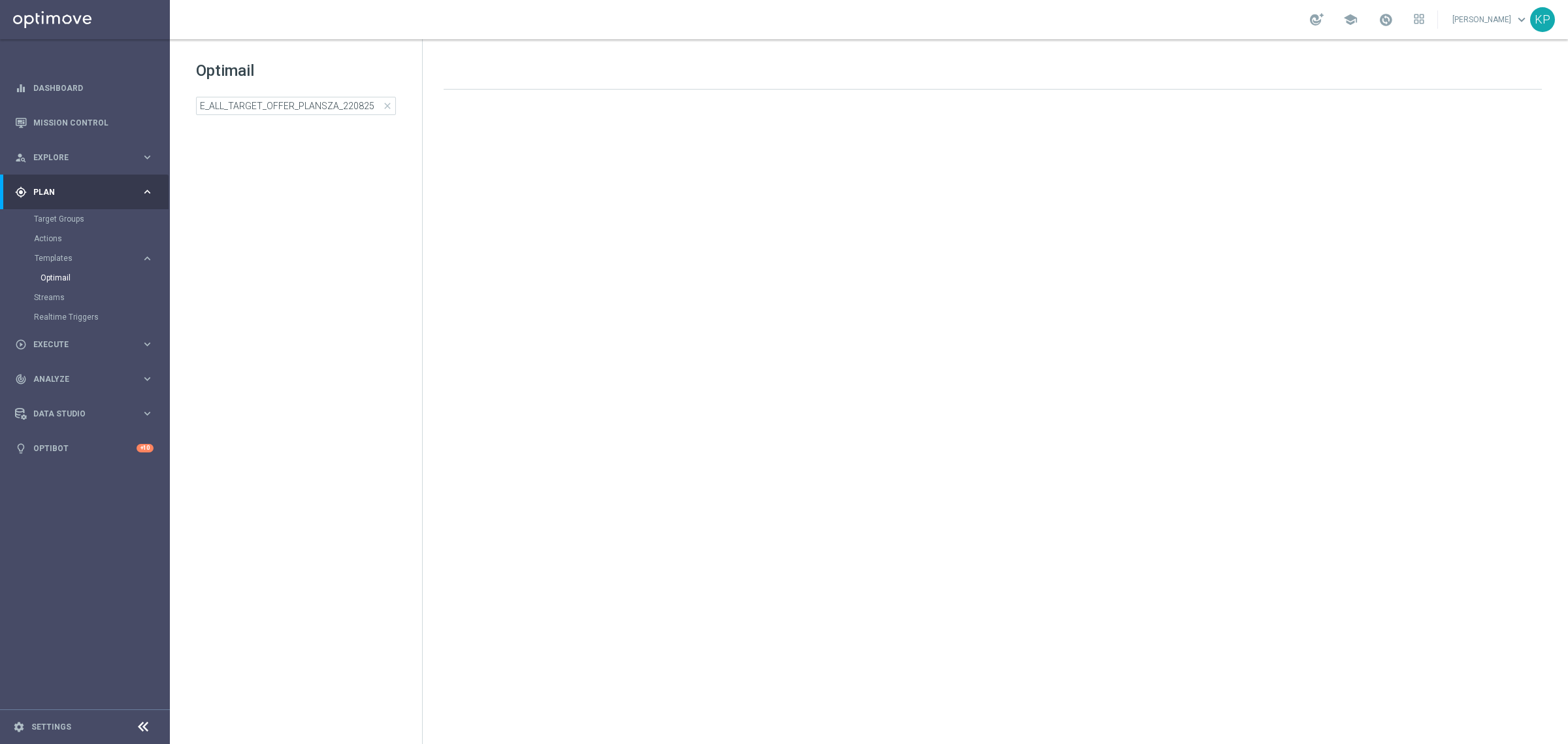
click at [1043, 21] on div "school [PERSON_NAME] keyboard_arrow_down KP" at bounding box center [868, 20] width 1398 height 39
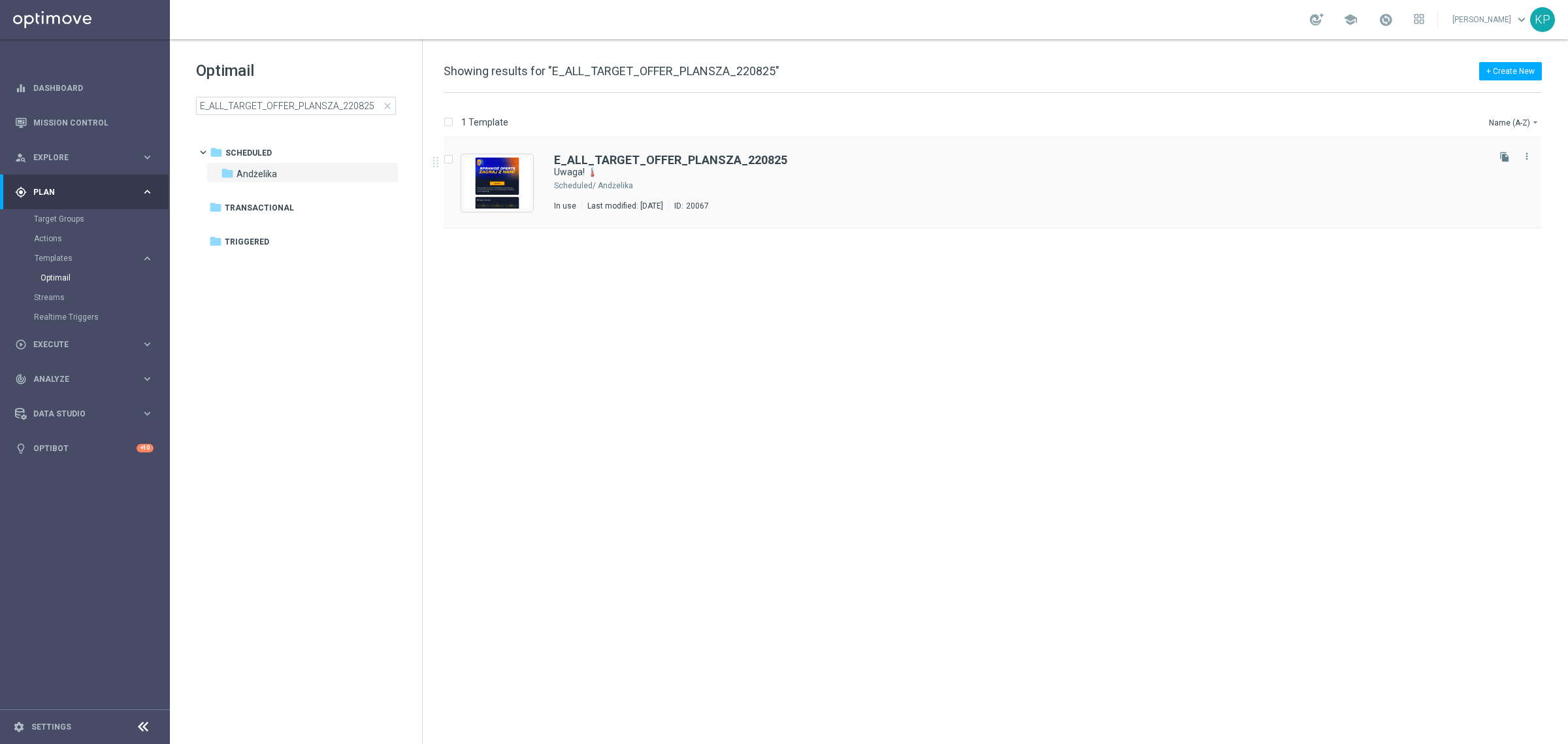
click at [1504, 154] on icon "file_copy" at bounding box center [1505, 157] width 11 height 11
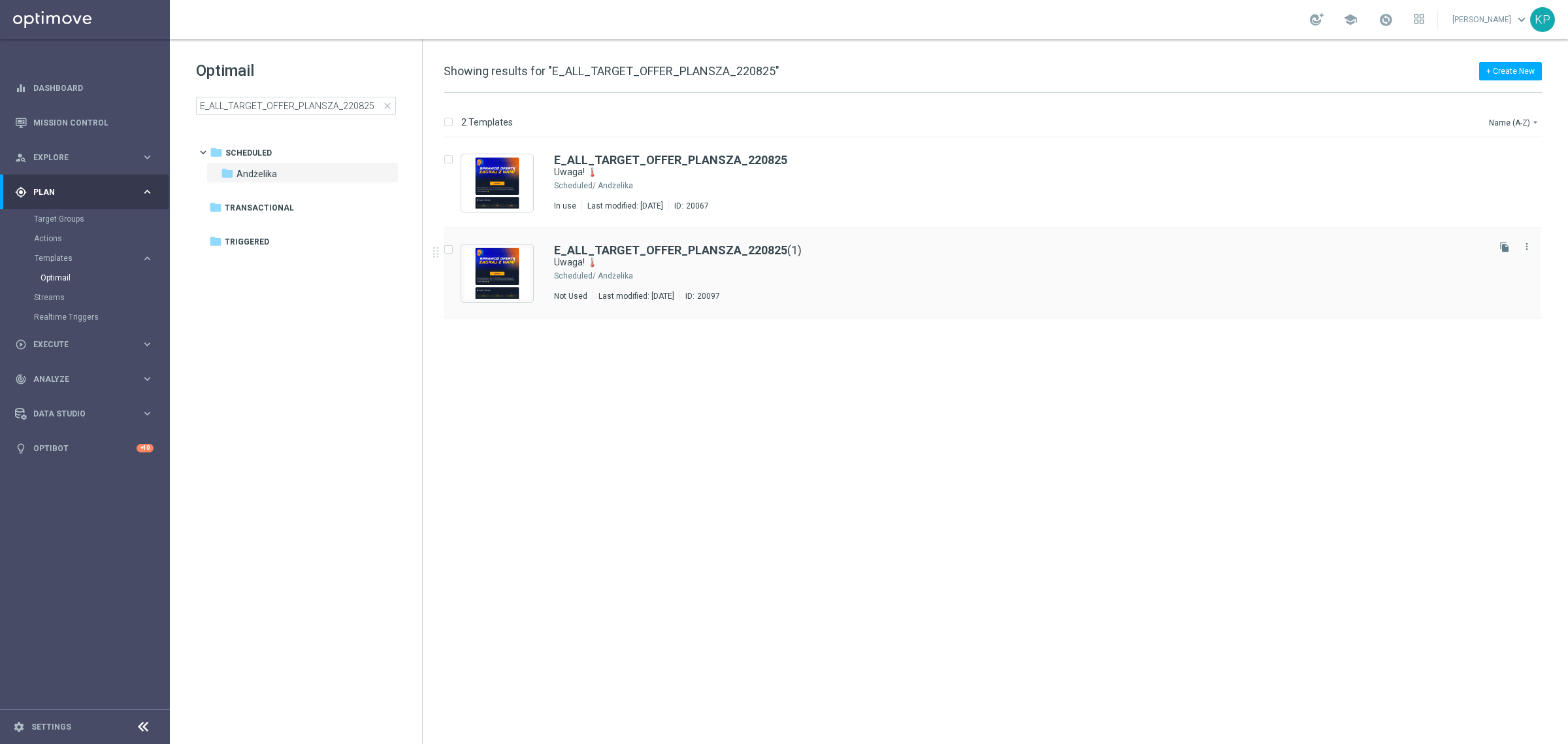
click at [1481, 249] on div "E_ALL_TARGET_OFFER_PLANSZA_220825 (1)" at bounding box center [1020, 250] width 931 height 11
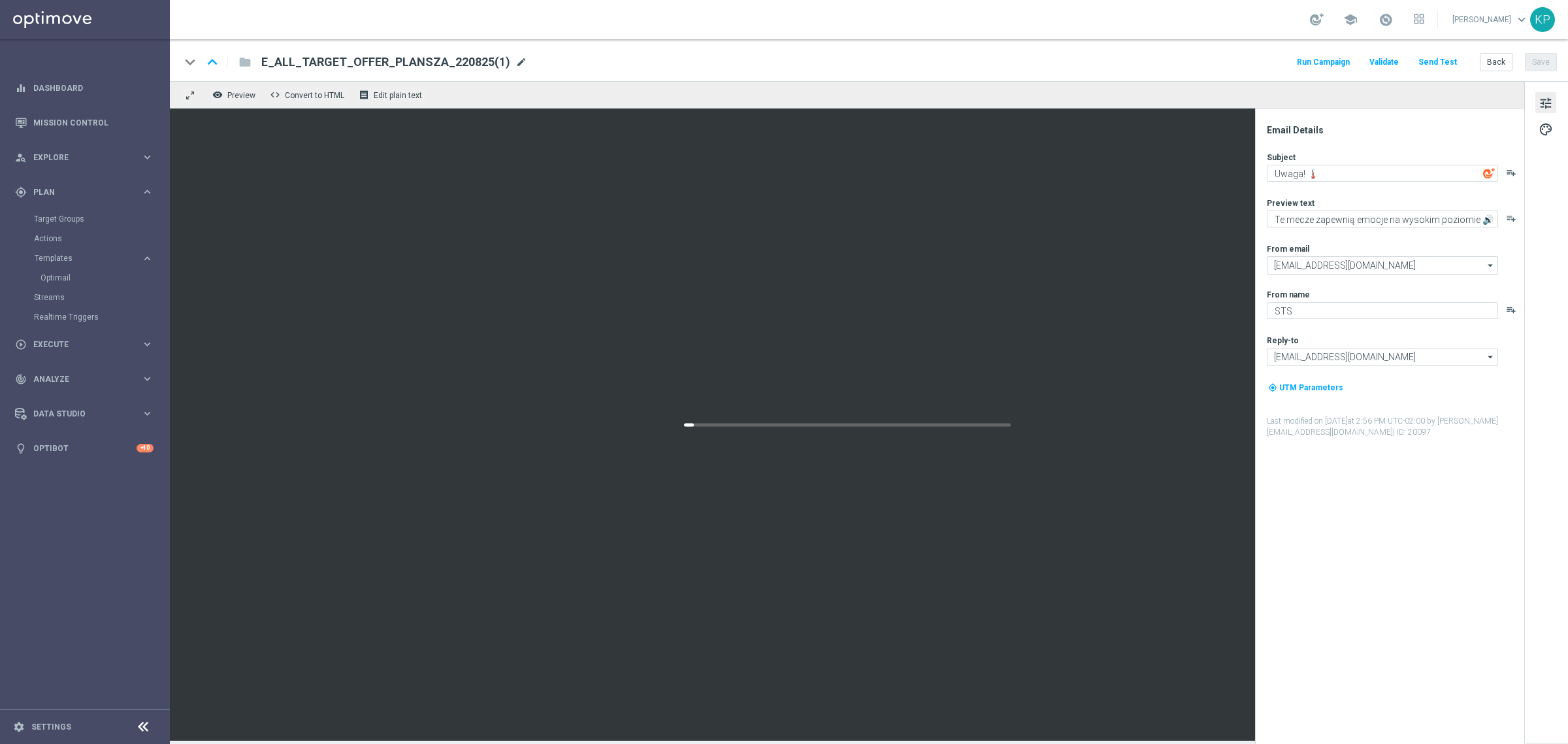
click at [517, 59] on span "mode_edit" at bounding box center [521, 61] width 11 height 11
paste input "1-2DEPO WO EL EUROPUCHAROW_270825"
type input "E_ALL_TARGET_OFFER_1-2DEPO WO EL EUROPUCHAROW_270825"
click at [705, 46] on div "keyboard_arrow_down keyboard_arrow_up folder E_ALL_TARGET_OFFER_1-2DEPO WO EL E…" at bounding box center [868, 60] width 1398 height 42
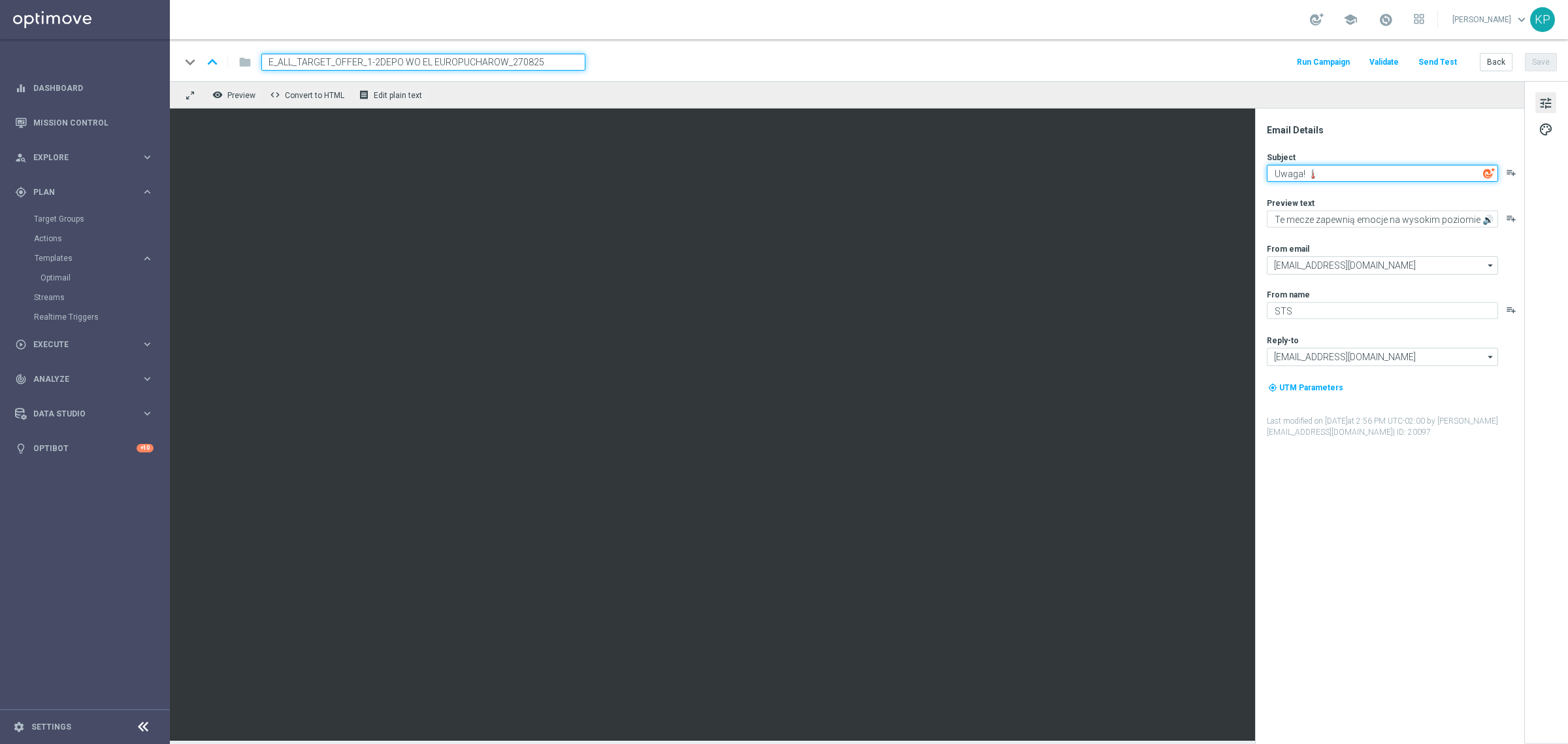
click at [1355, 168] on textarea "Uwaga! 🌡️" at bounding box center [1382, 173] width 231 height 17
drag, startPoint x: 1390, startPoint y: 178, endPoint x: 1269, endPoint y: 175, distance: 121.0
click at [1269, 175] on textarea "Uwaga! 🌡️" at bounding box center [1382, 173] width 231 height 17
paste textarea "⚔️"
type textarea "Walka trwa ⚔️"
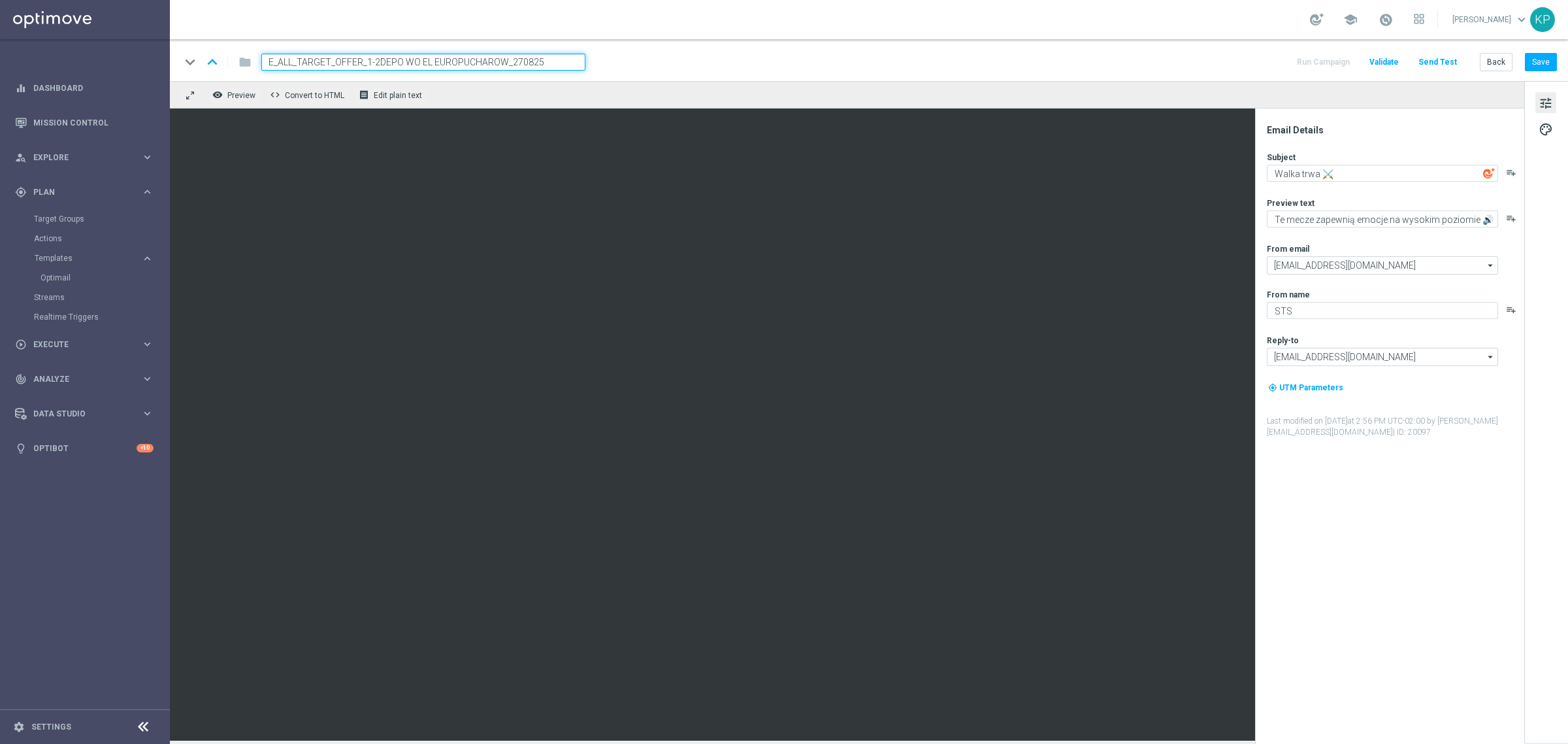
click at [1320, 209] on div "Preview text Te mecze zapewnią emocje na wysokim poziomie 🔊 playlist_add" at bounding box center [1394, 212] width 256 height 30
click at [1318, 216] on textarea "Te mecze zapewnią emocje na wysokim poziomie 🔊" at bounding box center [1382, 219] width 231 height 17
paste textarea "🔥"
type textarea "Polskie drużyny w boju o europejskie puchary 🔥"
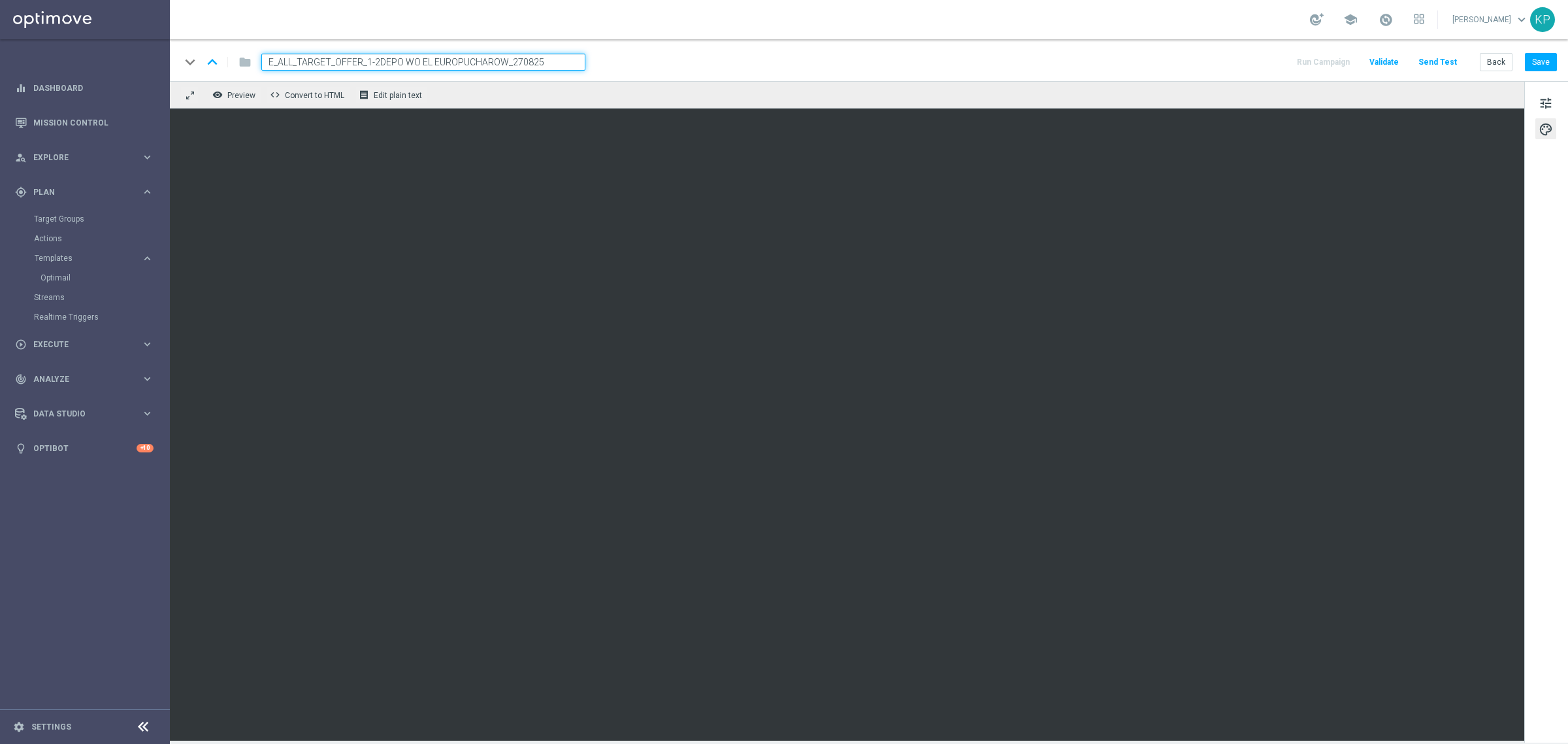
click at [1548, 327] on div "tune palette" at bounding box center [1546, 411] width 44 height 661
click at [1530, 57] on button "Save" at bounding box center [1541, 62] width 32 height 18
click at [1532, 106] on div "tune palette" at bounding box center [1546, 411] width 44 height 661
click at [1536, 105] on button "tune" at bounding box center [1545, 102] width 21 height 21
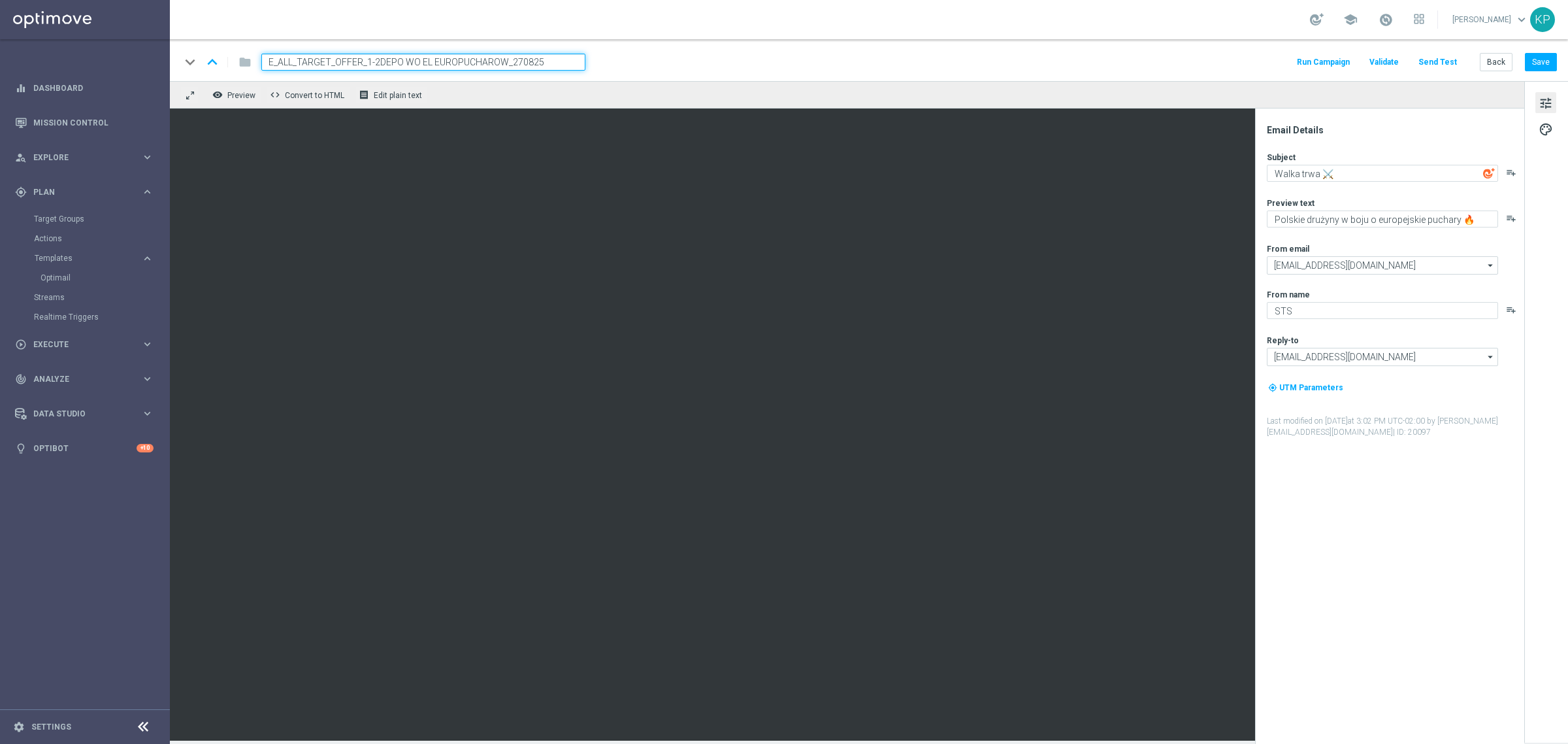
click at [1129, 46] on div "keyboard_arrow_down keyboard_arrow_up folder E_ALL_TARGET_OFFER_1-2DEPO WO EL E…" at bounding box center [868, 60] width 1398 height 42
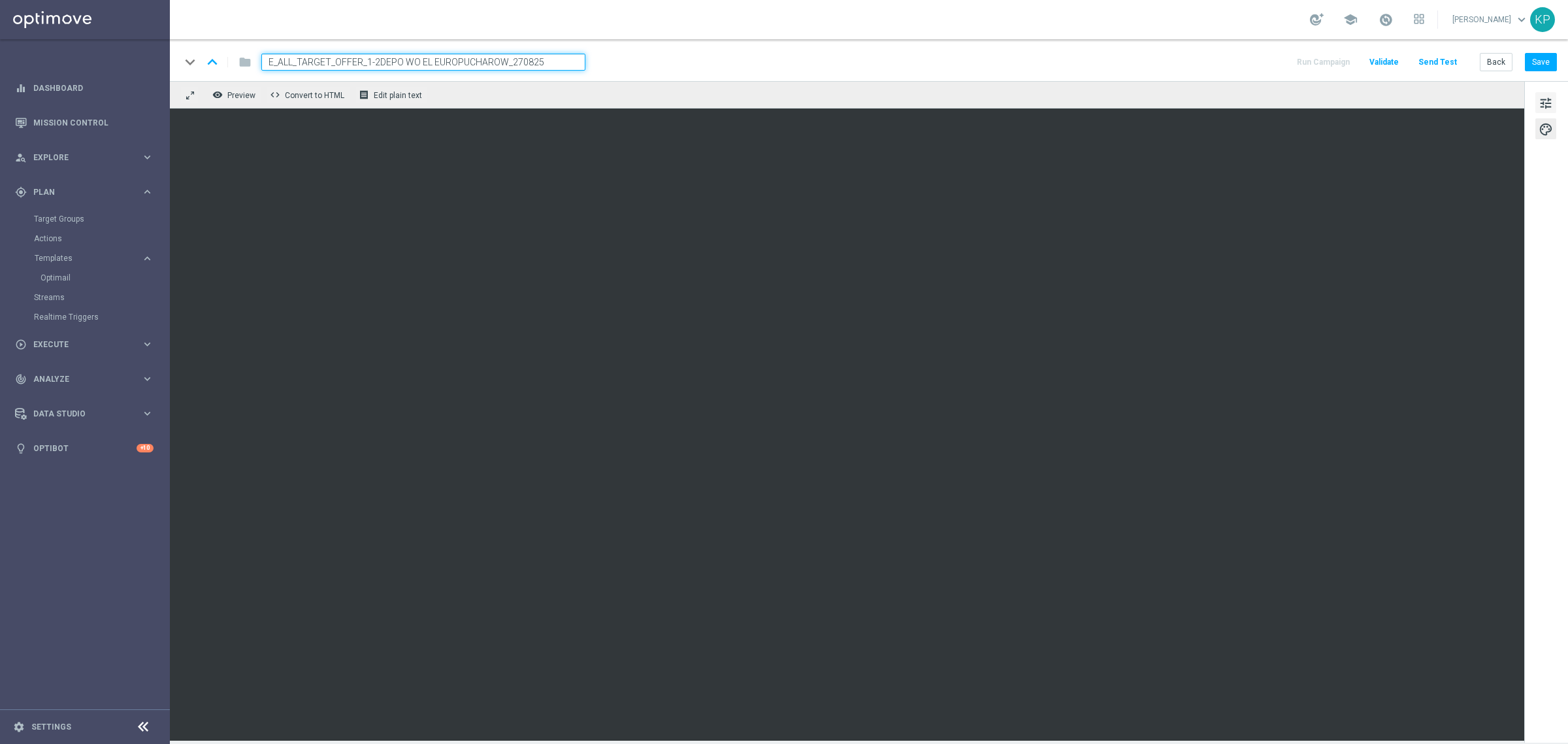
click at [1549, 97] on span "tune" at bounding box center [1545, 103] width 14 height 17
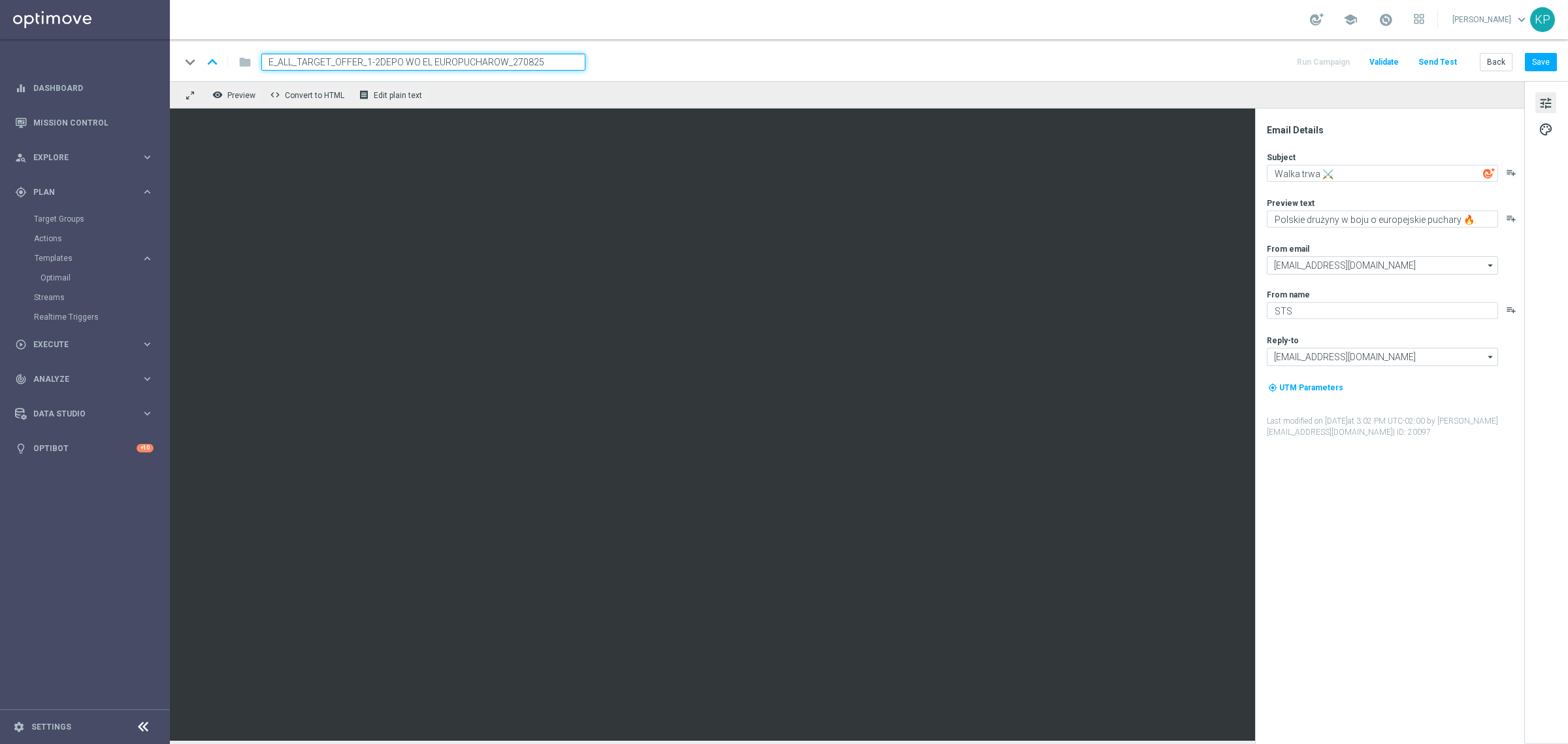
click at [640, 57] on div "keyboard_arrow_down keyboard_arrow_up folder E_ALL_TARGET_OFFER_1-2DEPO WO EL E…" at bounding box center [868, 62] width 1376 height 17
click at [758, 42] on div "keyboard_arrow_down keyboard_arrow_up folder E_ALL_TARGET_OFFER_1-2DEPO WO EL E…" at bounding box center [868, 60] width 1398 height 42
click at [898, 56] on div "keyboard_arrow_down keyboard_arrow_up folder E_ALL_TARGET_OFFER_1-2DEPO WO EL E…" at bounding box center [868, 62] width 1376 height 17
drag, startPoint x: 1226, startPoint y: 36, endPoint x: 1279, endPoint y: 13, distance: 57.8
click at [1226, 36] on div "school [PERSON_NAME] keyboard_arrow_down KP" at bounding box center [868, 20] width 1398 height 39
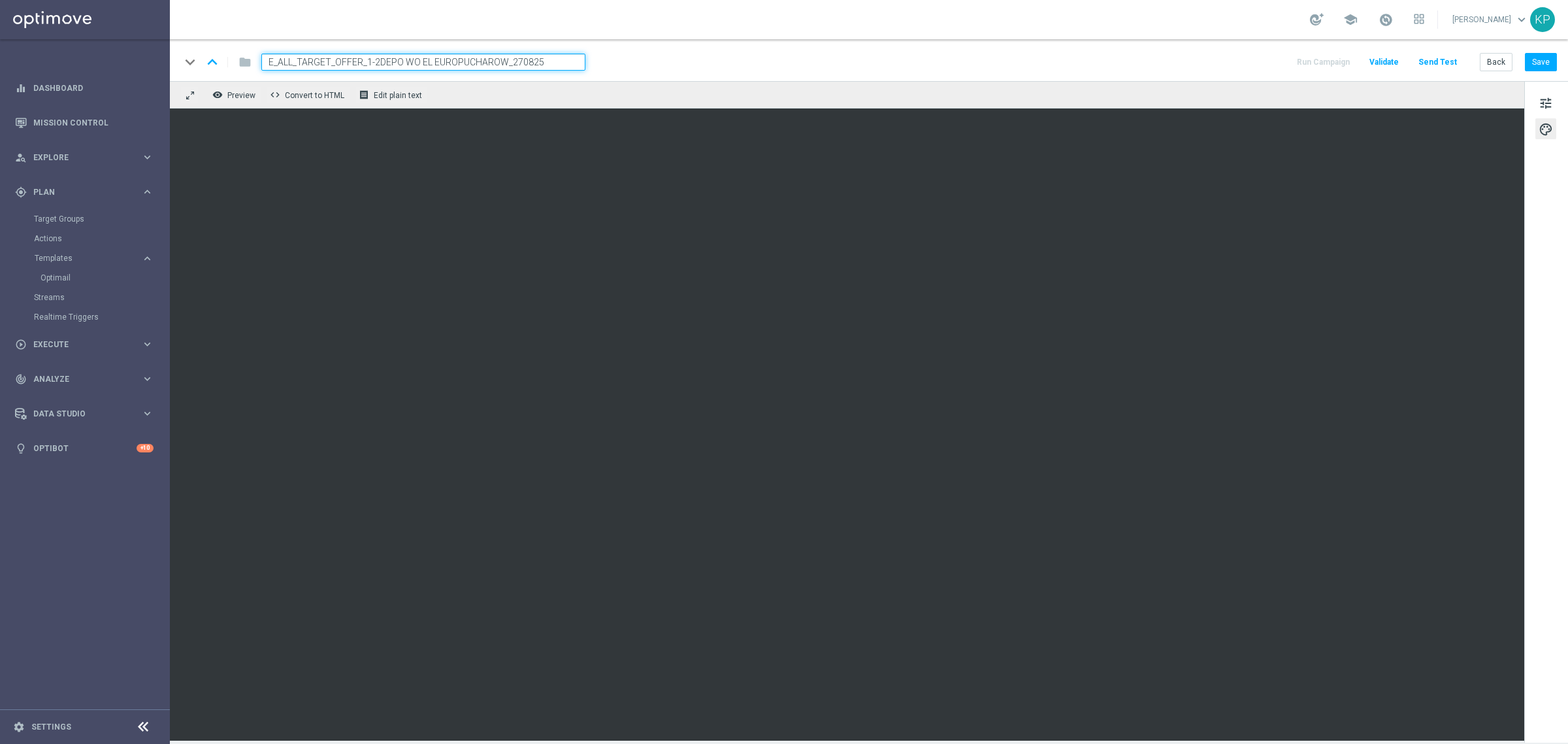
click at [1032, 90] on div "remove_red_eye Preview code Convert to HTML receipt Edit plain text" at bounding box center [847, 94] width 1354 height 28
click at [1548, 66] on button "Save" at bounding box center [1541, 62] width 32 height 18
click at [1001, 96] on div "remove_red_eye Preview code Convert to HTML receipt Edit plain text" at bounding box center [847, 94] width 1354 height 28
click at [1040, 37] on div "school [PERSON_NAME] keyboard_arrow_down KP" at bounding box center [868, 20] width 1398 height 39
click at [711, 81] on div "remove_red_eye Preview code Convert to HTML receipt Edit plain text" at bounding box center [847, 94] width 1354 height 28
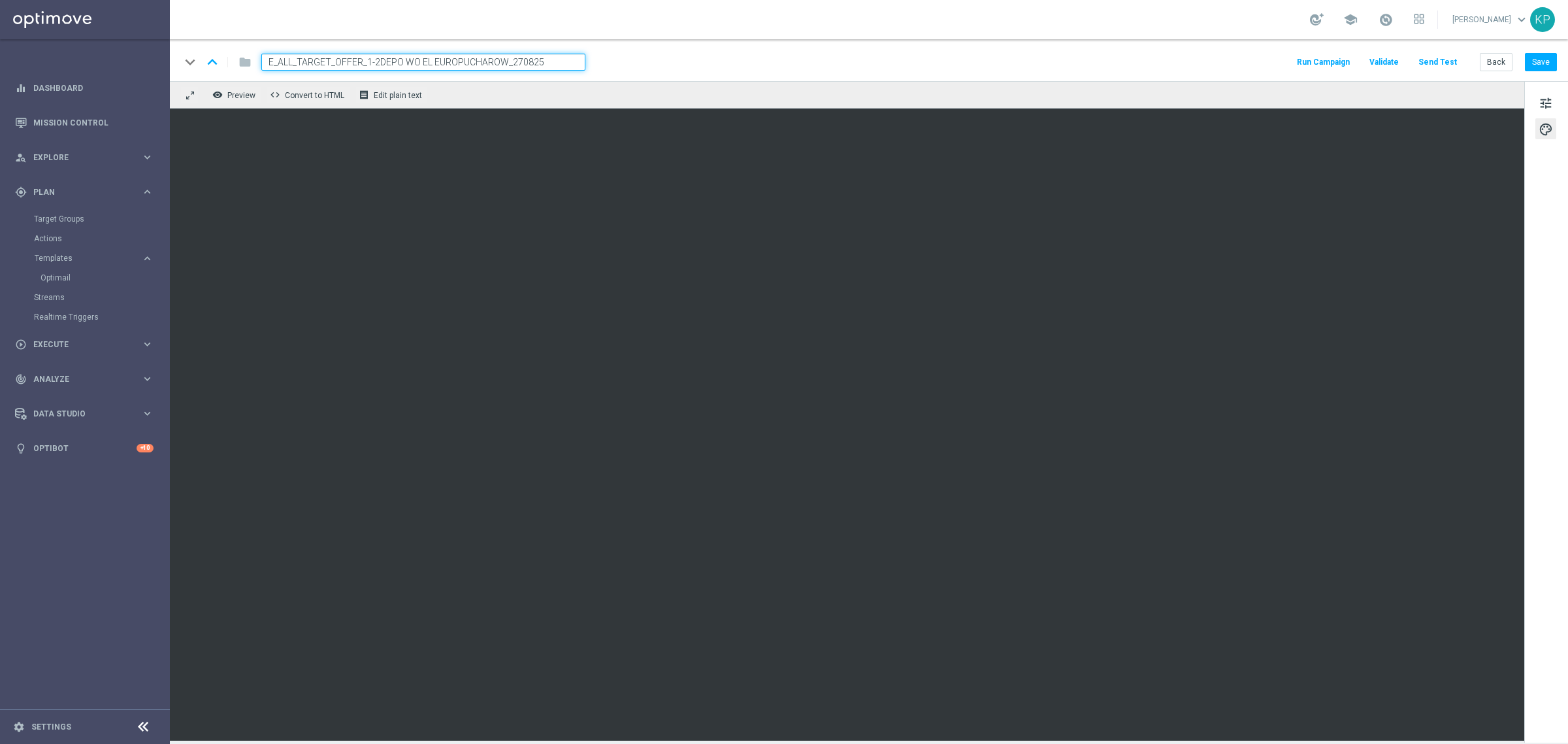
click at [534, 62] on input "E_ALL_TARGET_OFFER_1-2DEPO WO EL EUROPUCHAROW_270825" at bounding box center [423, 62] width 324 height 17
click at [657, 47] on div "keyboard_arrow_down keyboard_arrow_up folder E_ALL_TARGET_OFFER_1-2DEPO WO EL E…" at bounding box center [868, 60] width 1398 height 42
click at [226, 98] on button "remove_red_eye Preview" at bounding box center [236, 94] width 52 height 17
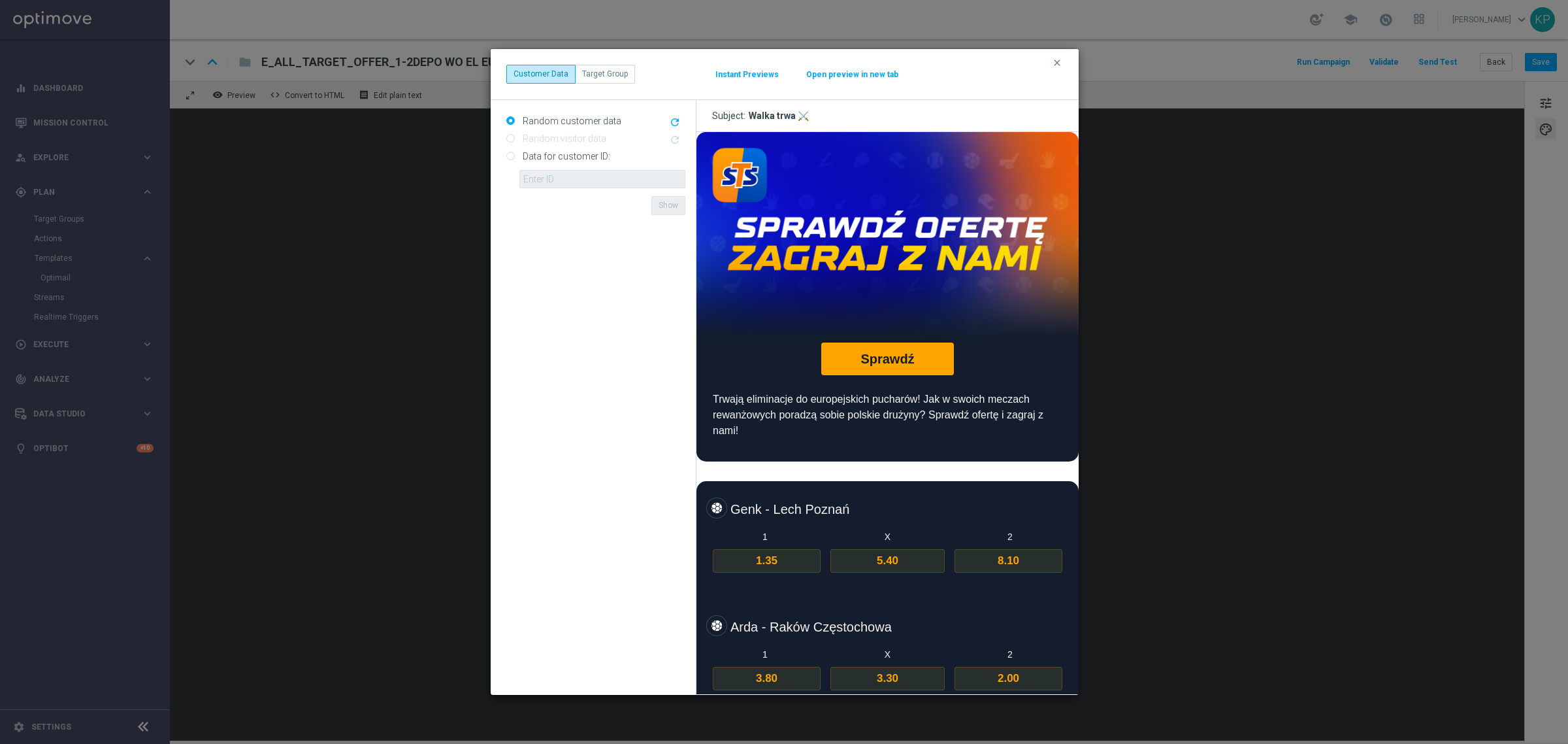
click at [756, 557] on strong "1.35" at bounding box center [767, 560] width 22 height 12
click at [760, 666] on span "3.80" at bounding box center [767, 677] width 108 height 24
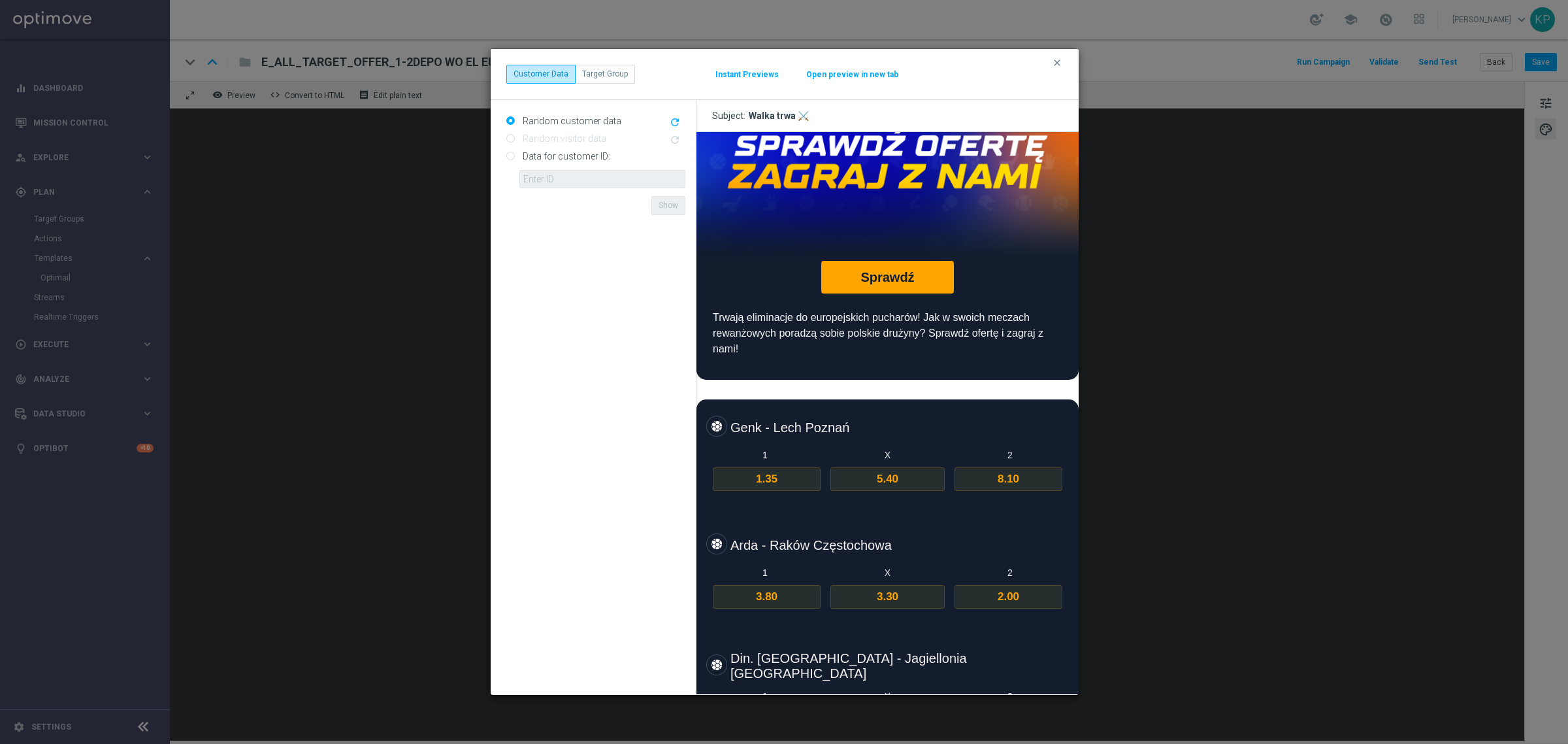
scroll to position [245, 0]
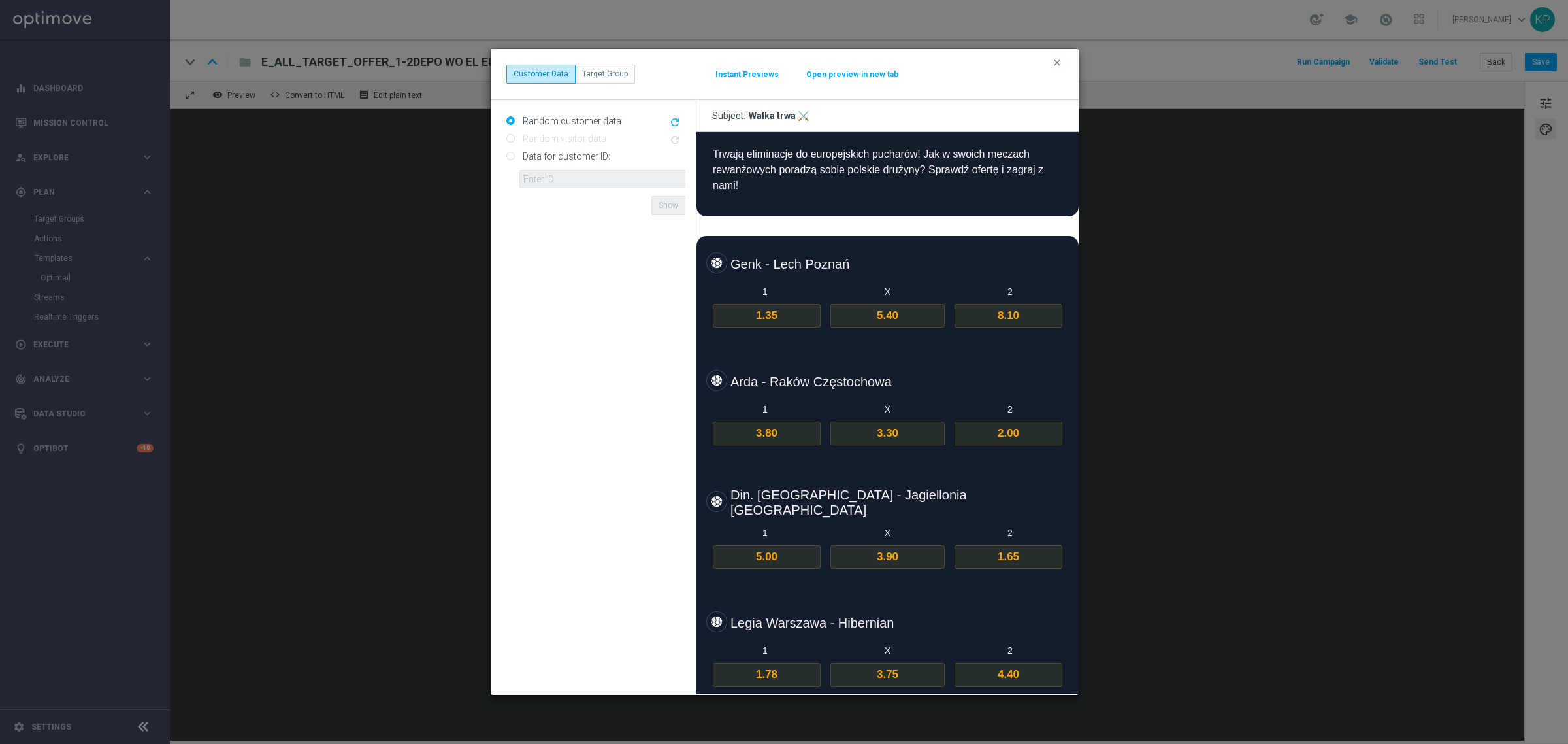
click at [769, 549] on strong "5.00" at bounding box center [767, 555] width 22 height 12
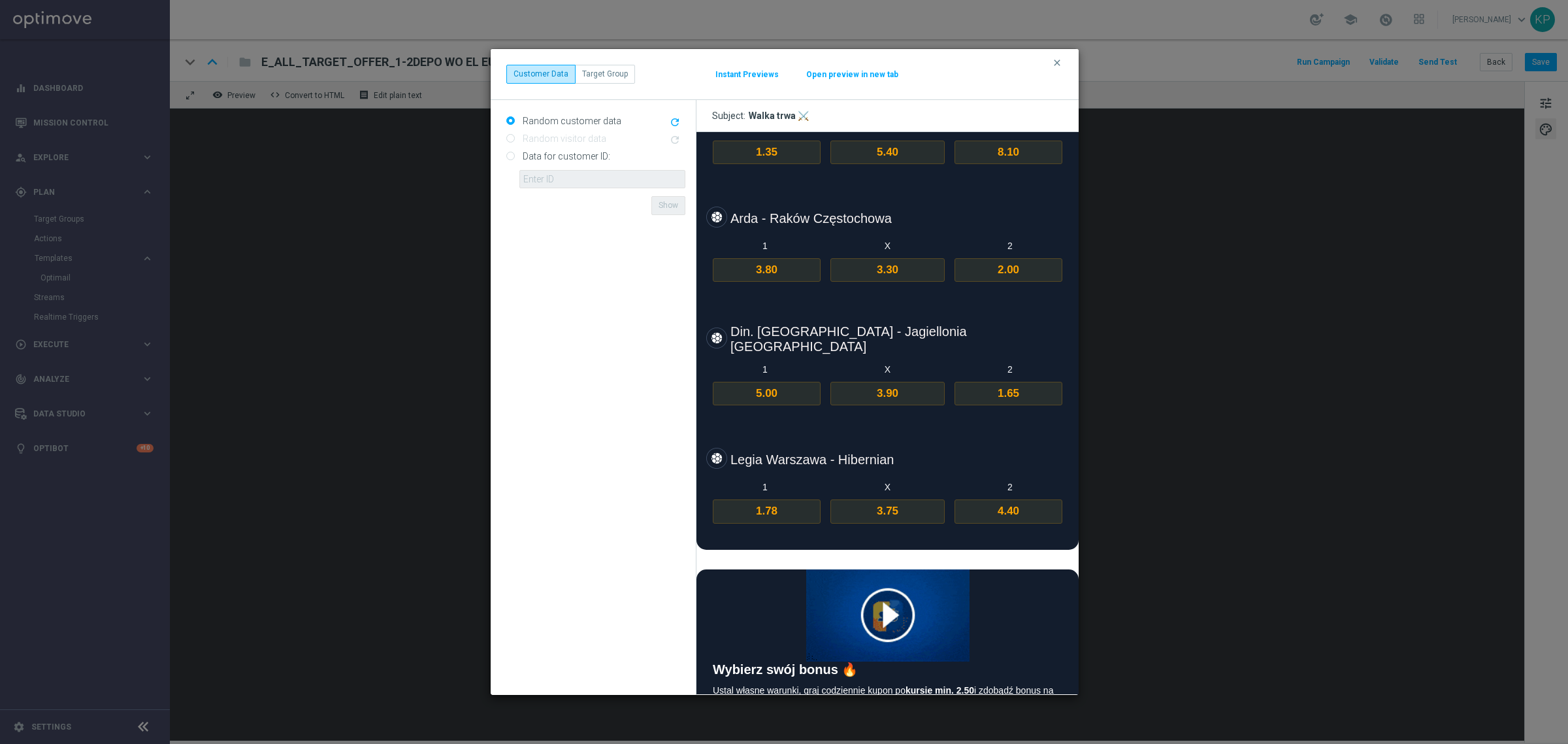
click at [766, 504] on strong "1.78" at bounding box center [767, 510] width 22 height 12
click at [1065, 63] on button "clear" at bounding box center [1059, 62] width 15 height 11
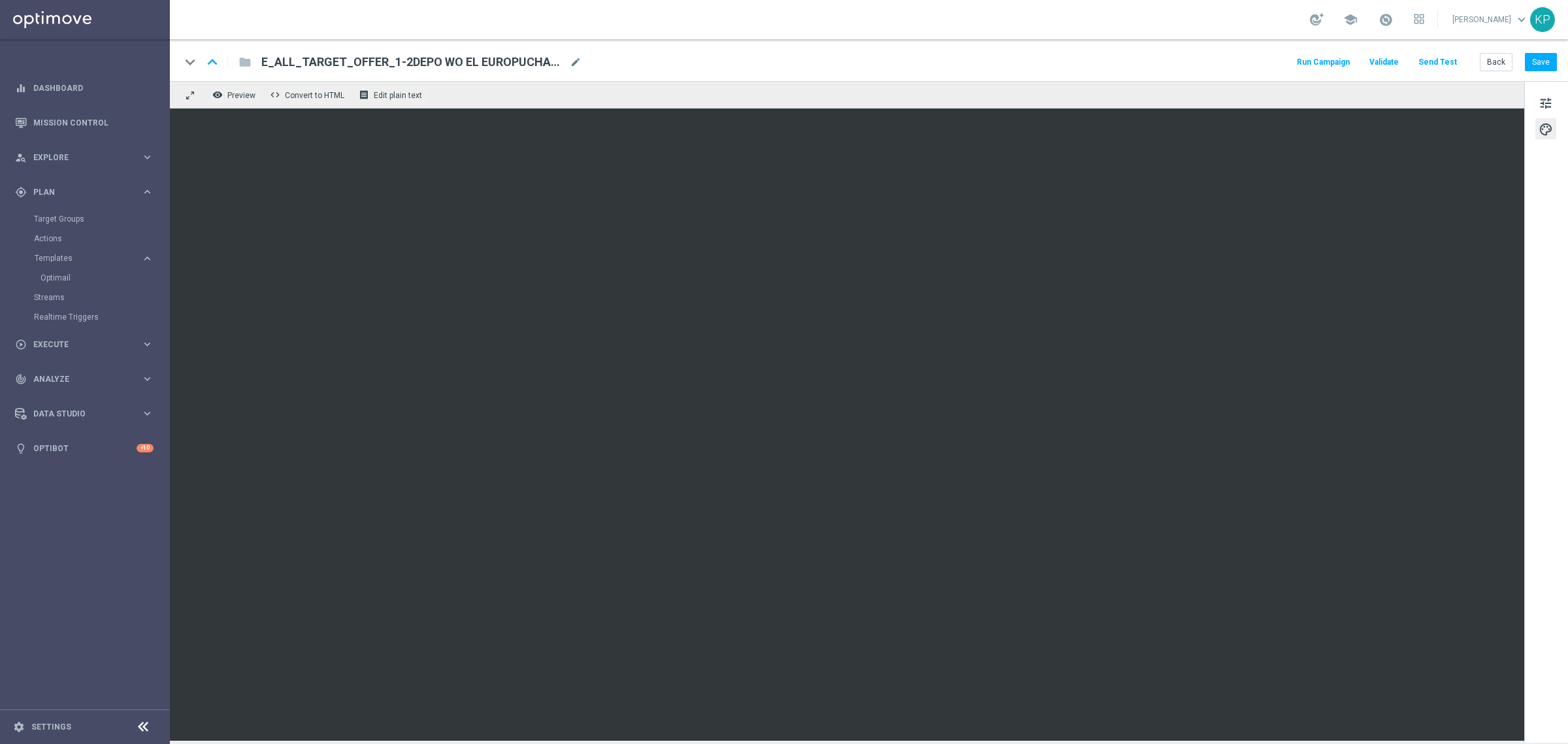
click at [533, 60] on span "E_ALL_TARGET_OFFER_1-2DEPO WO EL EUROPUCHAROW_270825" at bounding box center [413, 62] width 303 height 15
click at [0, 0] on input "E_ALL_TARGET_OFFER_1-2DEPO WO EL EUROPUCHAROW_270825" at bounding box center [0, 0] width 0 height 0
click at [603, 34] on div "school [PERSON_NAME] keyboard_arrow_down KP" at bounding box center [868, 20] width 1398 height 39
click at [85, 128] on link "Mission Control" at bounding box center [94, 122] width 120 height 34
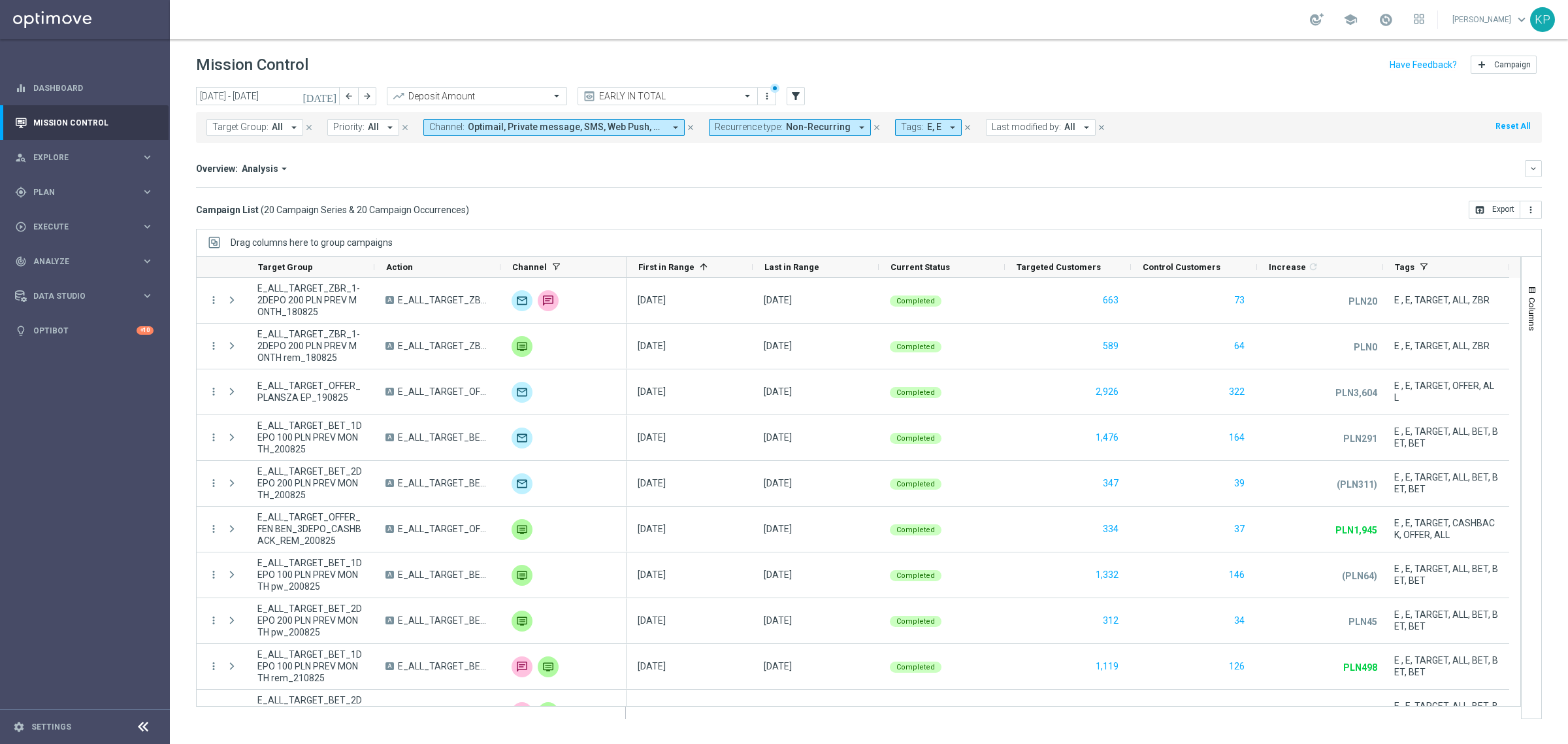
click at [384, 23] on div "school [PERSON_NAME] keyboard_arrow_down KP" at bounding box center [868, 20] width 1398 height 39
click at [544, 39] on header "Mission Control add Campaign" at bounding box center [868, 63] width 1398 height 48
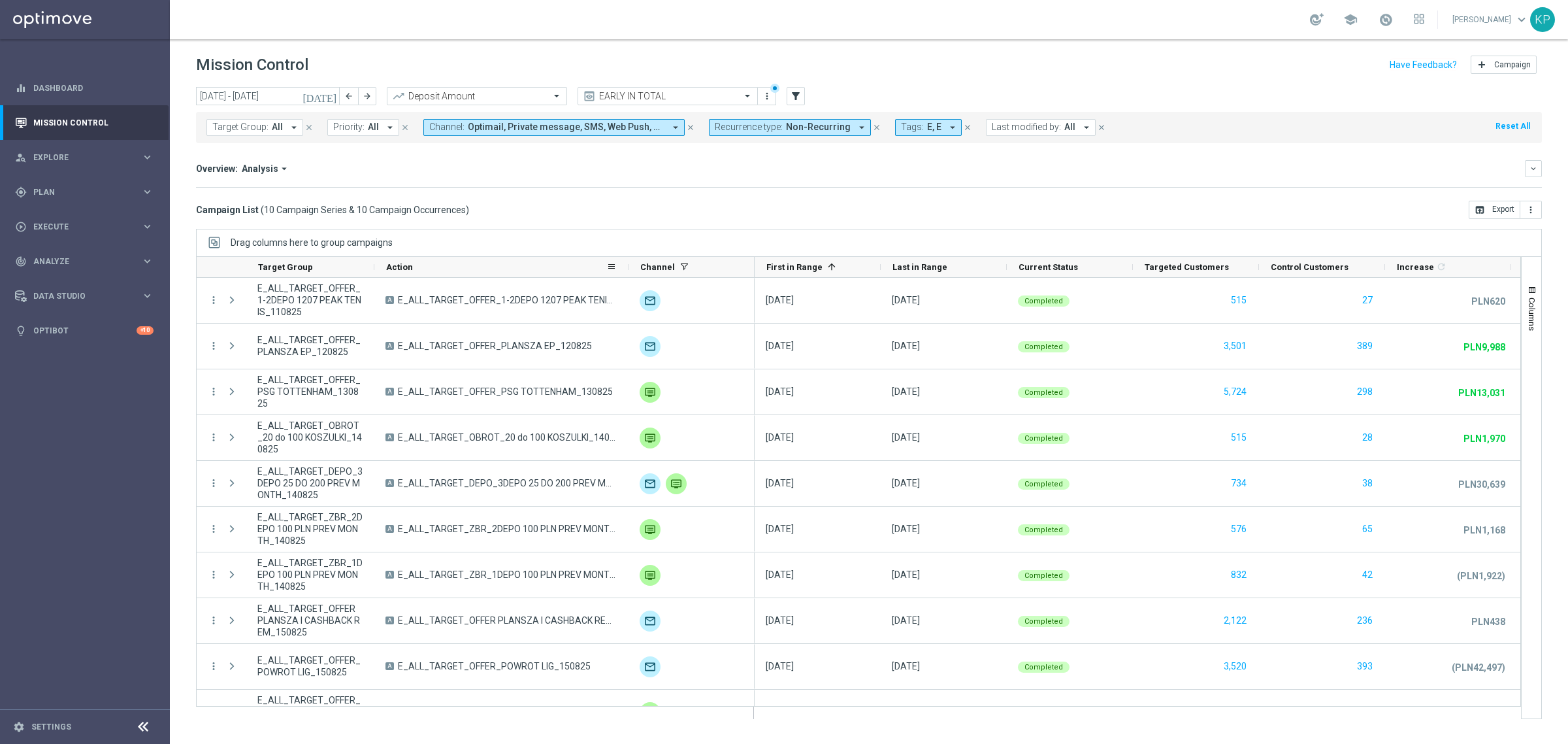
drag, startPoint x: 498, startPoint y: 271, endPoint x: 626, endPoint y: 268, distance: 128.0
click at [626, 268] on div at bounding box center [629, 267] width 5 height 20
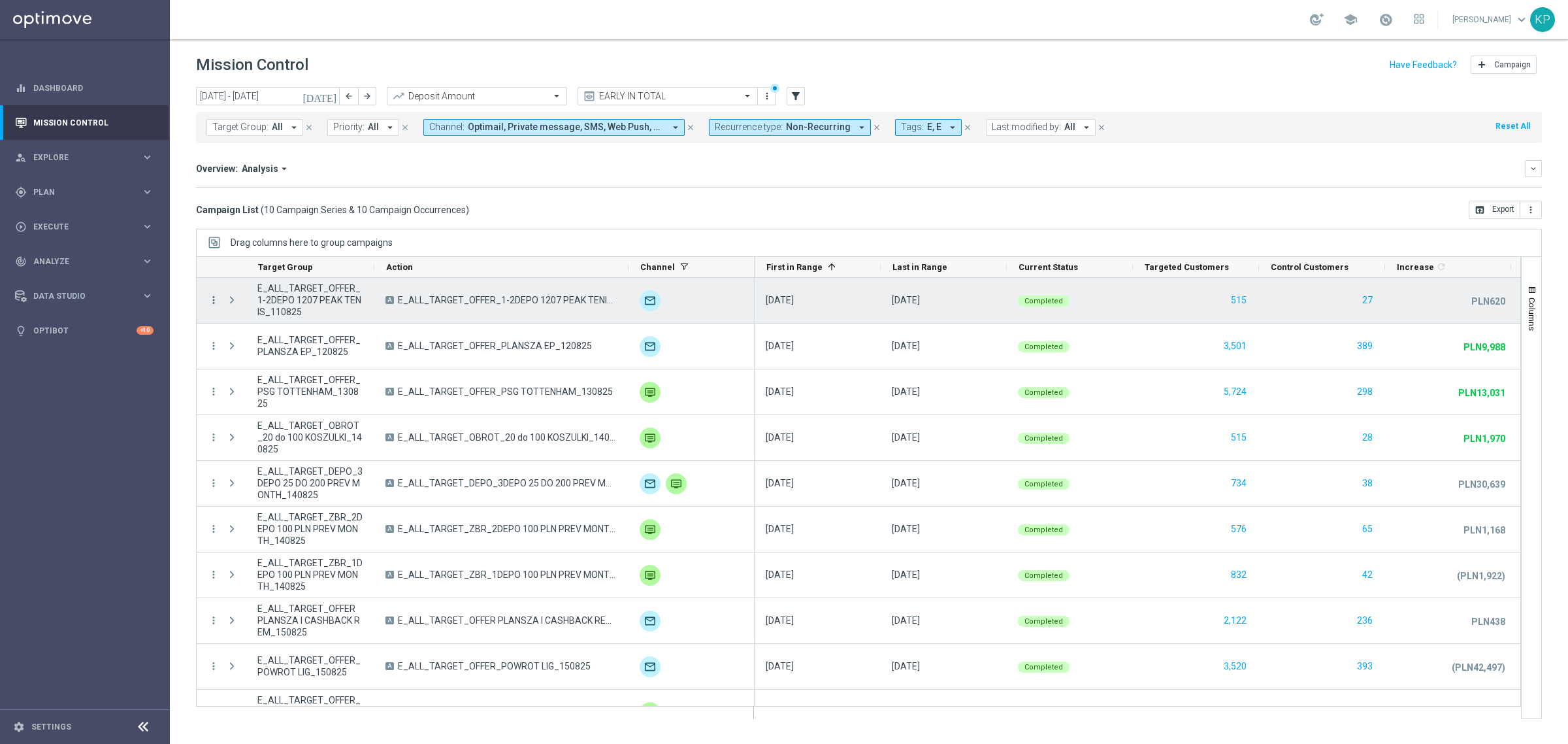
click at [216, 300] on icon "more_vert" at bounding box center [213, 300] width 11 height 11
click at [229, 302] on div "list Campaign Details" at bounding box center [293, 309] width 147 height 18
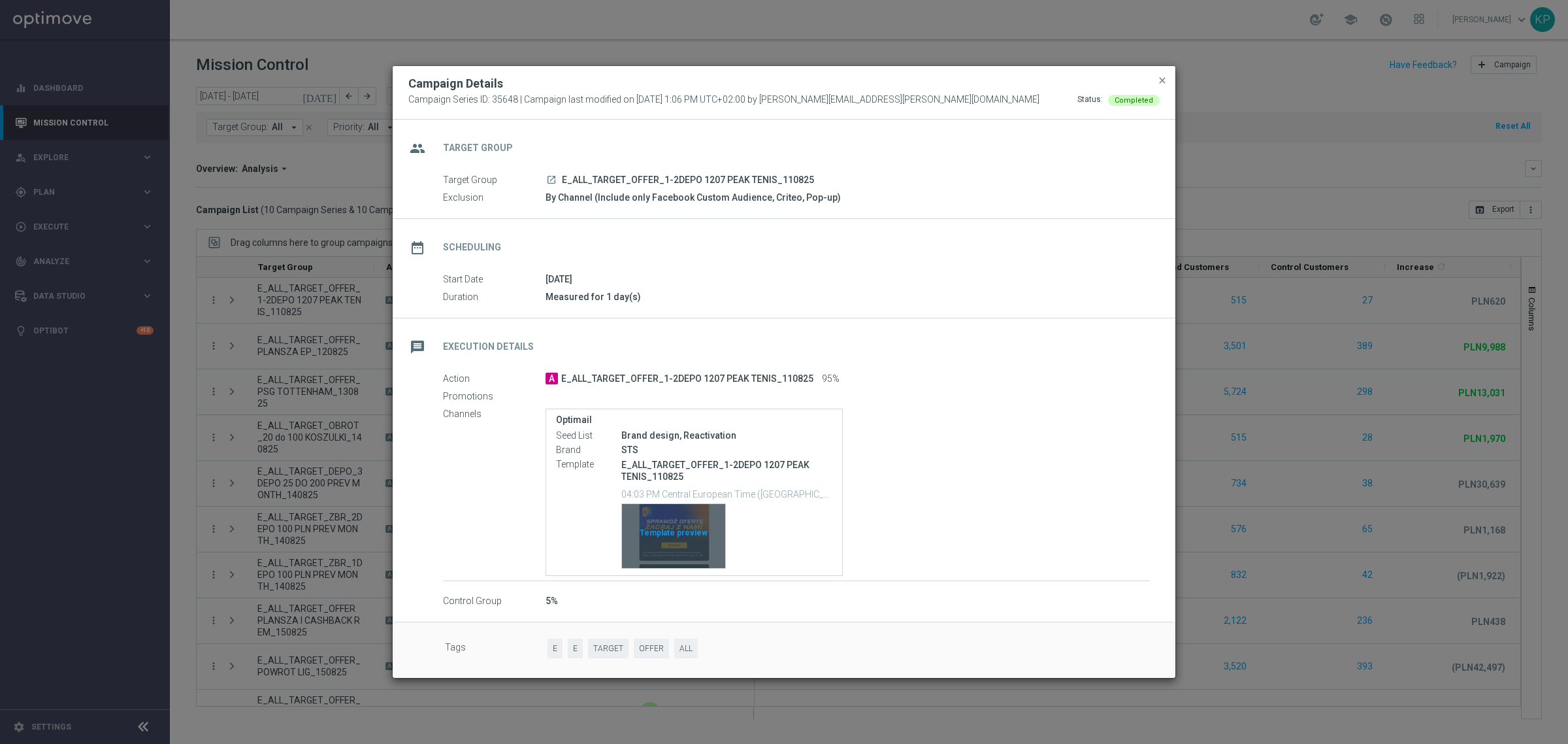
click at [678, 522] on div "Template preview" at bounding box center [673, 535] width 103 height 64
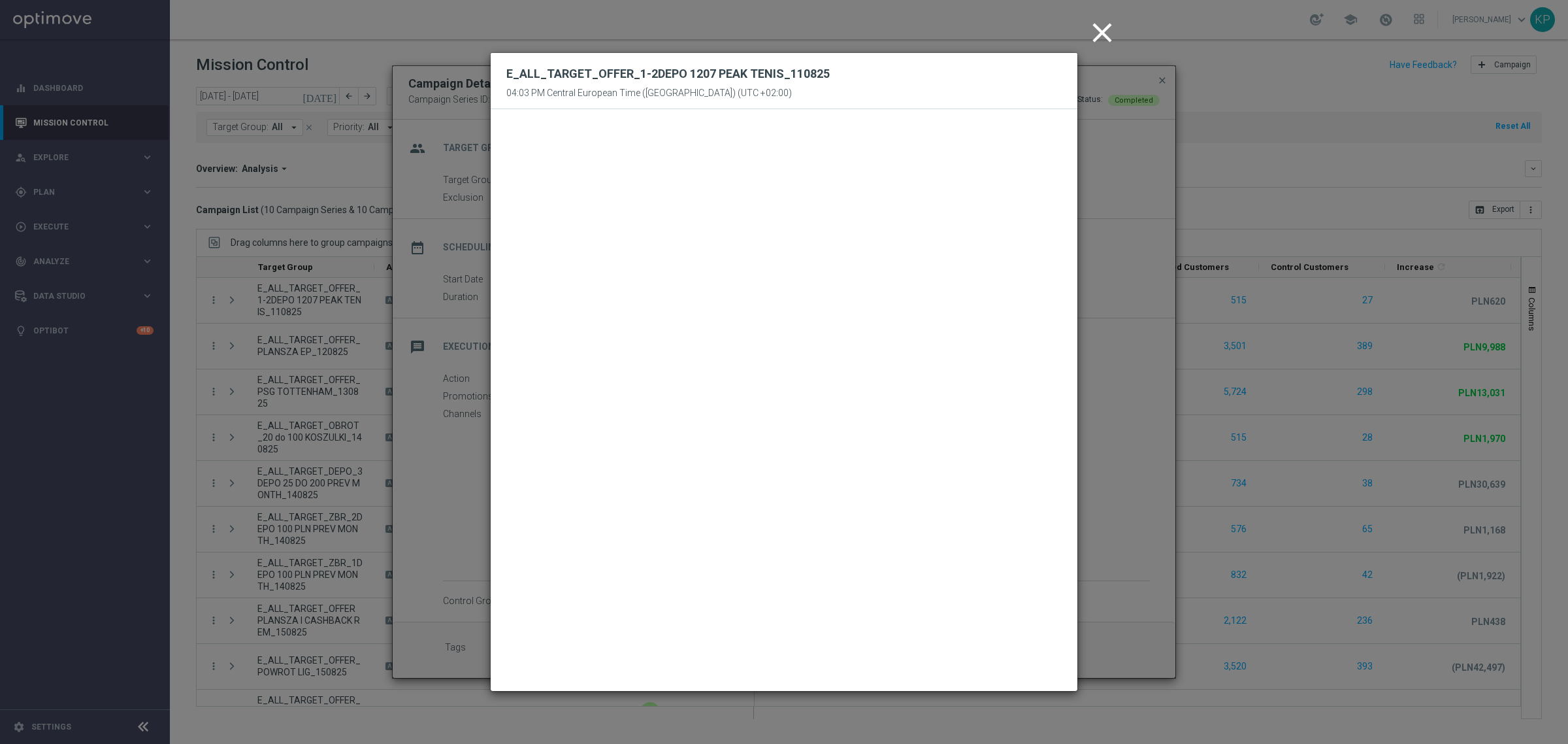
click at [1105, 36] on icon "close" at bounding box center [1102, 32] width 33 height 33
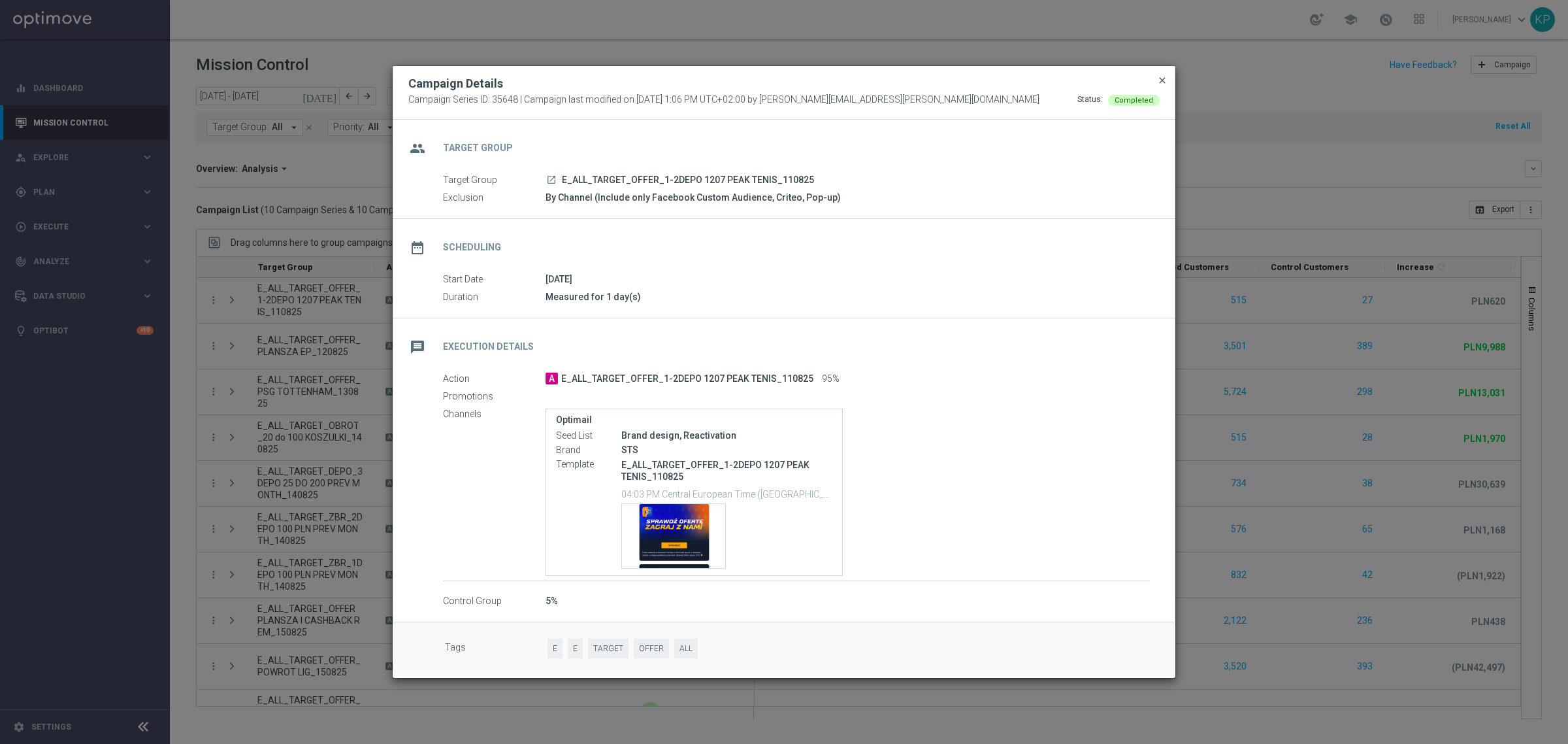
click at [1162, 81] on span "close" at bounding box center [1162, 81] width 11 height 11
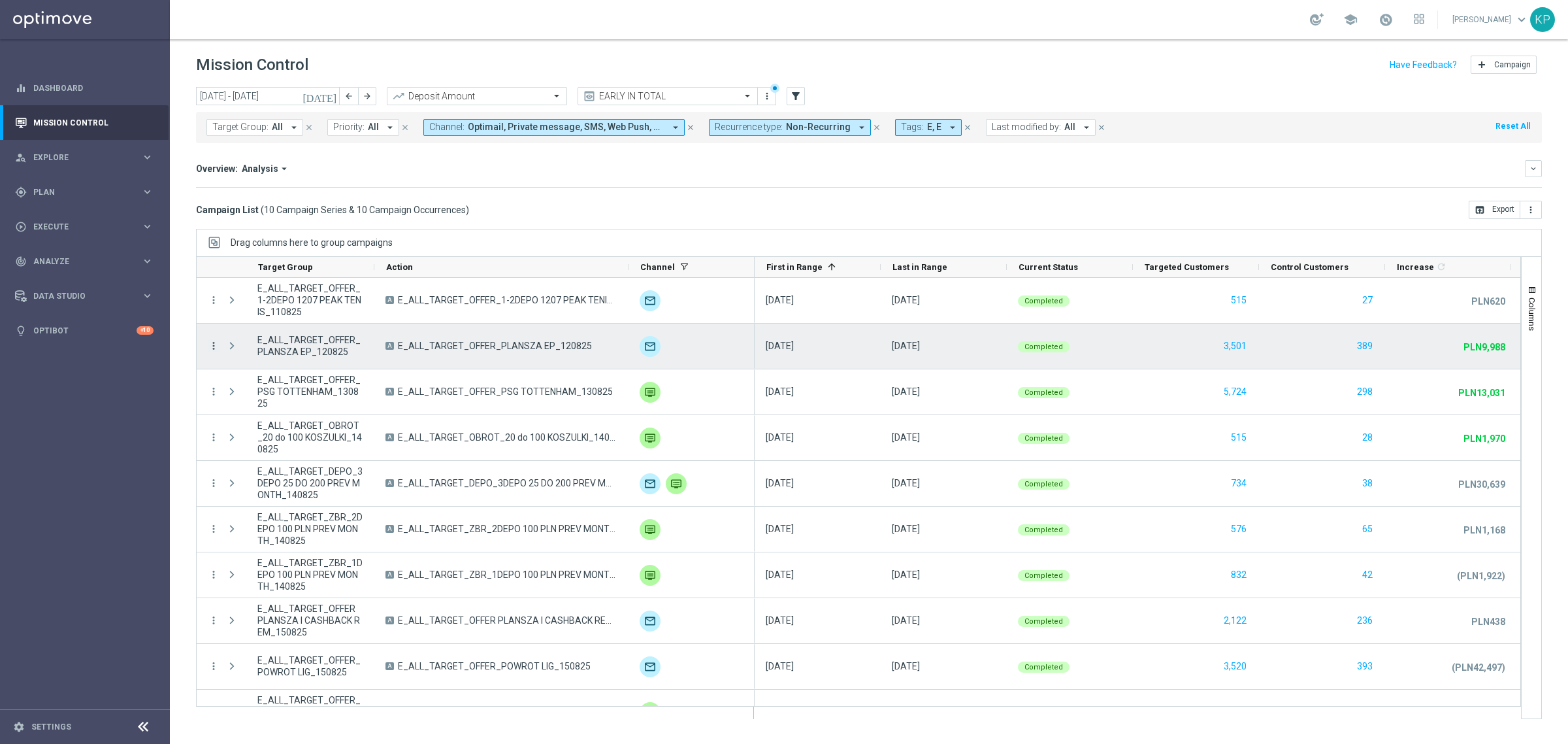
click at [213, 348] on icon "more_vert" at bounding box center [213, 345] width 11 height 11
click at [230, 350] on icon "list" at bounding box center [229, 355] width 9 height 9
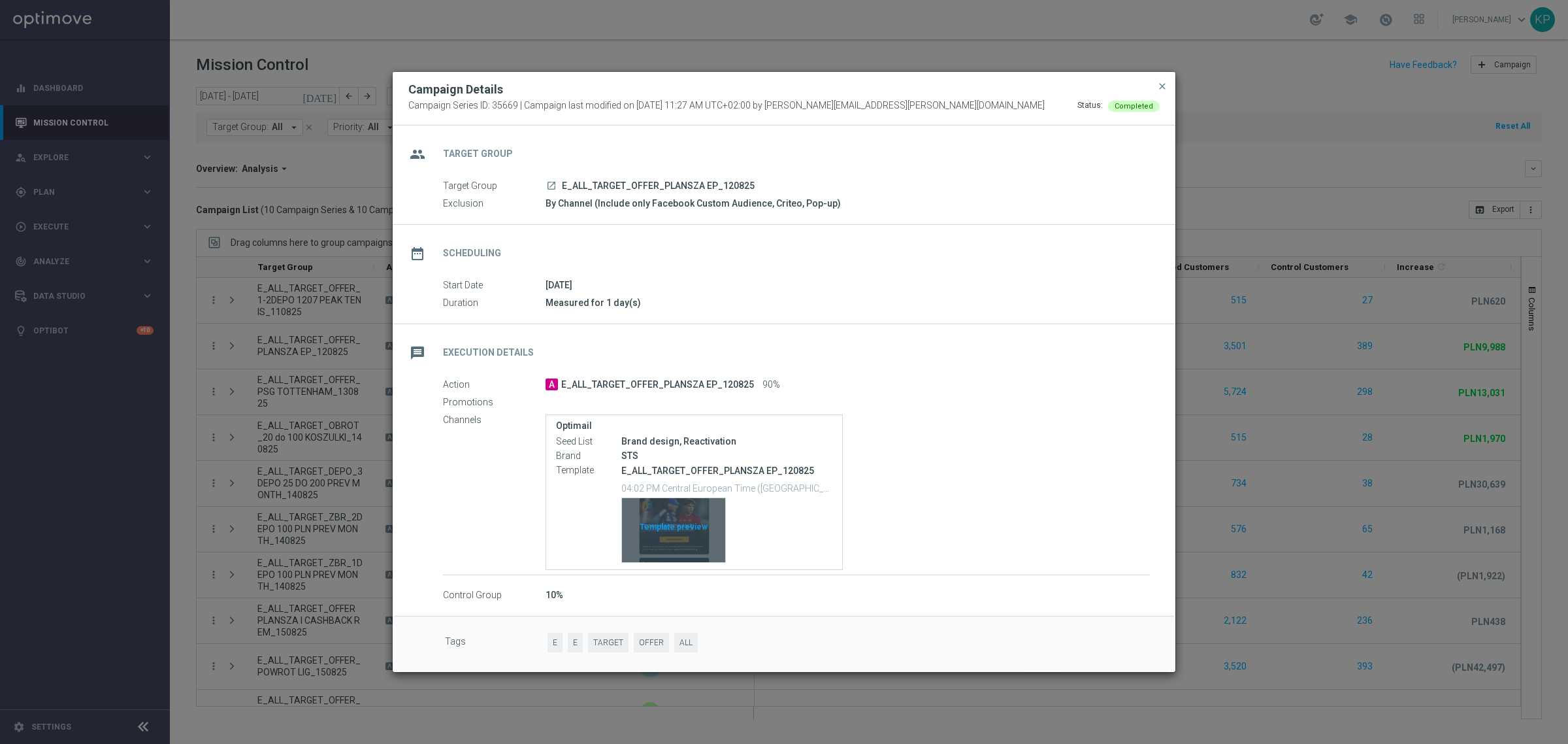
click at [703, 514] on div "Template preview" at bounding box center [673, 530] width 103 height 64
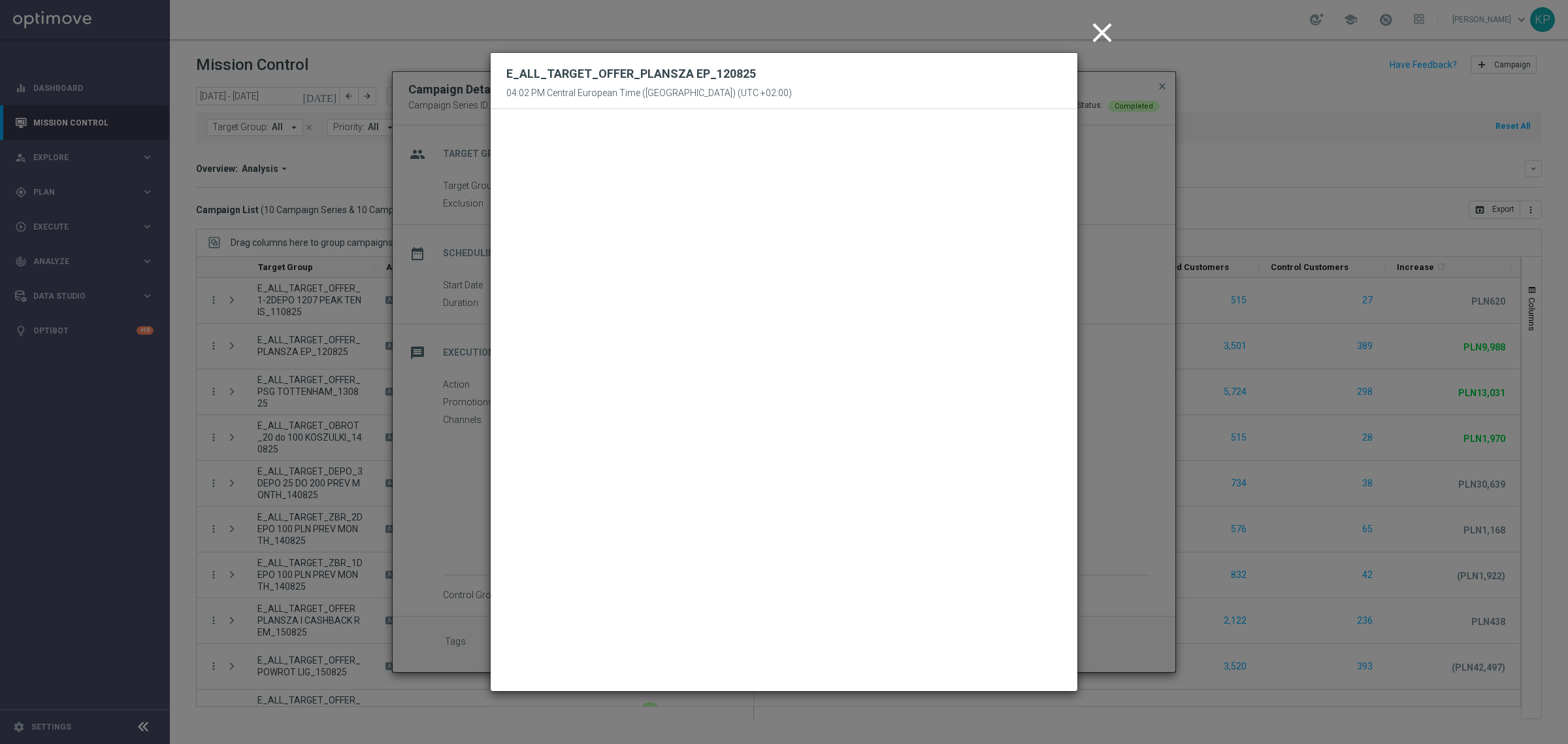
click at [1099, 40] on icon "close" at bounding box center [1102, 32] width 33 height 33
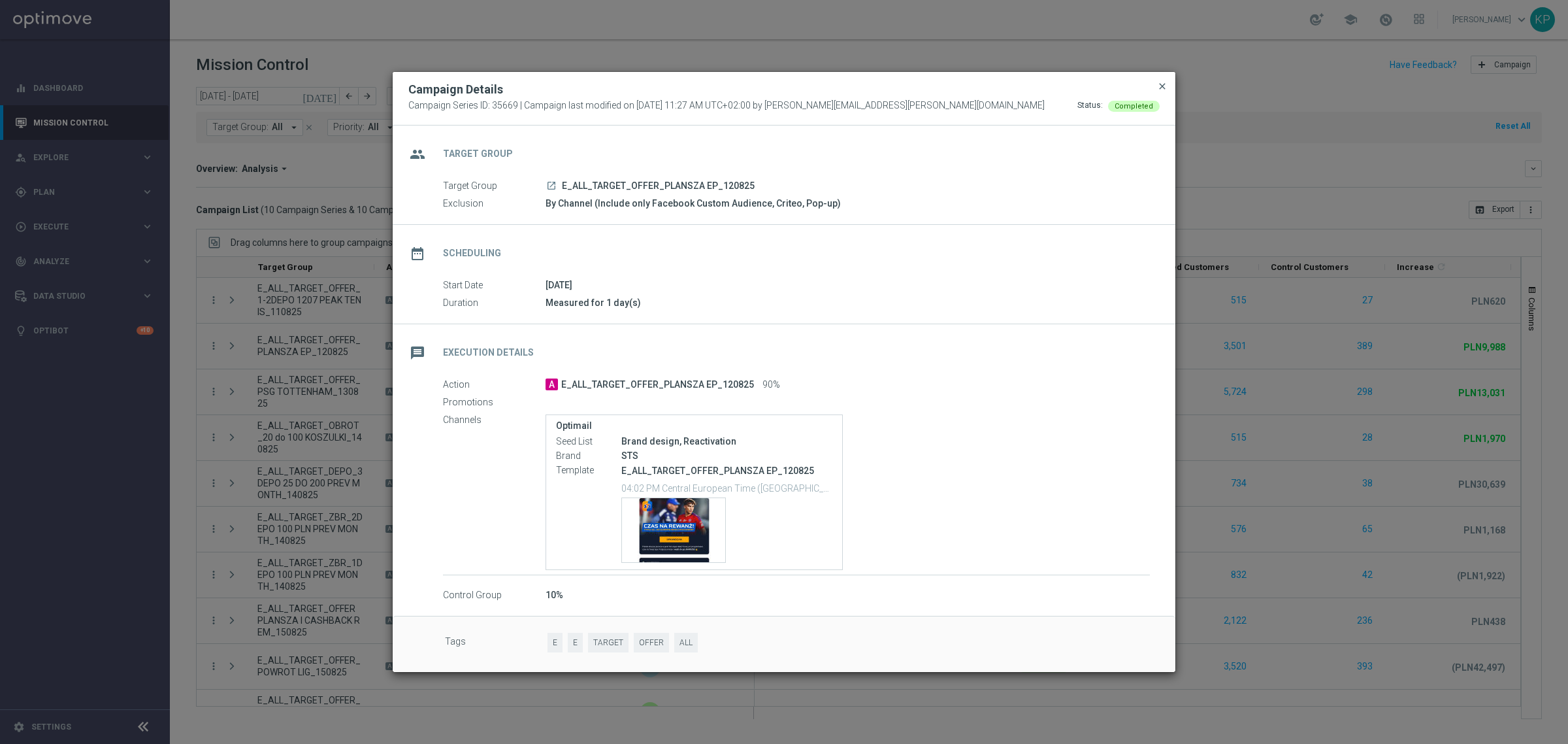
click at [1160, 82] on span "close" at bounding box center [1162, 86] width 11 height 11
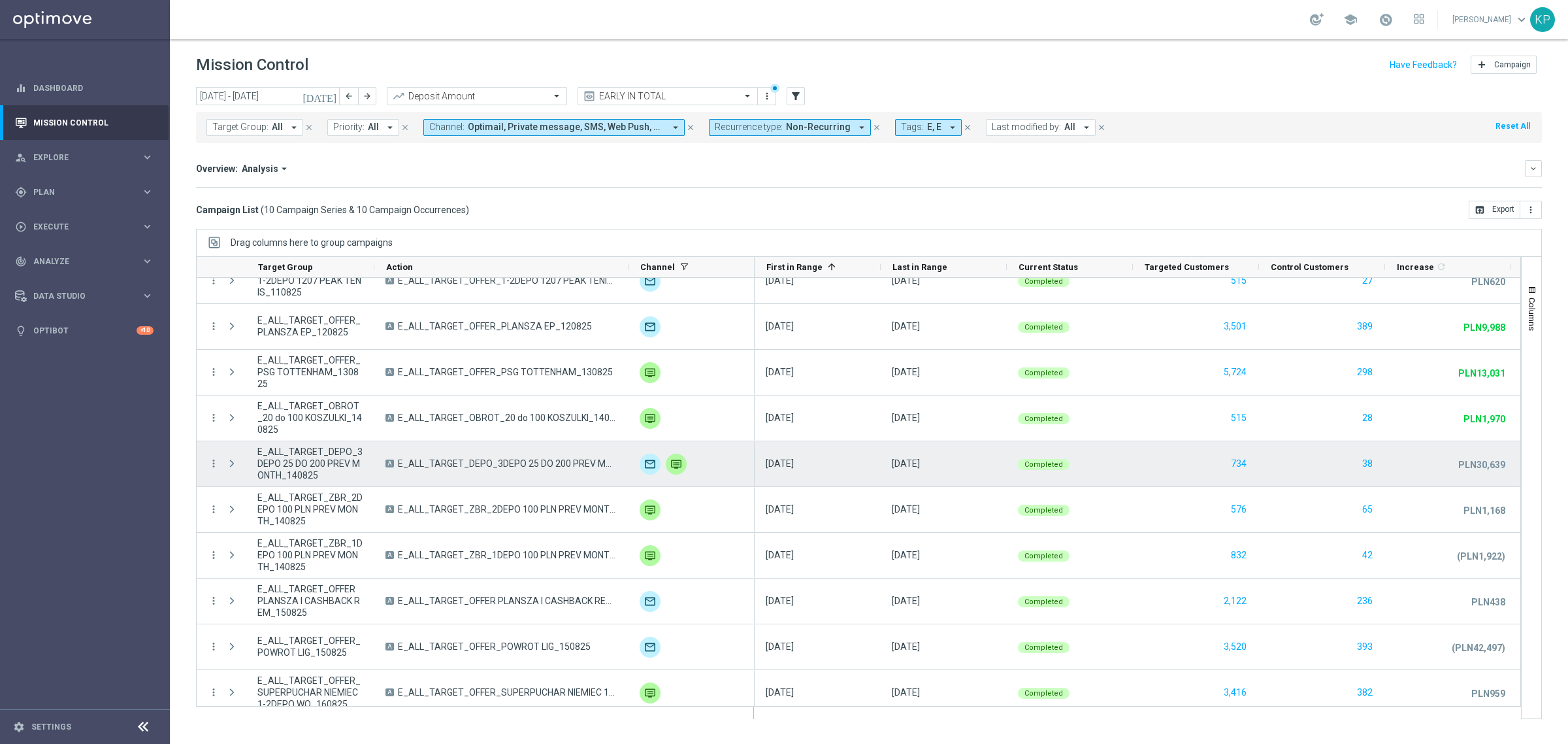
scroll to position [30, 0]
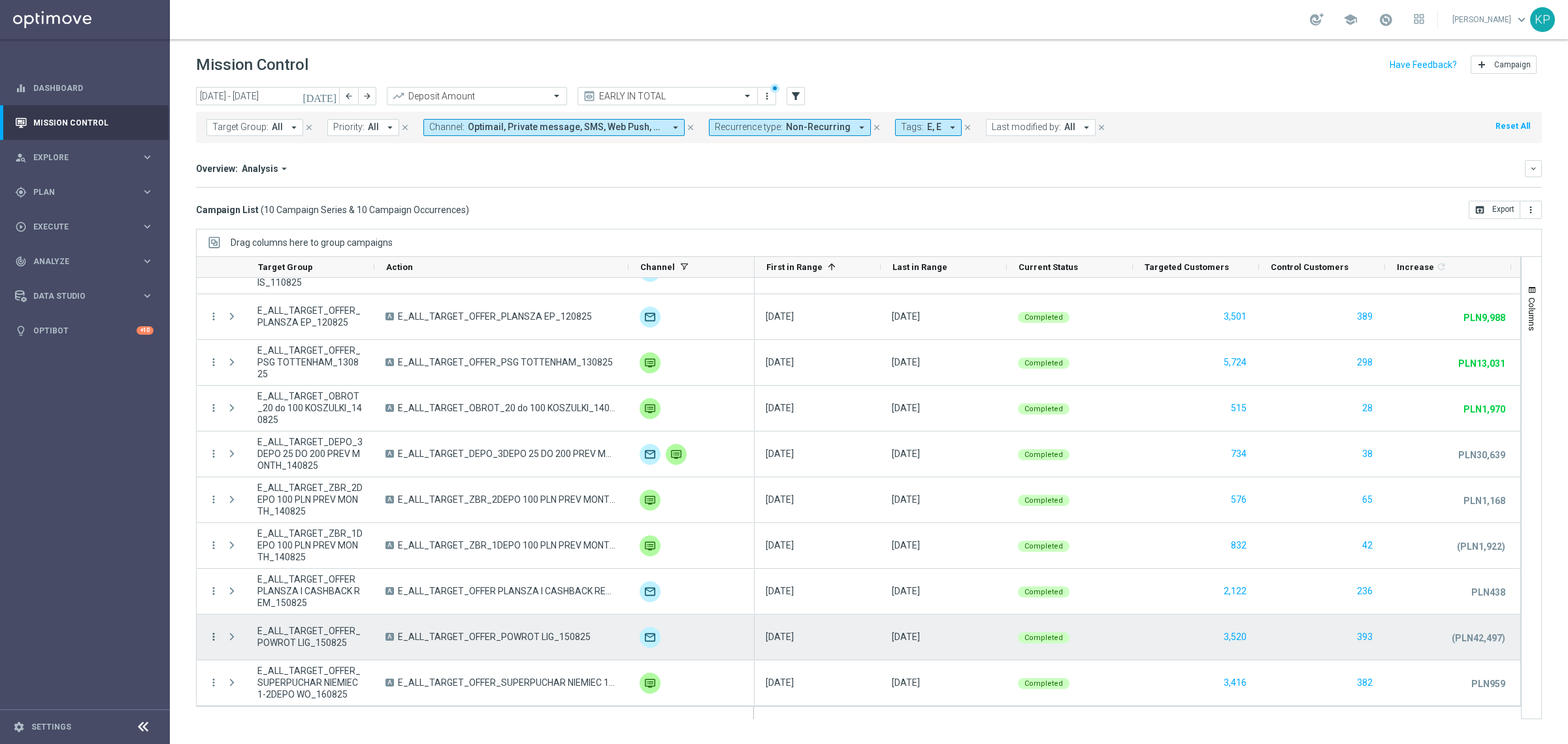
click at [219, 638] on icon "more_vert" at bounding box center [213, 636] width 11 height 11
click at [279, 482] on span "Campaign Details" at bounding box center [272, 482] width 66 height 9
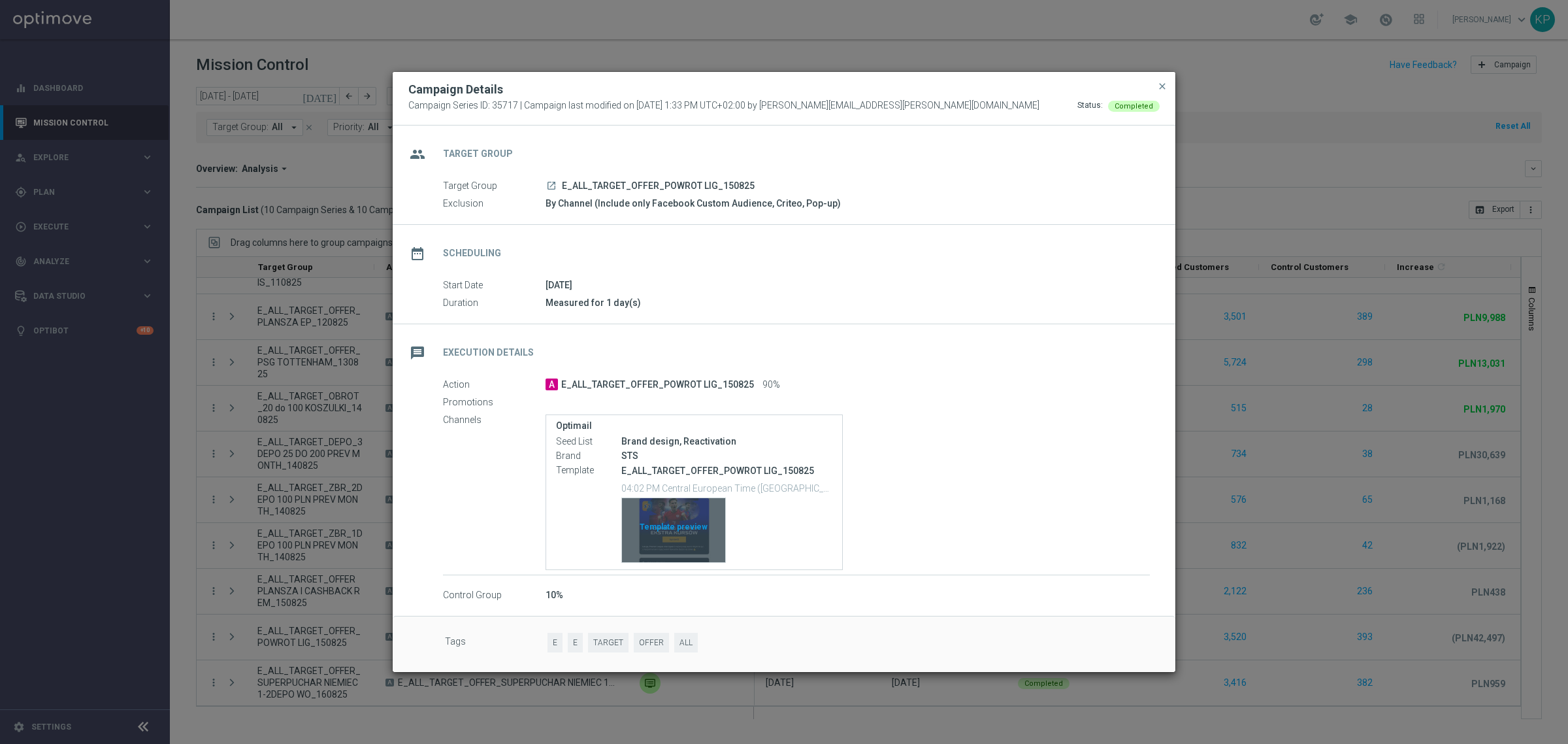
click at [666, 513] on div "Template preview" at bounding box center [673, 530] width 103 height 64
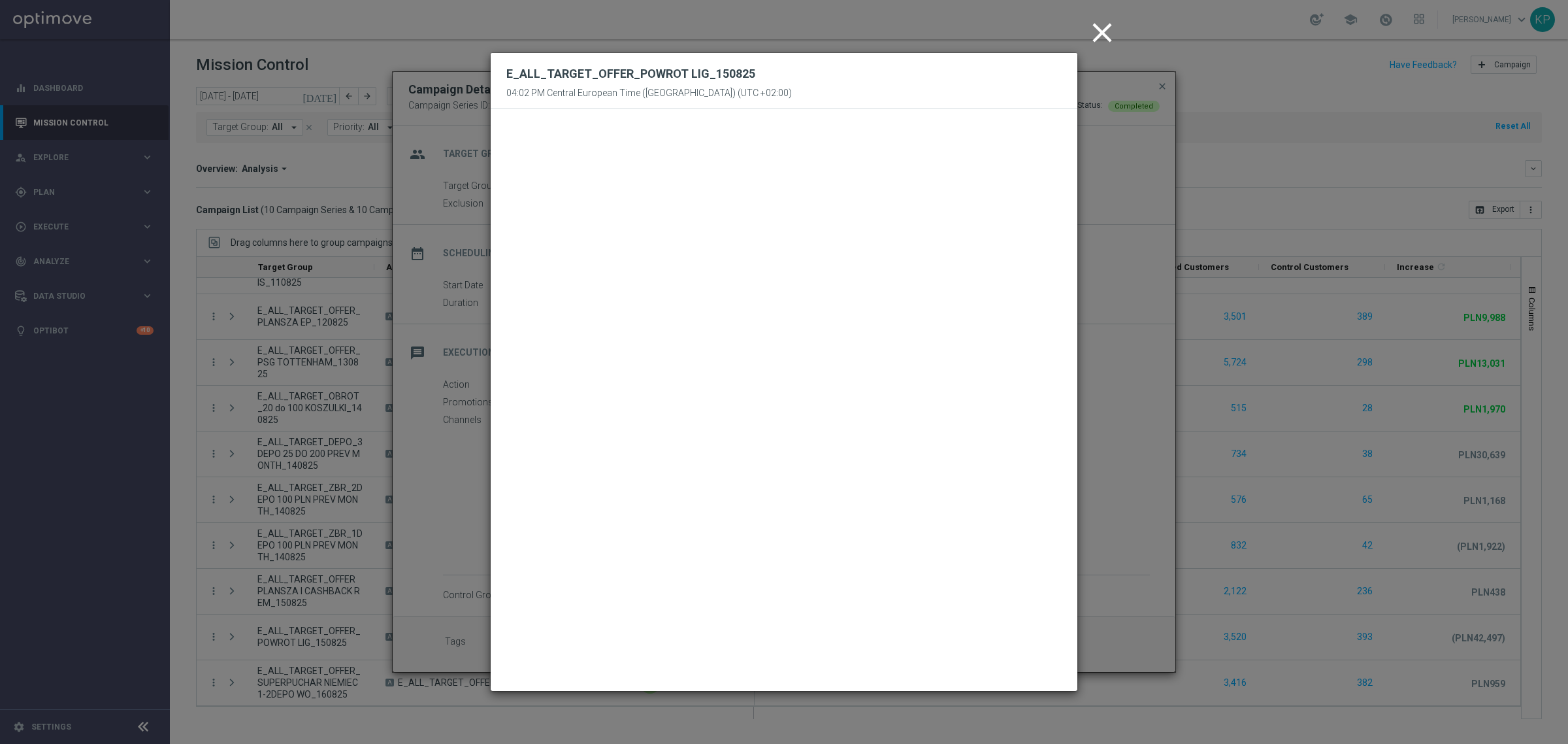
click at [1092, 30] on icon "close" at bounding box center [1102, 32] width 33 height 33
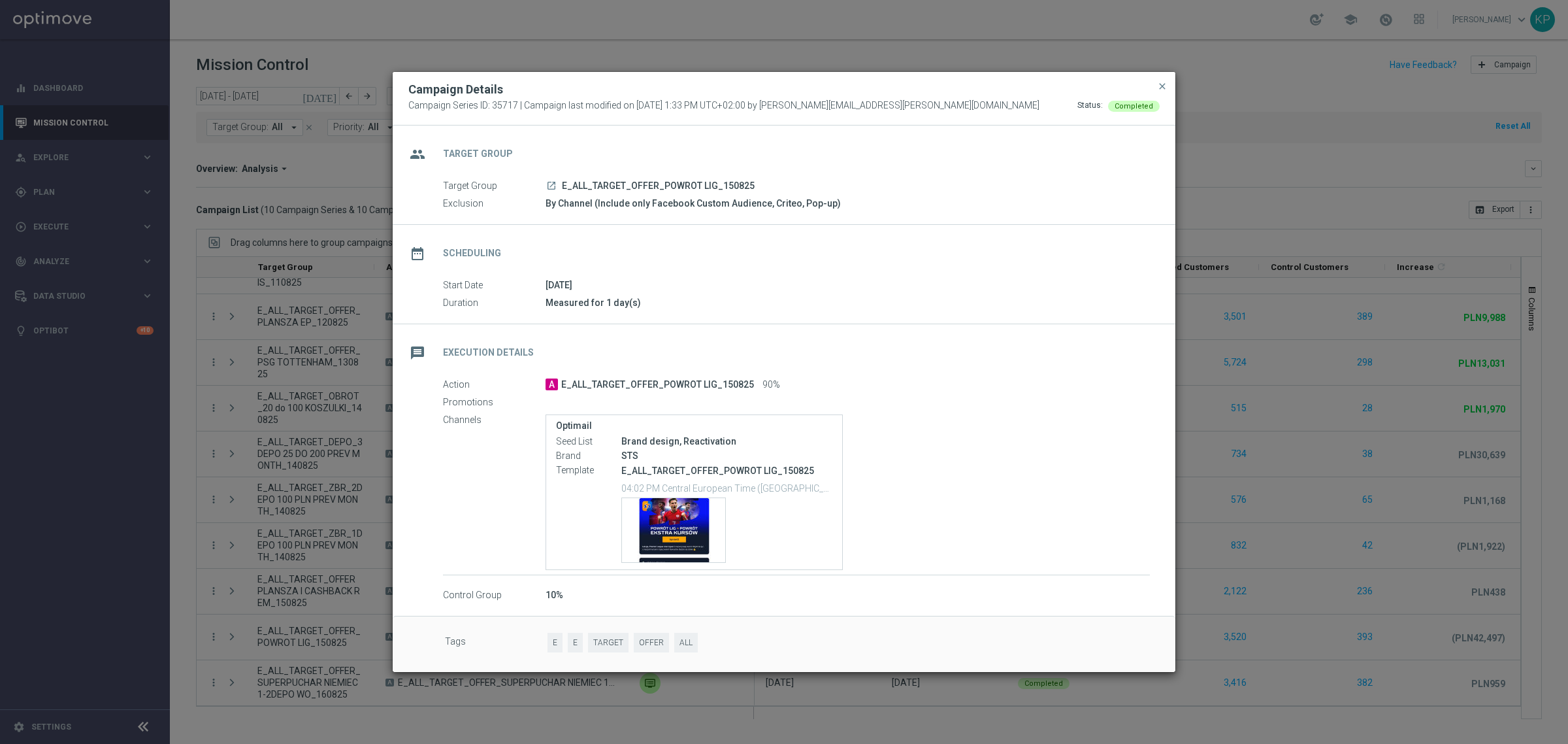
click at [1160, 76] on div "Campaign Details Campaign Series ID: 35717 | Campaign last modified on 14 Aug 2…" at bounding box center [783, 99] width 783 height 54
click at [1162, 81] on span "close" at bounding box center [1162, 86] width 11 height 11
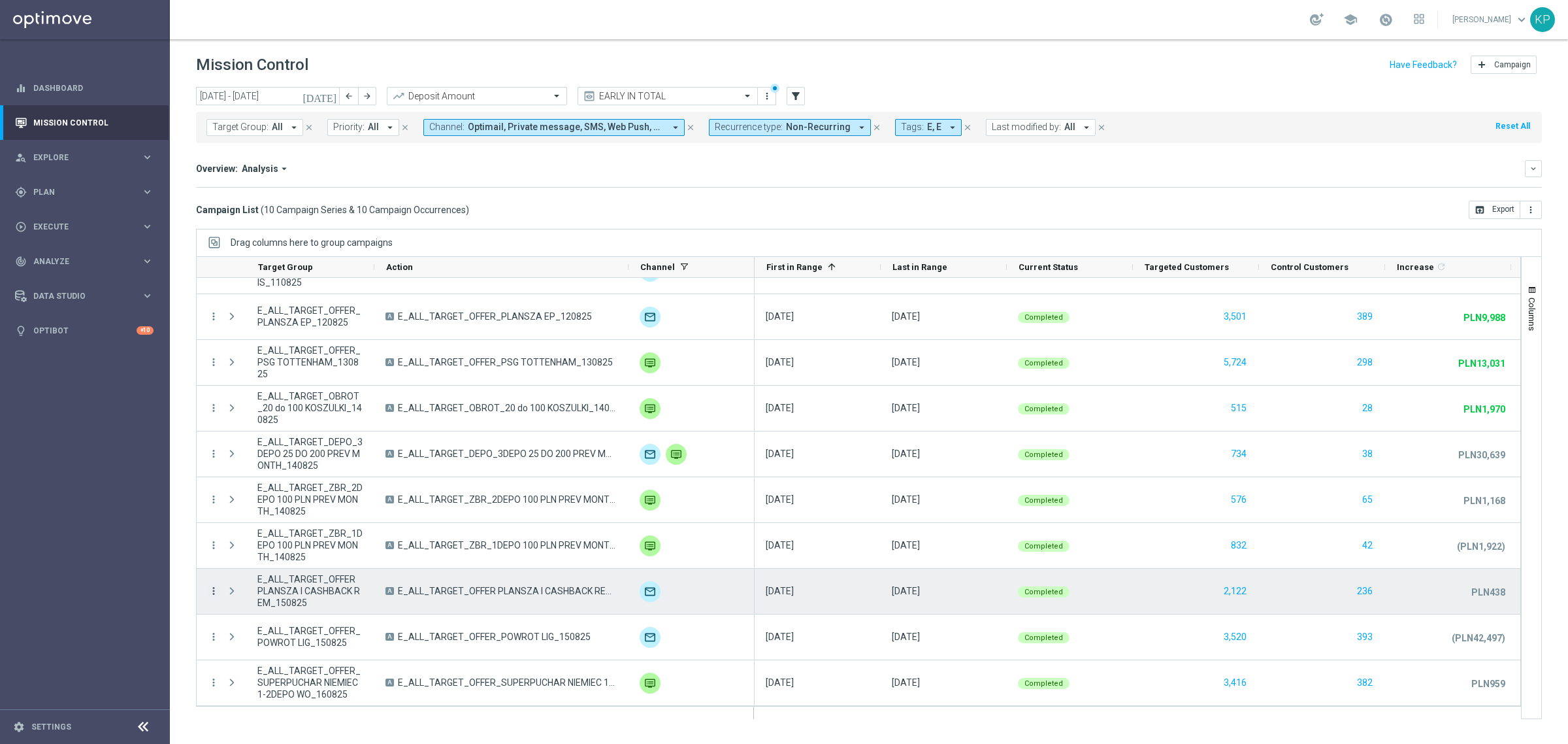
click at [217, 590] on icon "more_vert" at bounding box center [213, 590] width 11 height 11
click at [258, 446] on div "show_chart Campaign Metrics" at bounding box center [293, 454] width 147 height 18
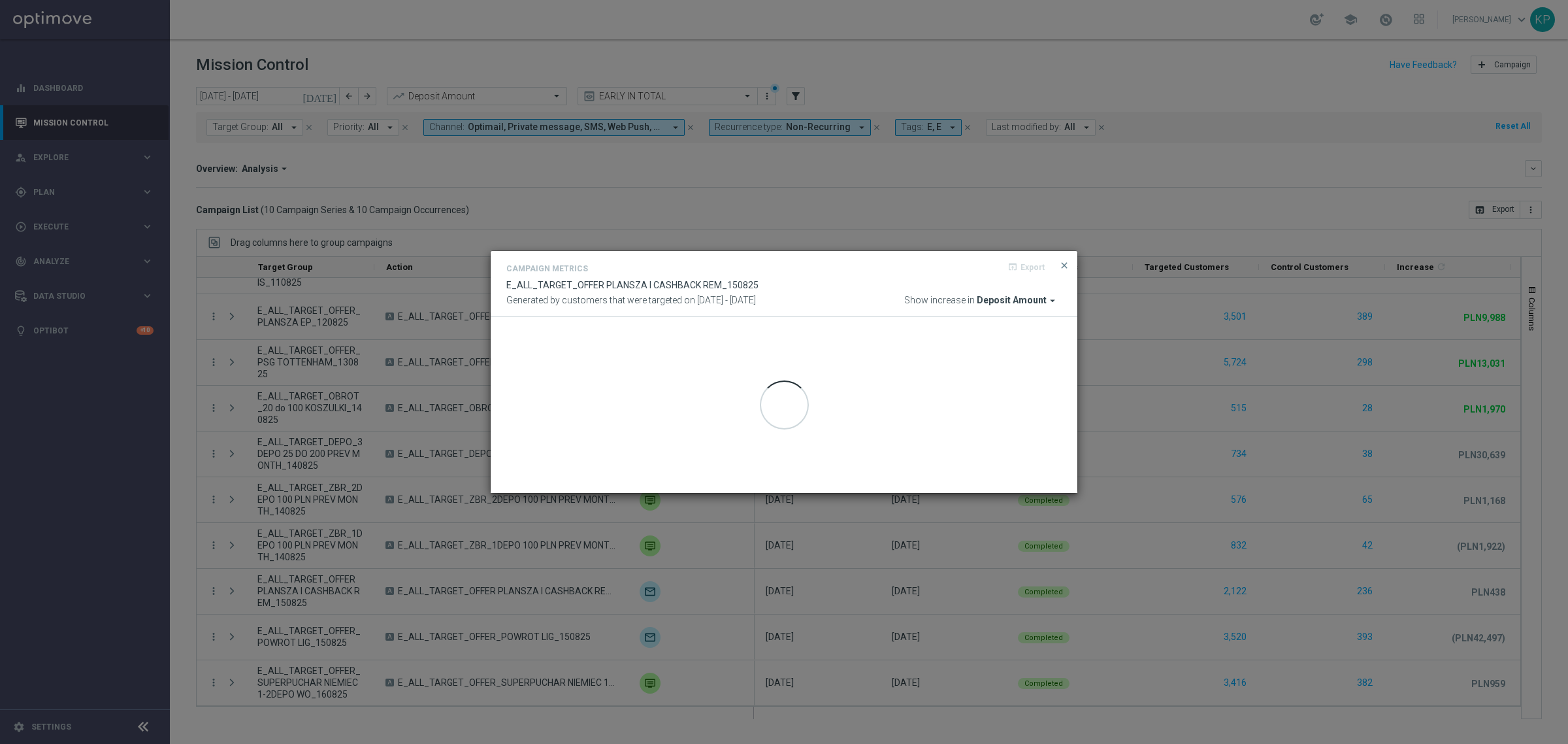
click at [316, 426] on modal-container "Campaign Metrics open_in_browser Export E_ALL_TARGET_OFFER PLANSZA I CASHBACK R…" at bounding box center [784, 372] width 1568 height 744
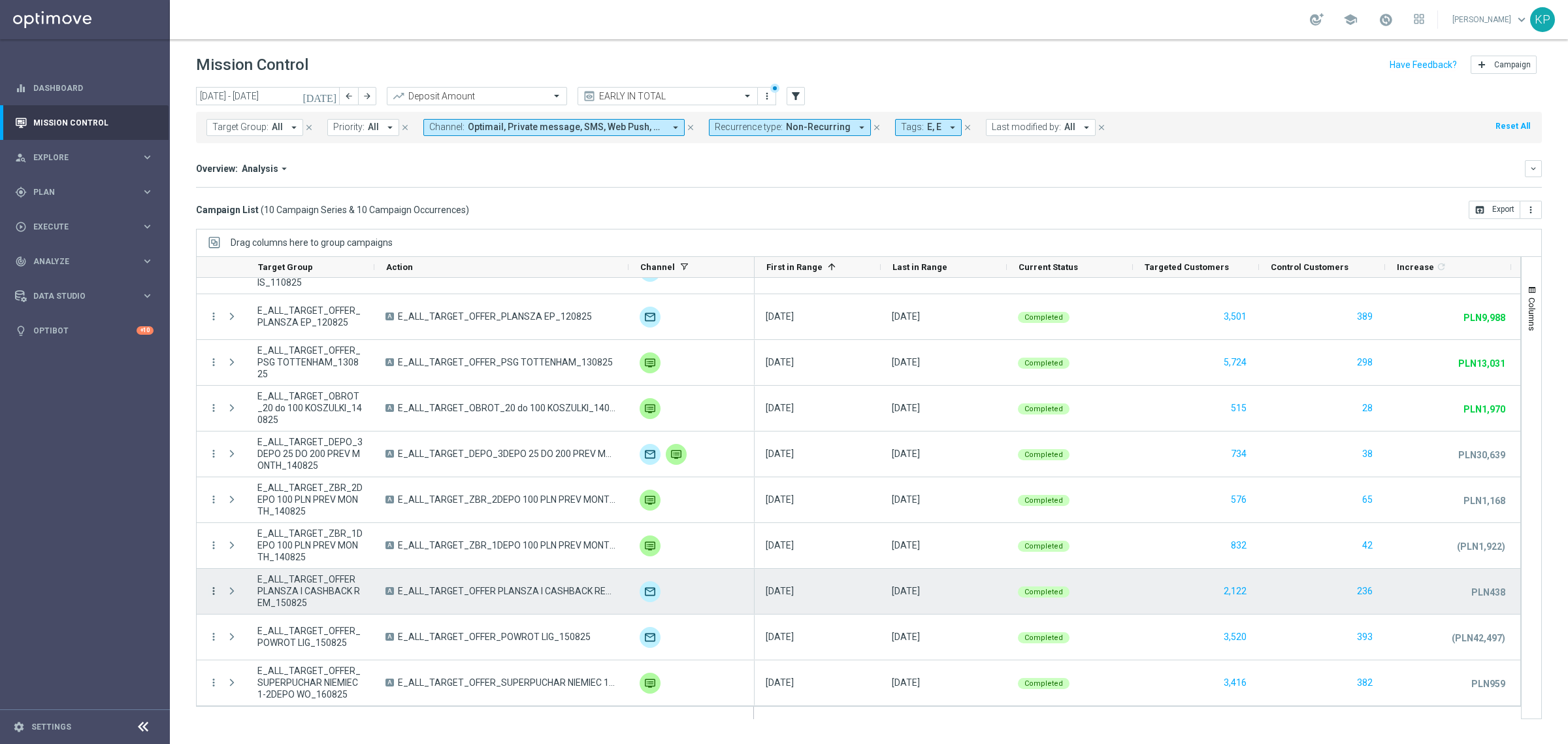
click at [212, 588] on icon "more_vert" at bounding box center [213, 590] width 11 height 11
click at [232, 426] on div "list Campaign Details show_chart Campaign Metrics send Channel Metrics" at bounding box center [293, 504] width 147 height 163
click at [234, 430] on div "list Campaign Details" at bounding box center [293, 436] width 147 height 18
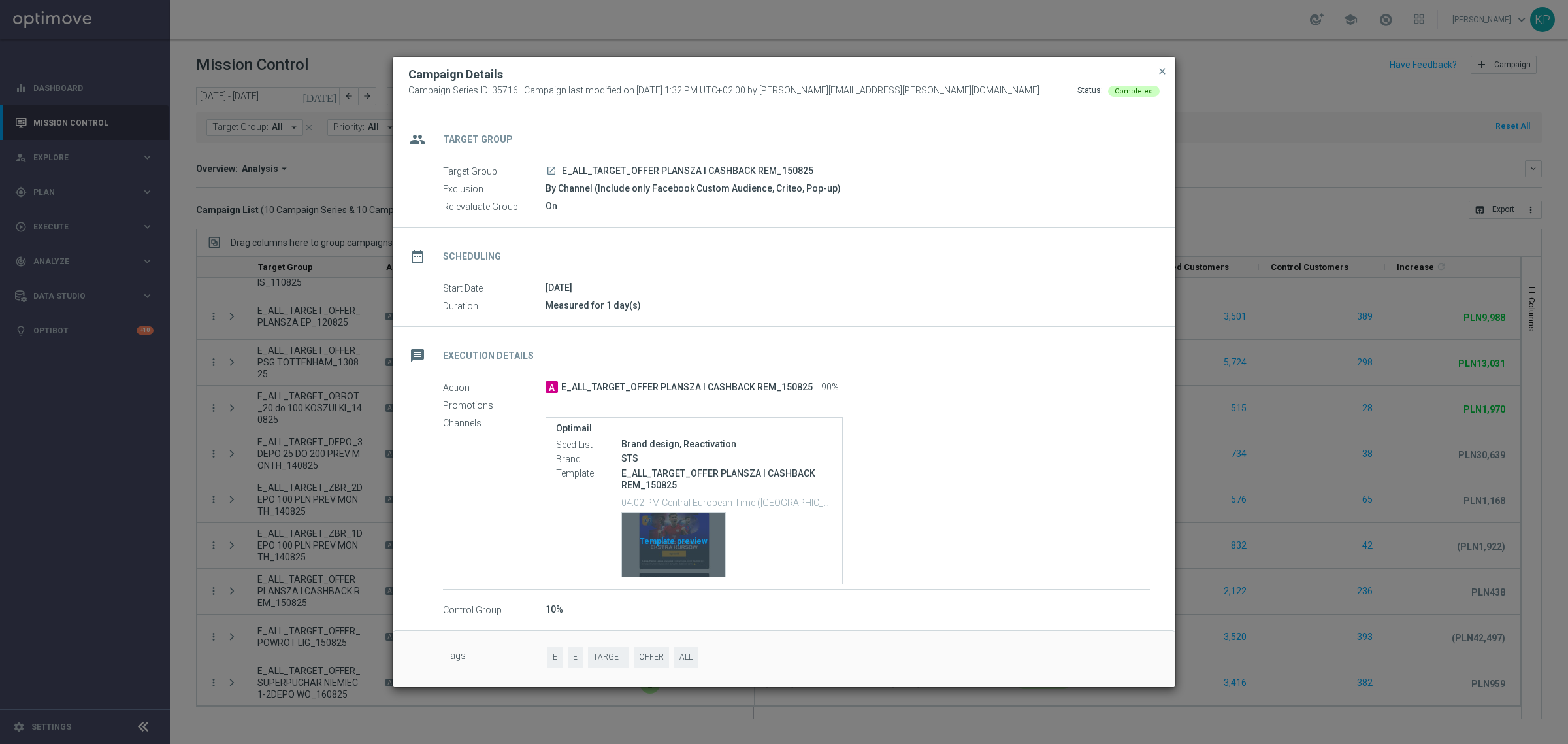
click at [678, 531] on div "Template preview" at bounding box center [673, 544] width 103 height 64
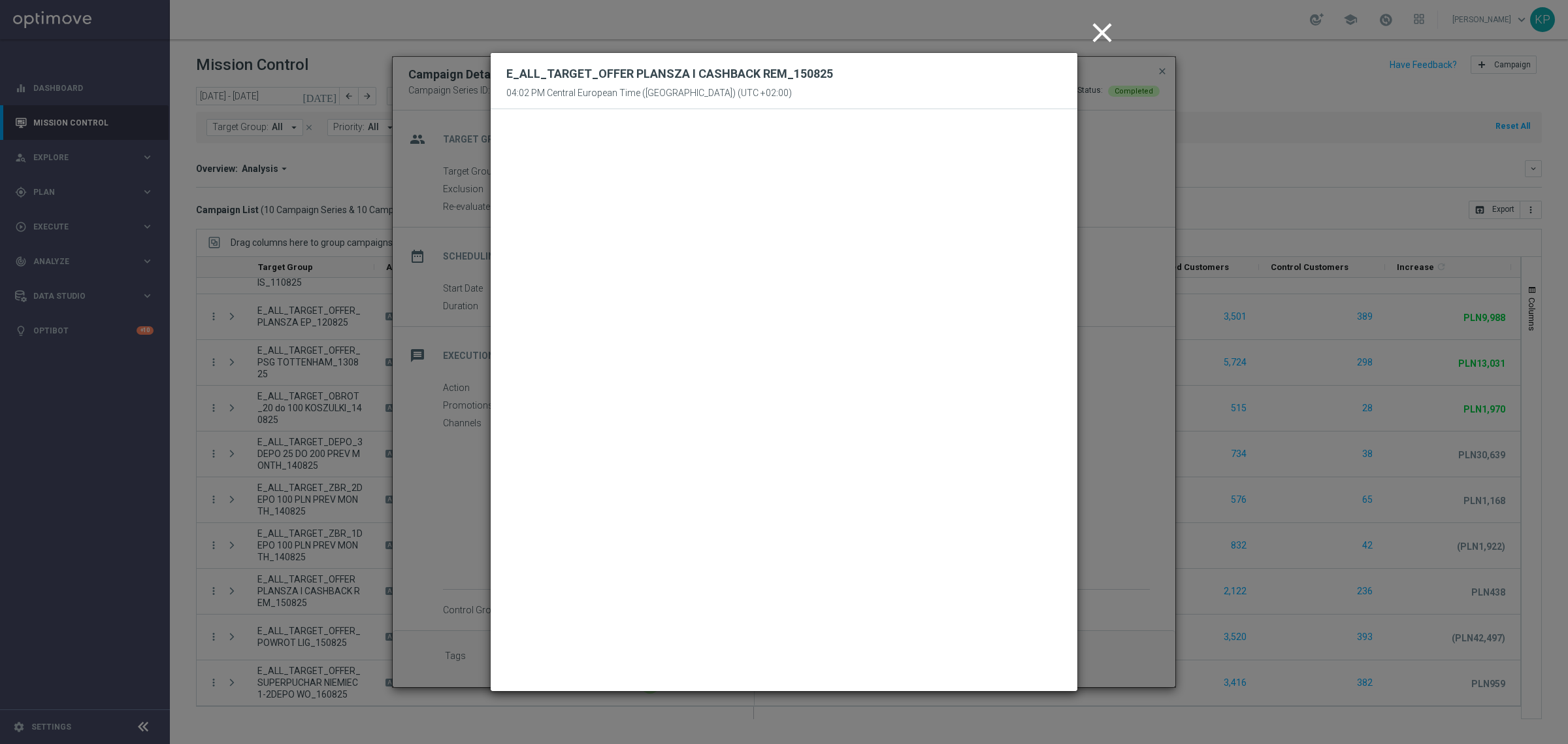
click at [1090, 33] on icon "close" at bounding box center [1102, 32] width 33 height 33
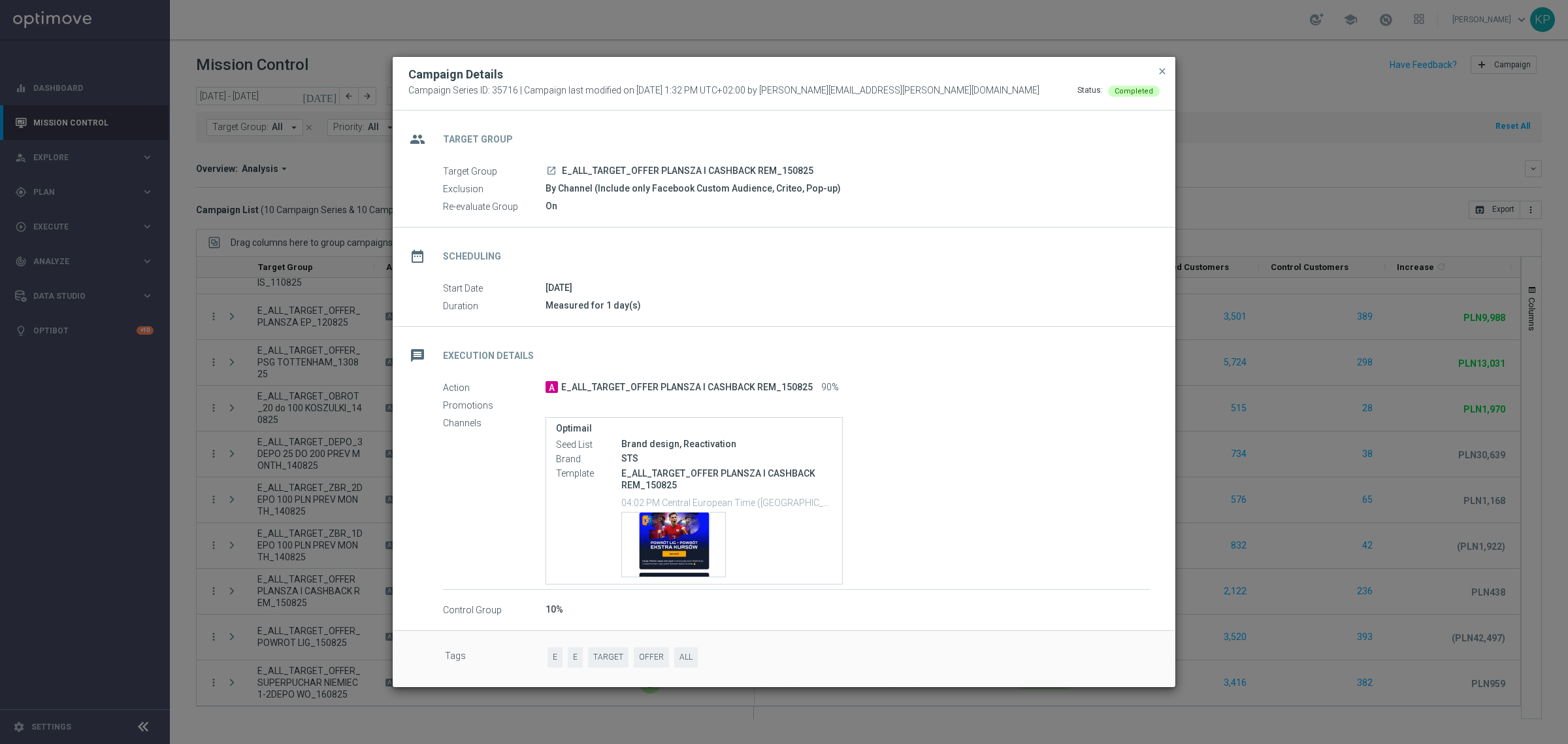
click at [1160, 77] on button "close" at bounding box center [1162, 71] width 13 height 15
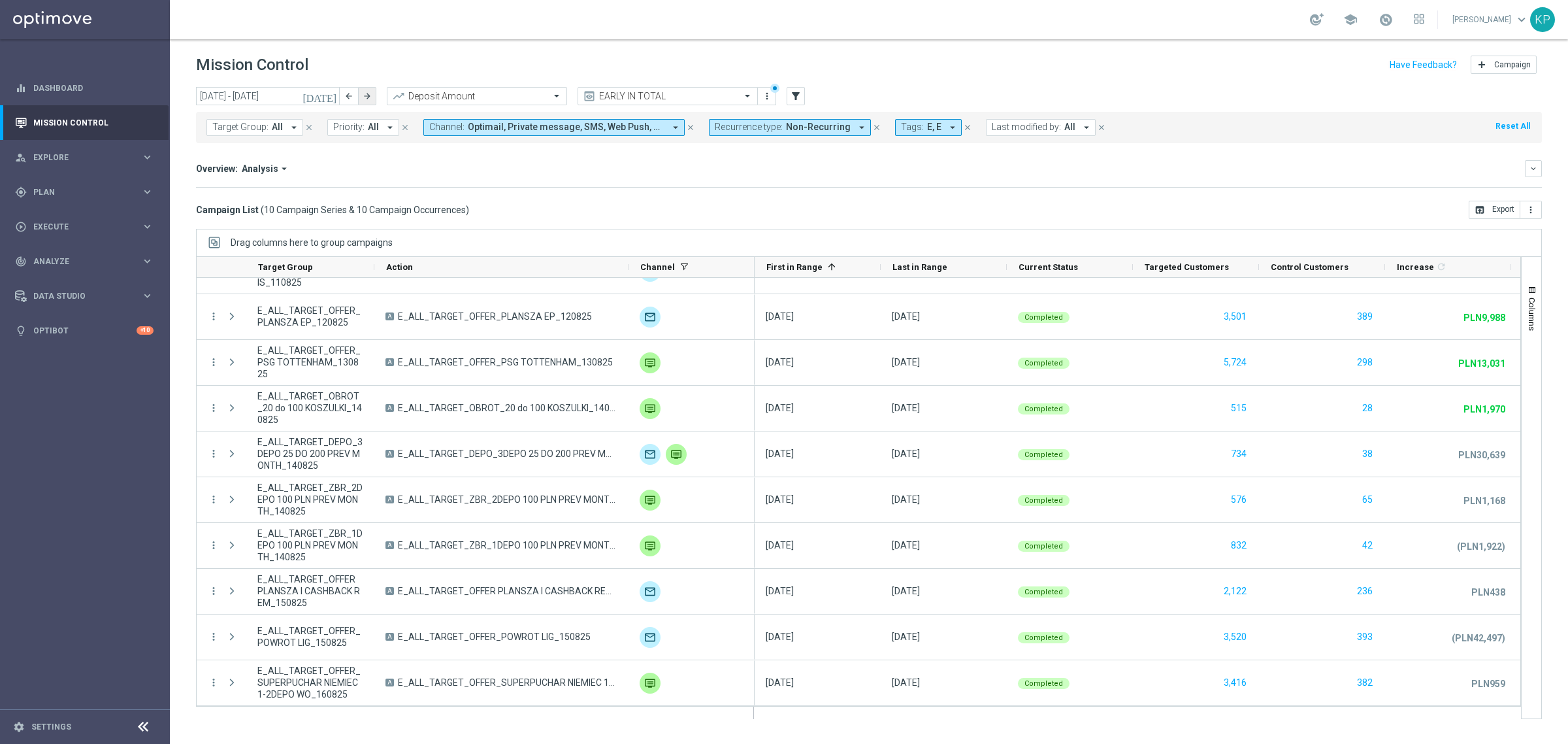
click at [367, 96] on icon "arrow_forward" at bounding box center [367, 96] width 9 height 9
type input "[DATE] - [DATE]"
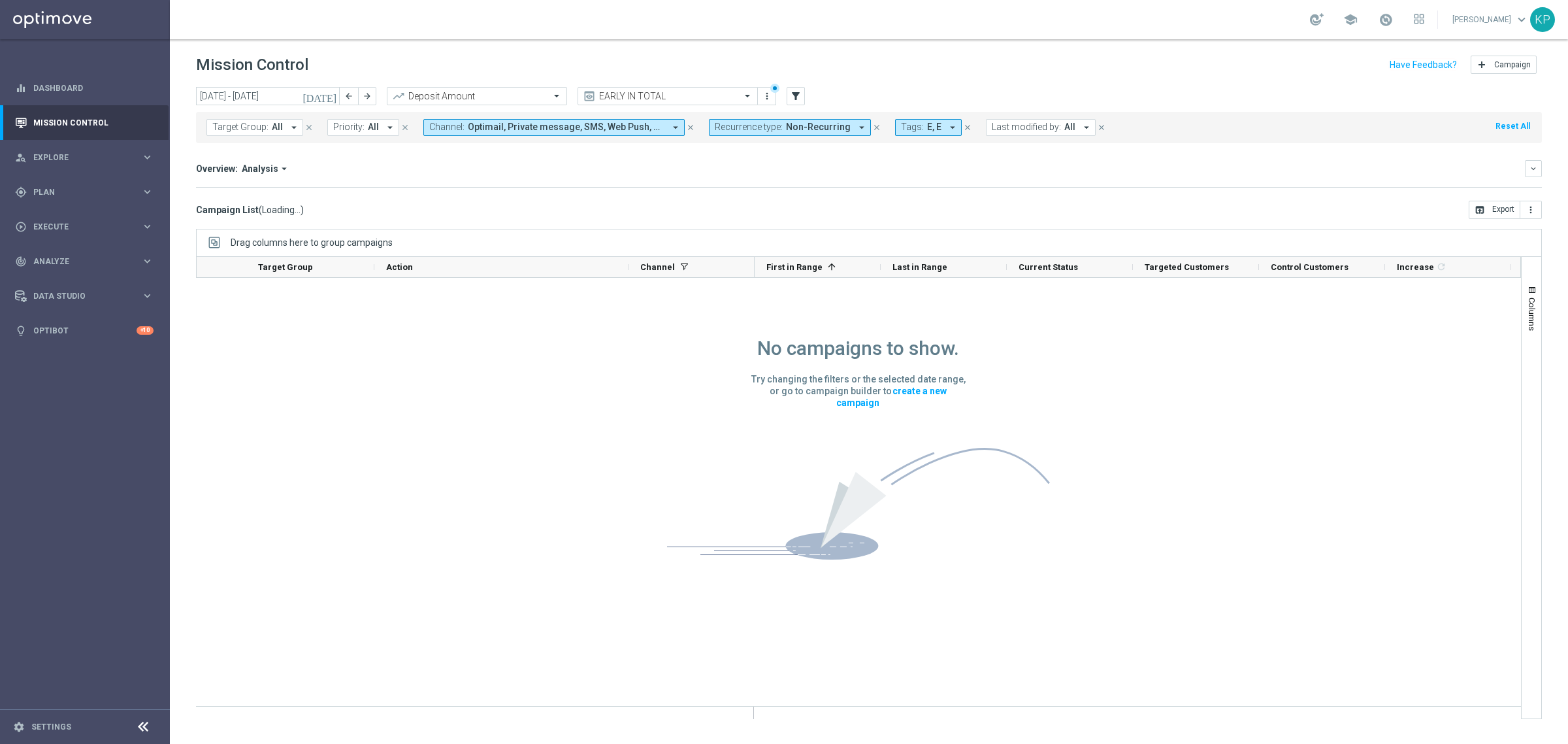
scroll to position [1, 0]
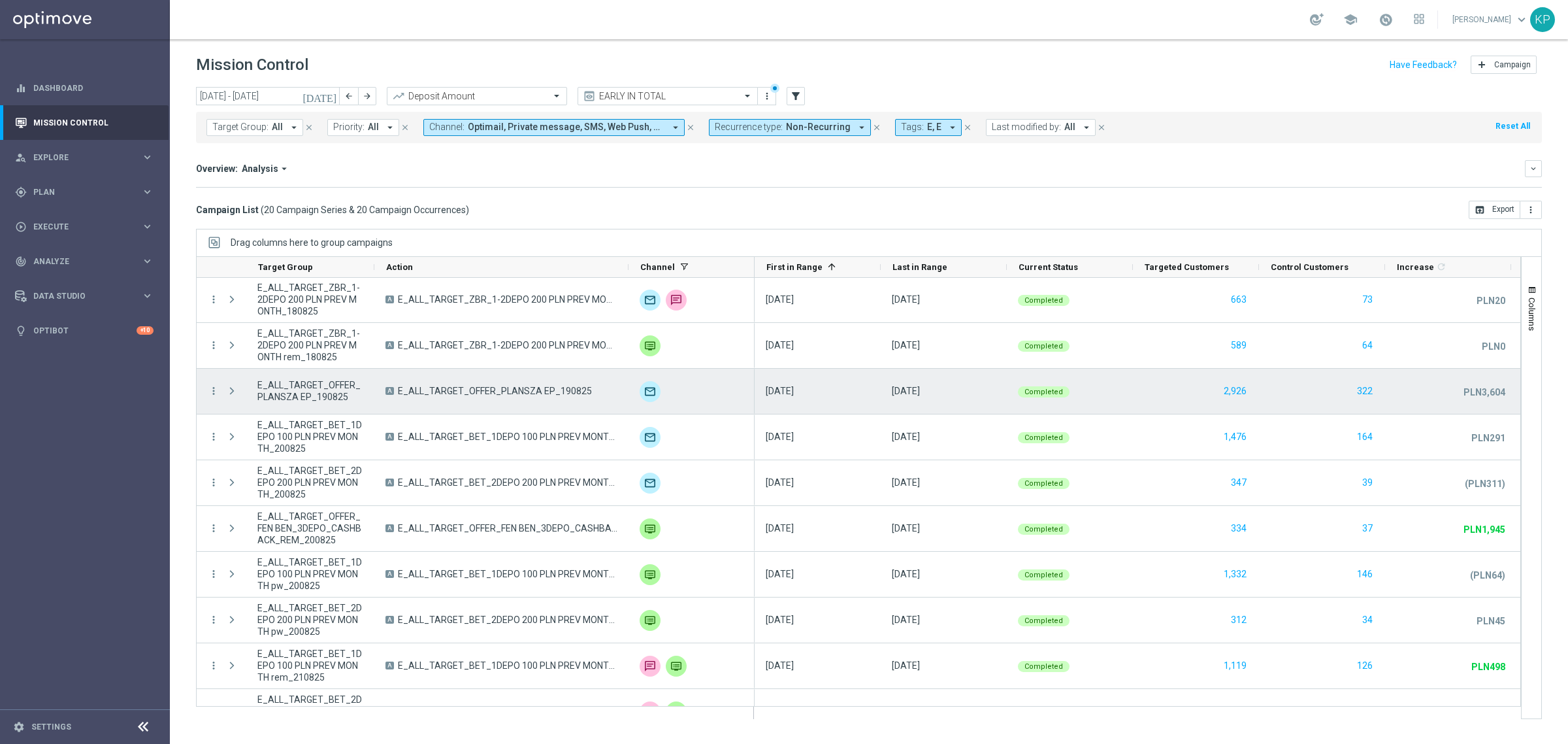
click at [435, 391] on span "E_ALL_TARGET_OFFER_PLANSZA EP_190825" at bounding box center [495, 391] width 194 height 11
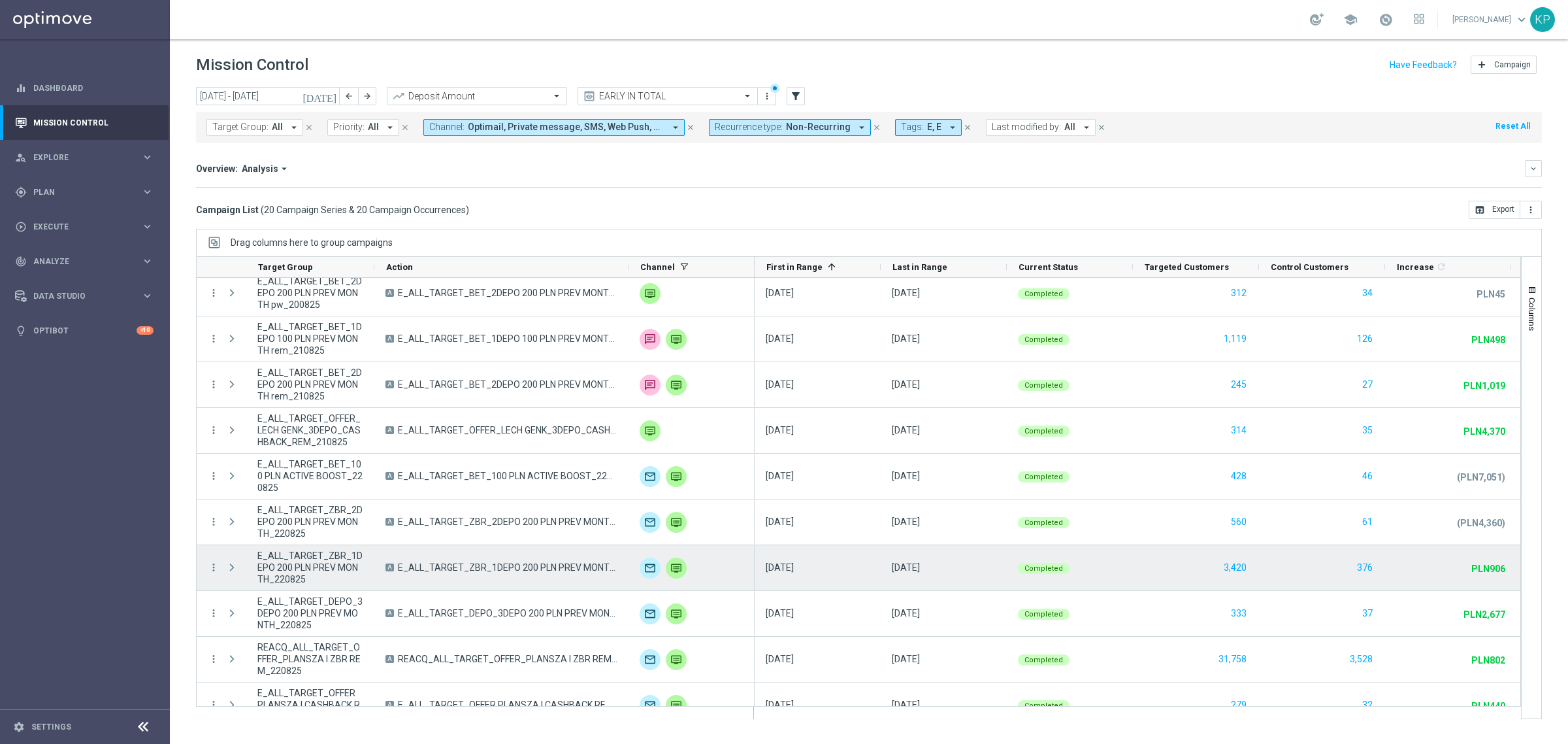
scroll to position [409, 0]
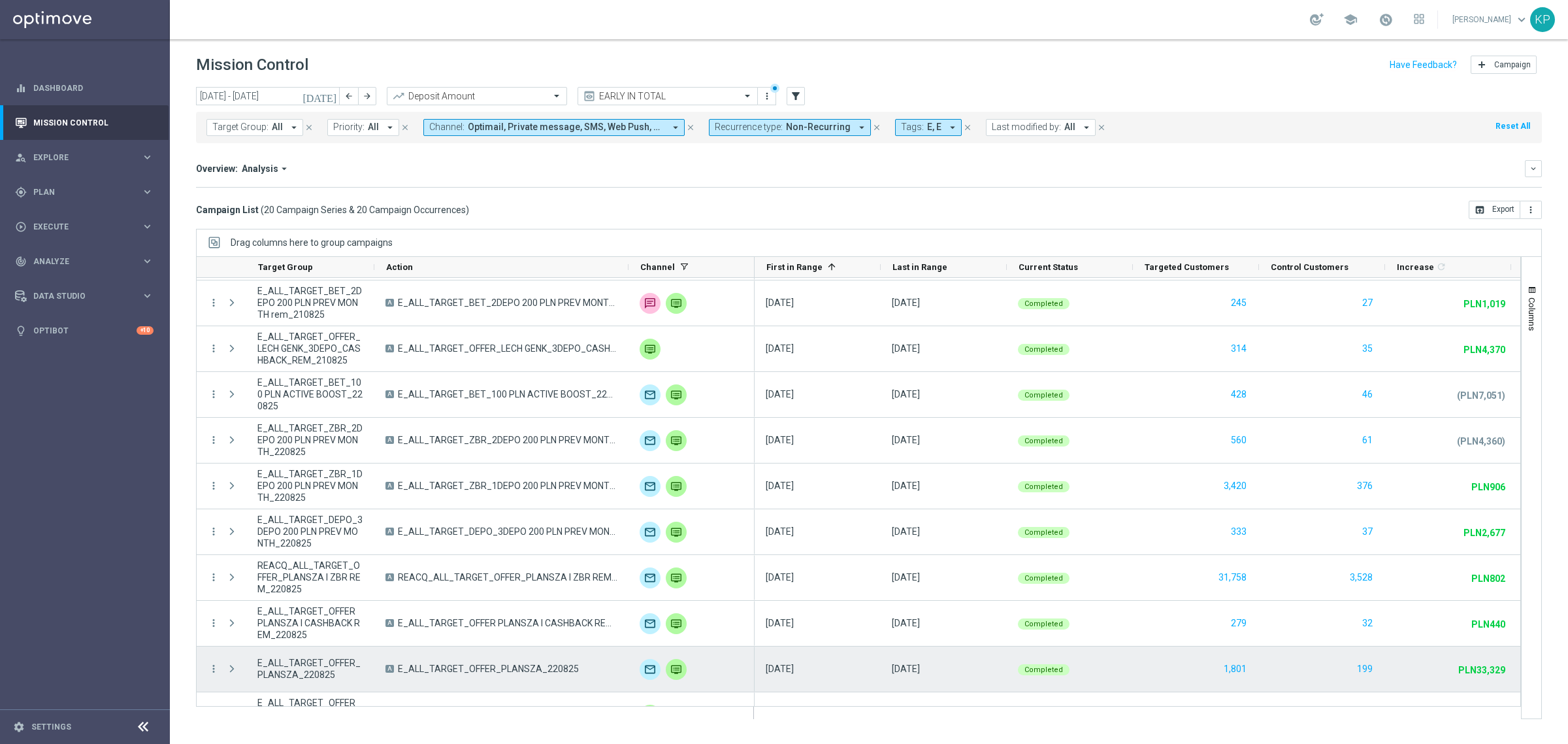
click at [508, 667] on span "E_ALL_TARGET_OFFER_PLANSZA_220825" at bounding box center [488, 668] width 181 height 11
